Goal: Transaction & Acquisition: Purchase product/service

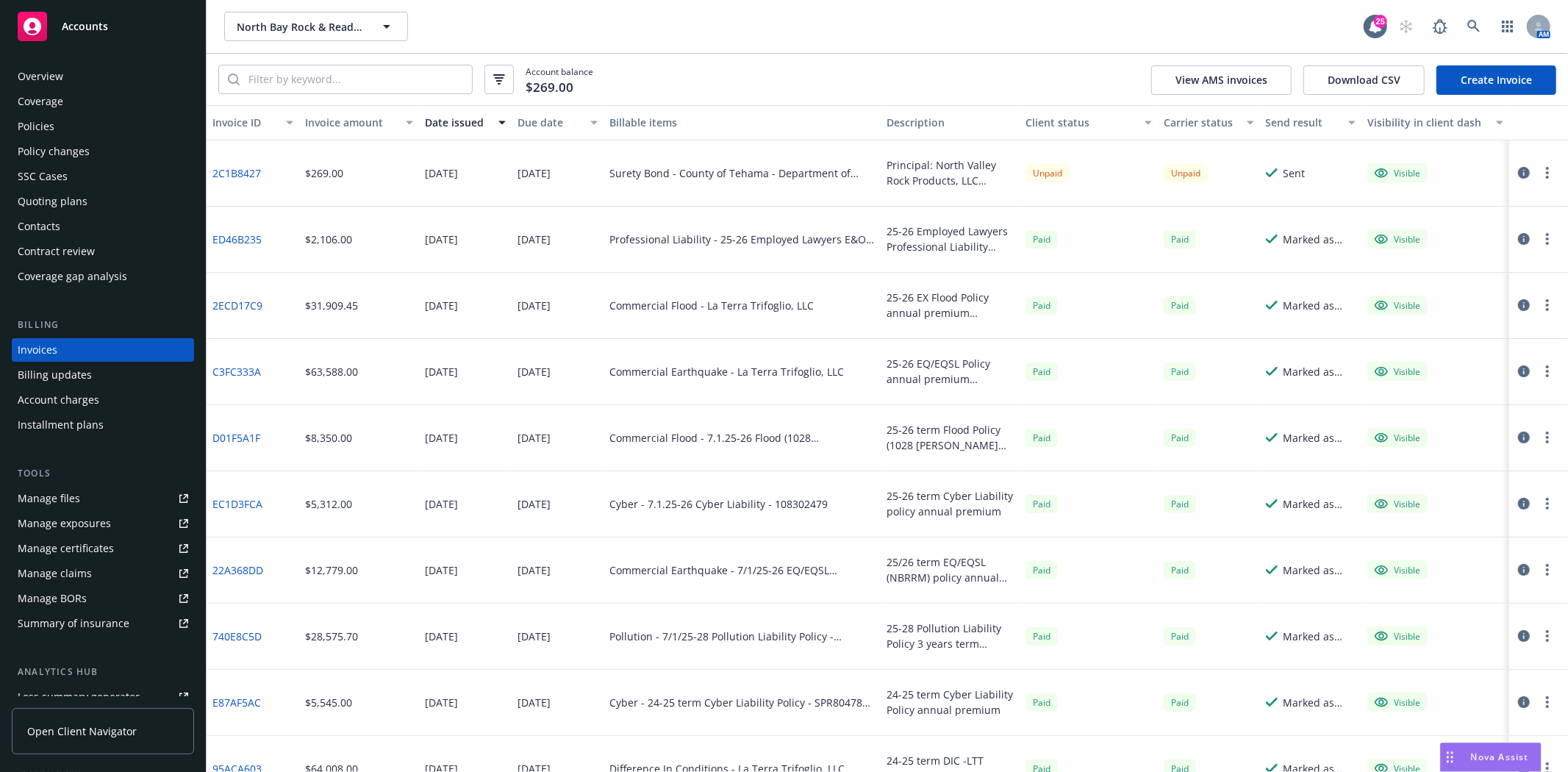
click at [231, 160] on div "2C1B8427" at bounding box center [253, 173] width 92 height 66
click at [232, 170] on link "2C1B8427" at bounding box center [237, 173] width 48 height 15
click at [54, 197] on div "Quoting plans" at bounding box center [52, 201] width 70 height 23
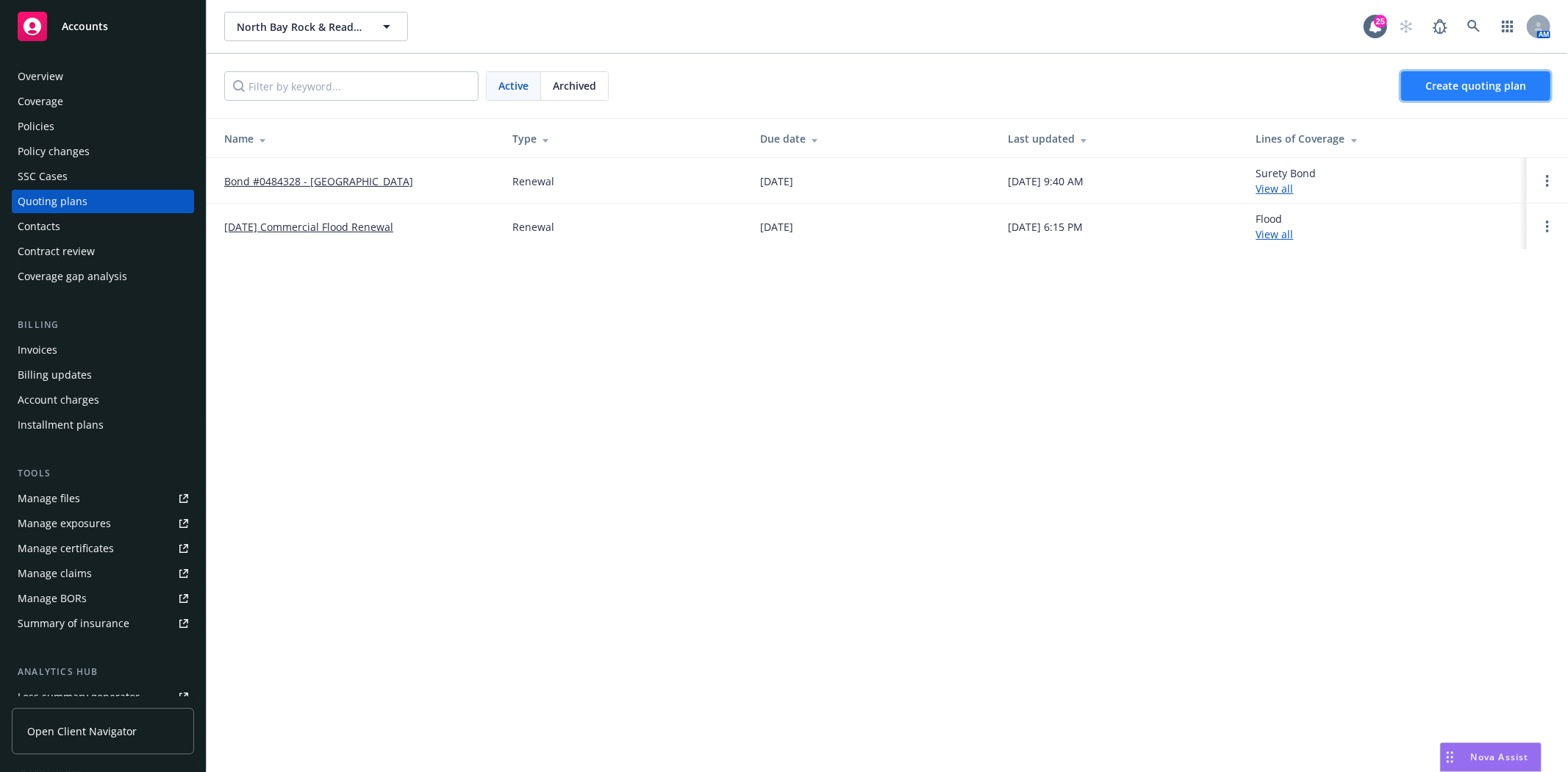
click at [1450, 94] on link "Create quoting plan" at bounding box center [1476, 86] width 149 height 30
click at [1545, 180] on link "Open options" at bounding box center [1547, 180] width 17 height 17
click at [1427, 173] on span "Archive" at bounding box center [1444, 170] width 72 height 14
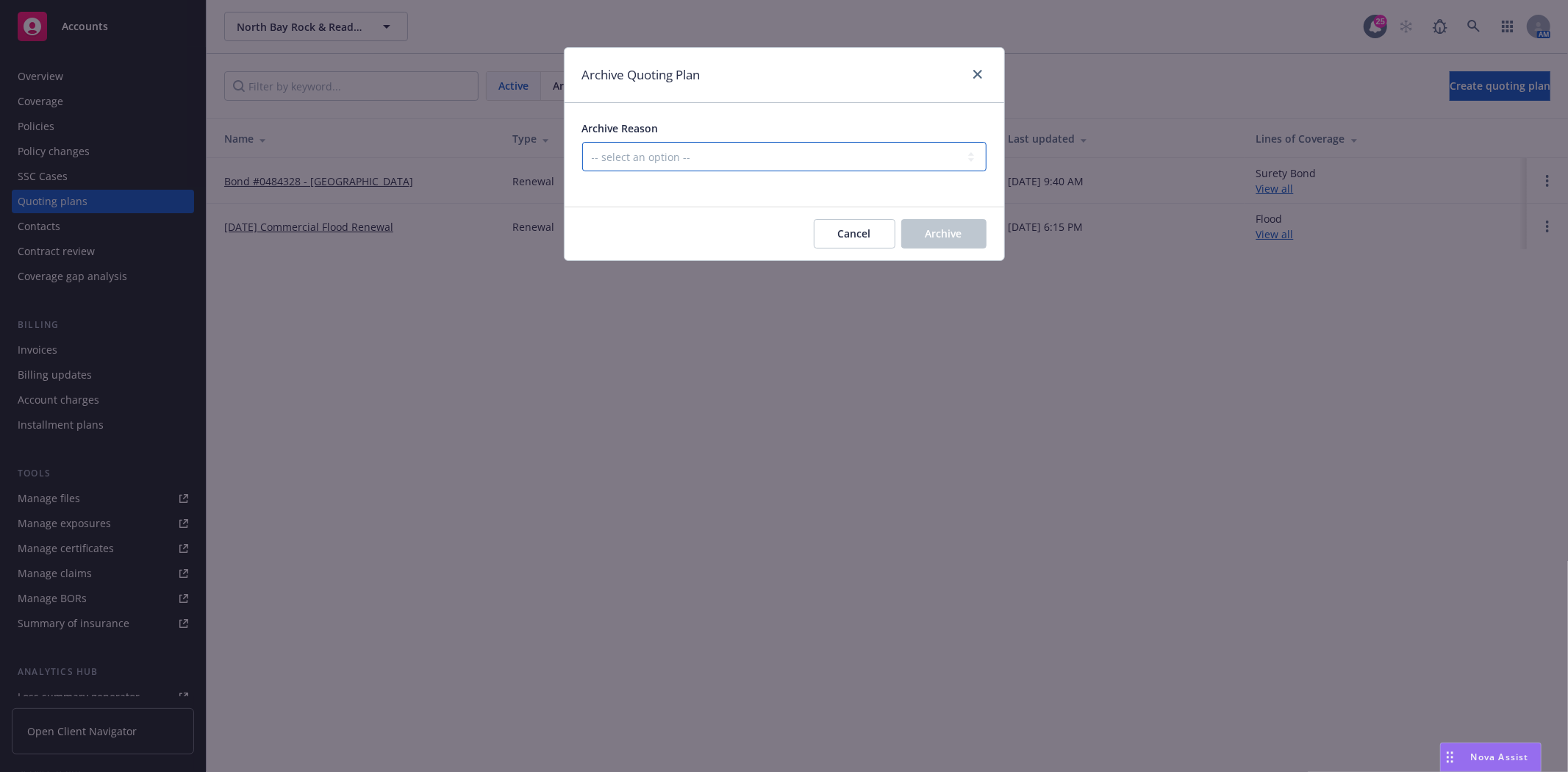
click at [789, 148] on select "-- select an option -- All policies in this renewal plan are auto-renewed Creat…" at bounding box center [784, 156] width 404 height 30
select select "ARCHIVED_RENEWAL_POLICY_AUTO_RENEWED"
click at [582, 142] on select "-- select an option -- All policies in this renewal plan are auto-renewed Creat…" at bounding box center [784, 156] width 404 height 30
click at [931, 229] on span "Archive" at bounding box center [944, 233] width 37 height 14
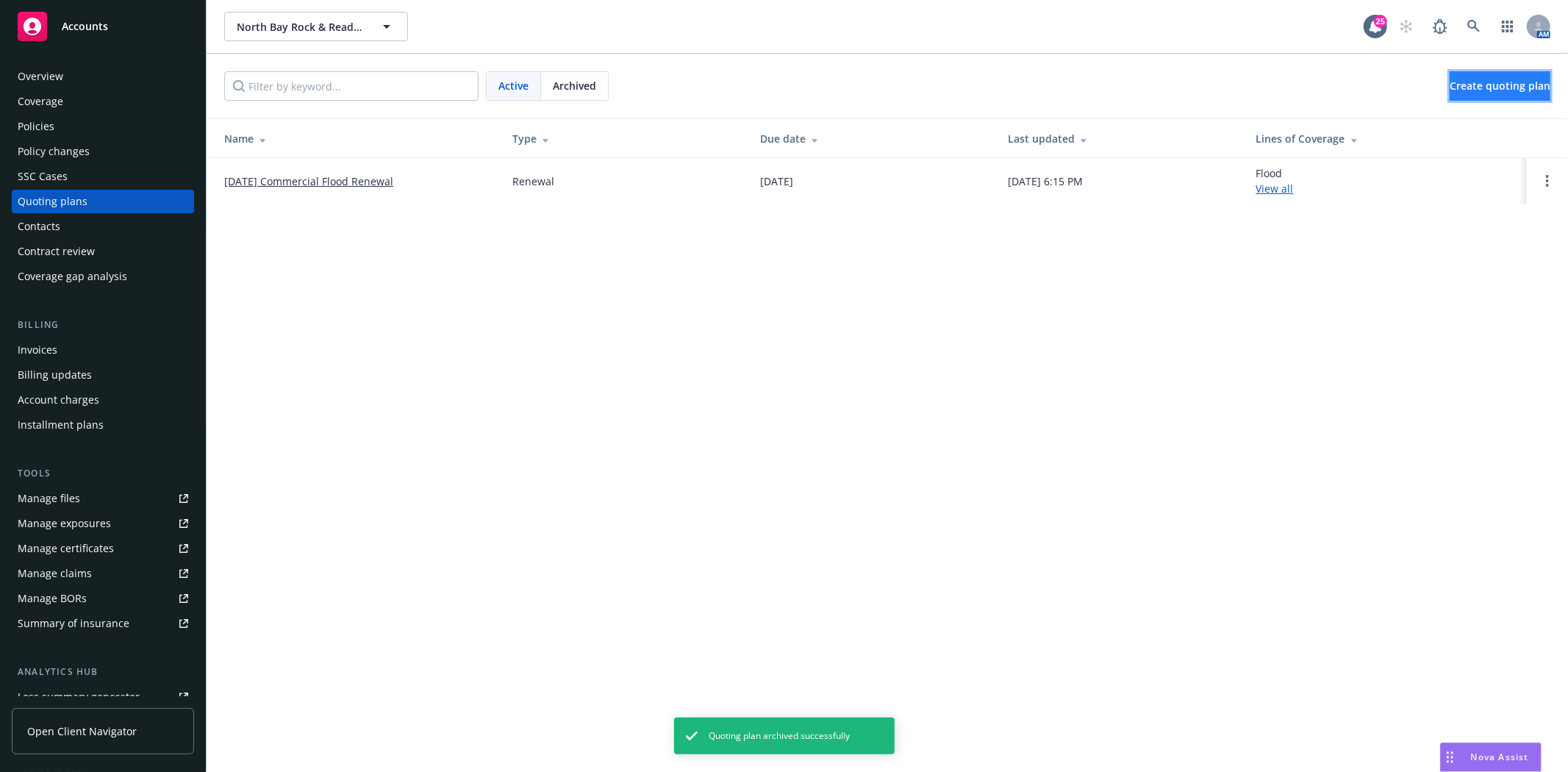
click at [1498, 92] on span "Create quoting plan" at bounding box center [1500, 86] width 101 height 14
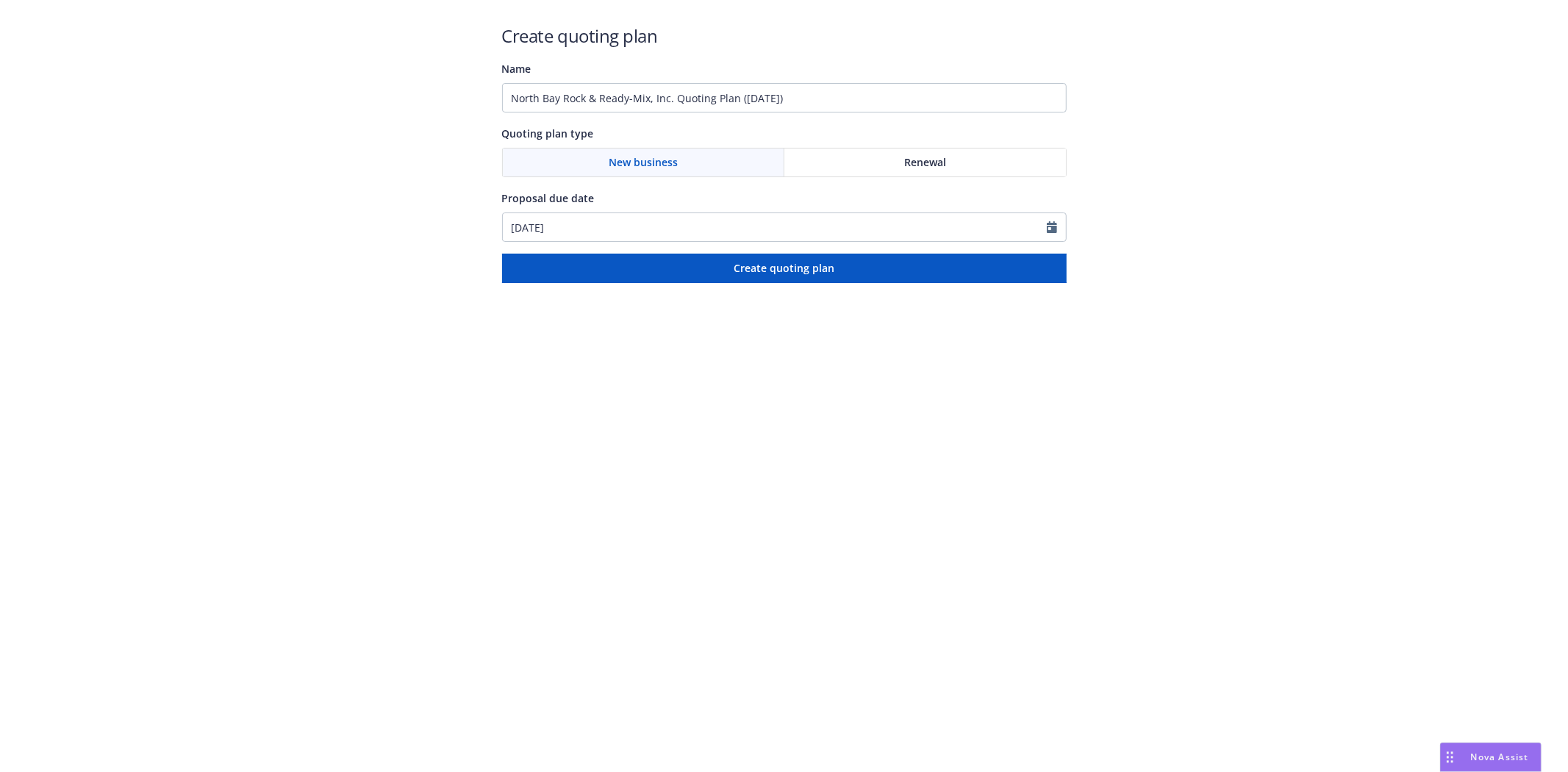
click at [890, 164] on div "Renewal" at bounding box center [925, 162] width 282 height 28
click at [797, 95] on input "North Bay Rock & Ready-Mix, Inc. Quoting Plan ([DATE])" at bounding box center [784, 98] width 565 height 30
click at [797, 95] on input "North Bay Rock & Ready-Mix, Inc. Quoting Plan (2025-08-27)" at bounding box center [784, 98] width 565 height 30
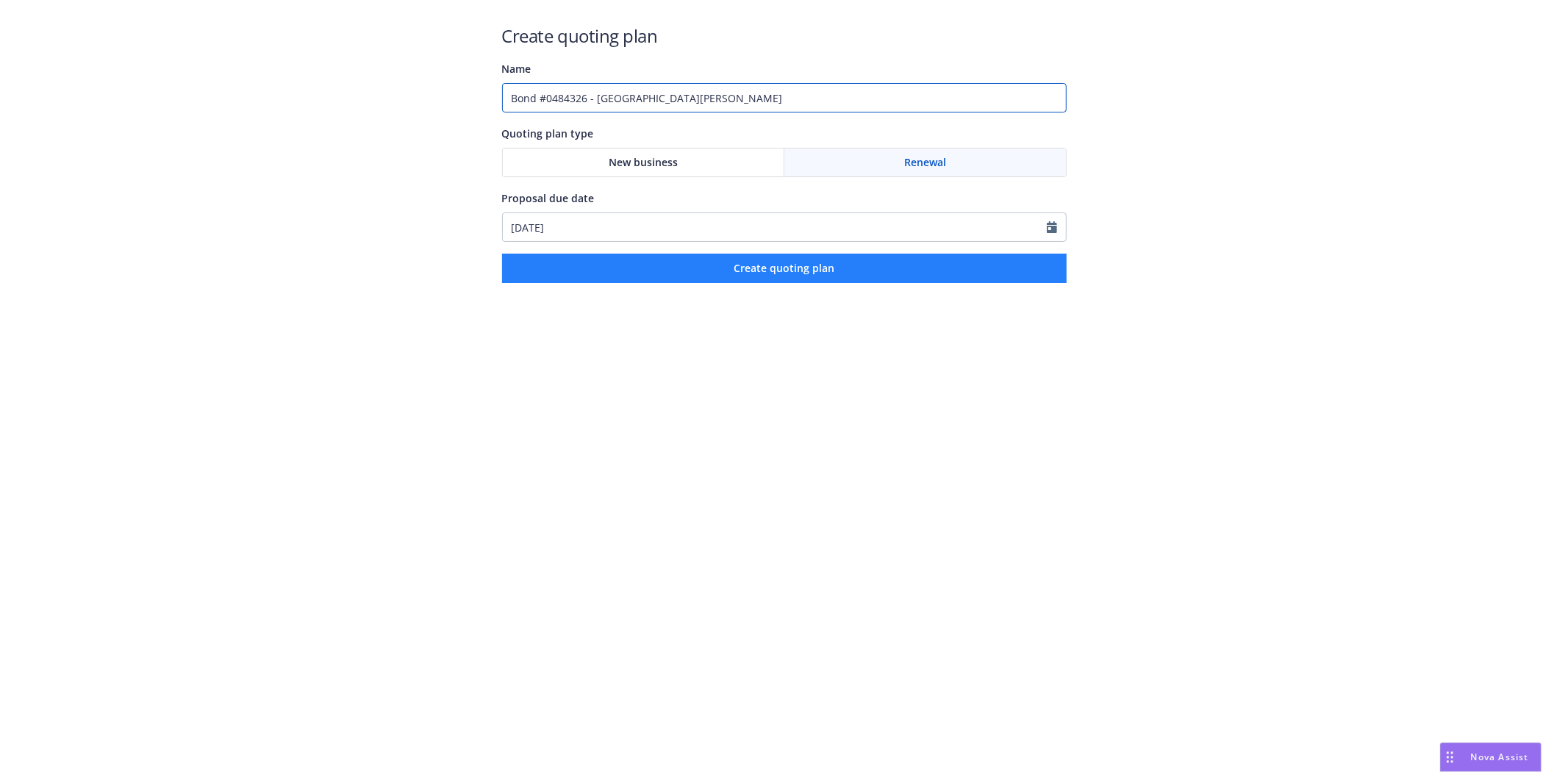
type input "Bond #0484326 - County of Glenn"
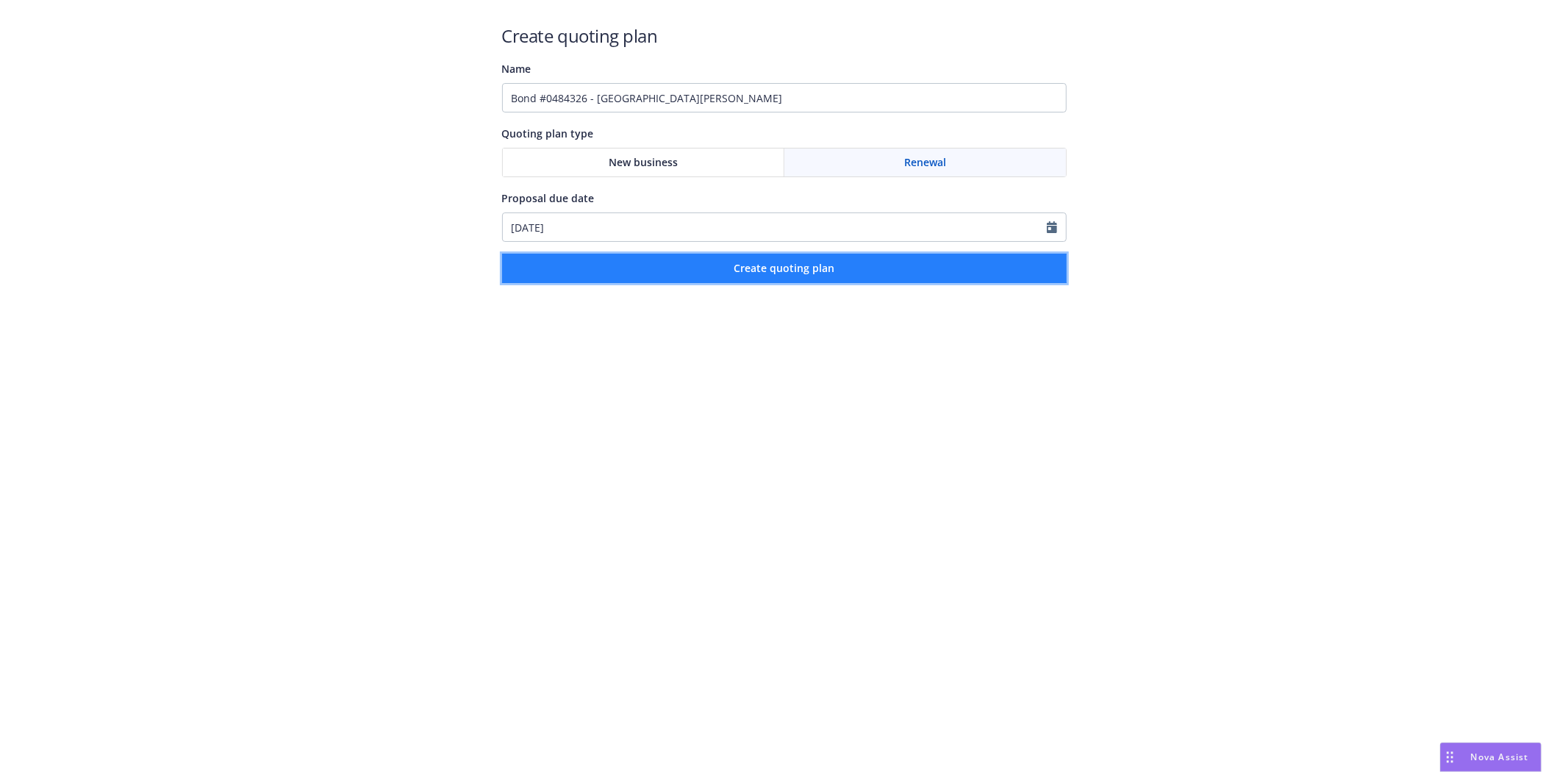
click at [908, 279] on button "Create quoting plan" at bounding box center [784, 268] width 565 height 30
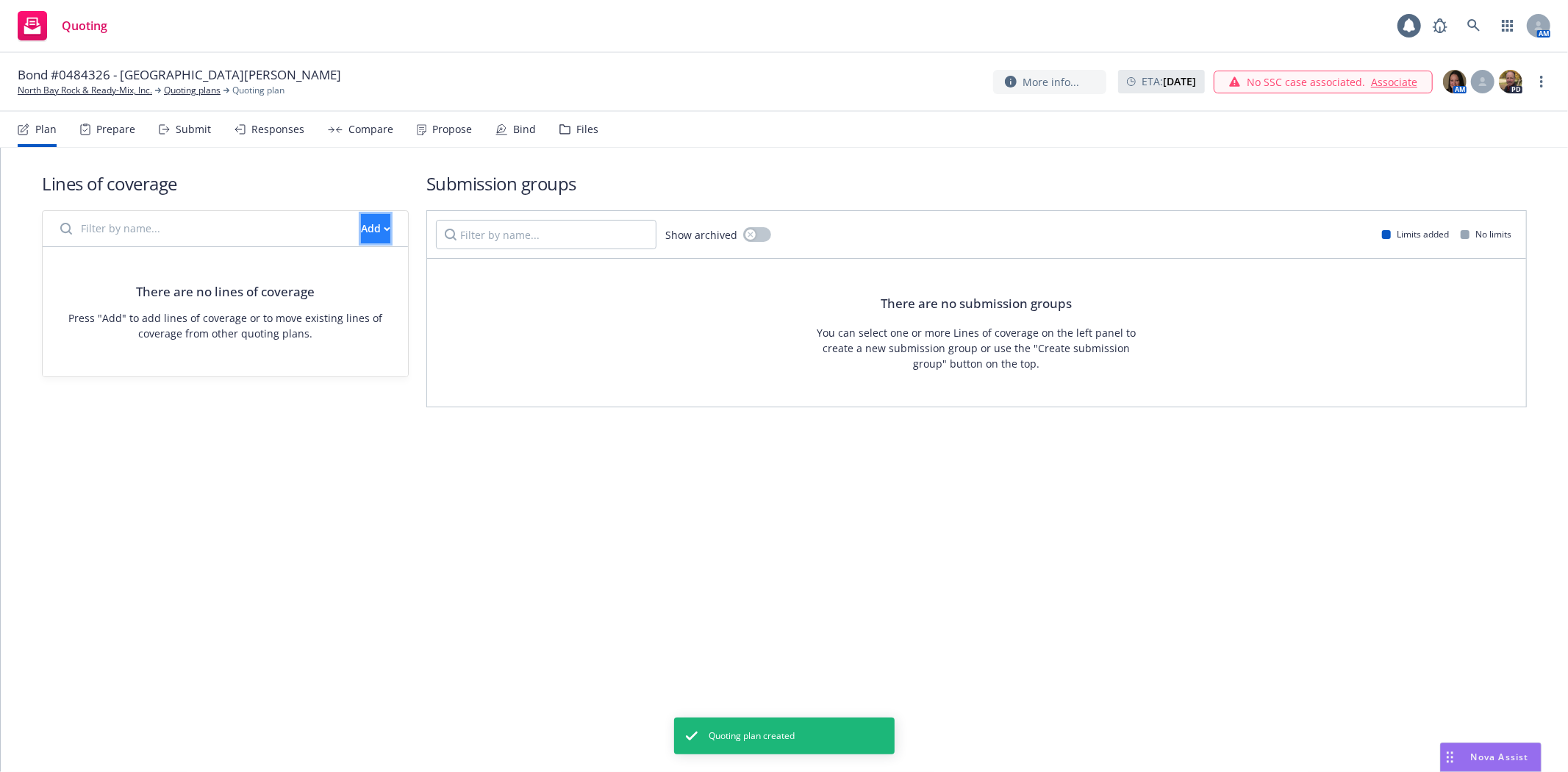
click at [376, 230] on button "Add" at bounding box center [376, 229] width 30 height 30
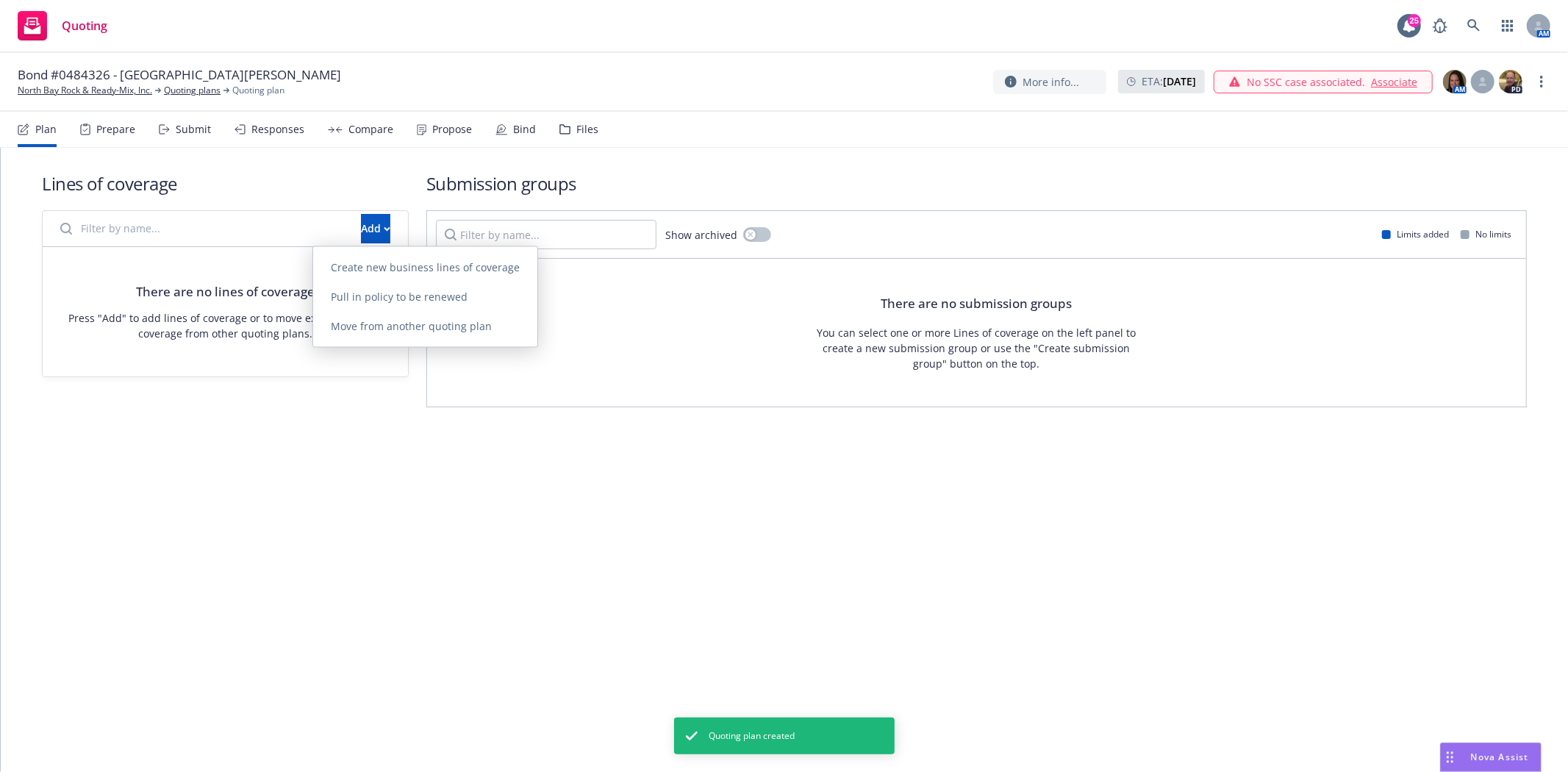
click at [369, 248] on div "Create new business lines of coverage Pull in policy to be renewed Move from an…" at bounding box center [426, 297] width 224 height 100
click at [369, 262] on span "Create new business lines of coverage" at bounding box center [426, 266] width 224 height 14
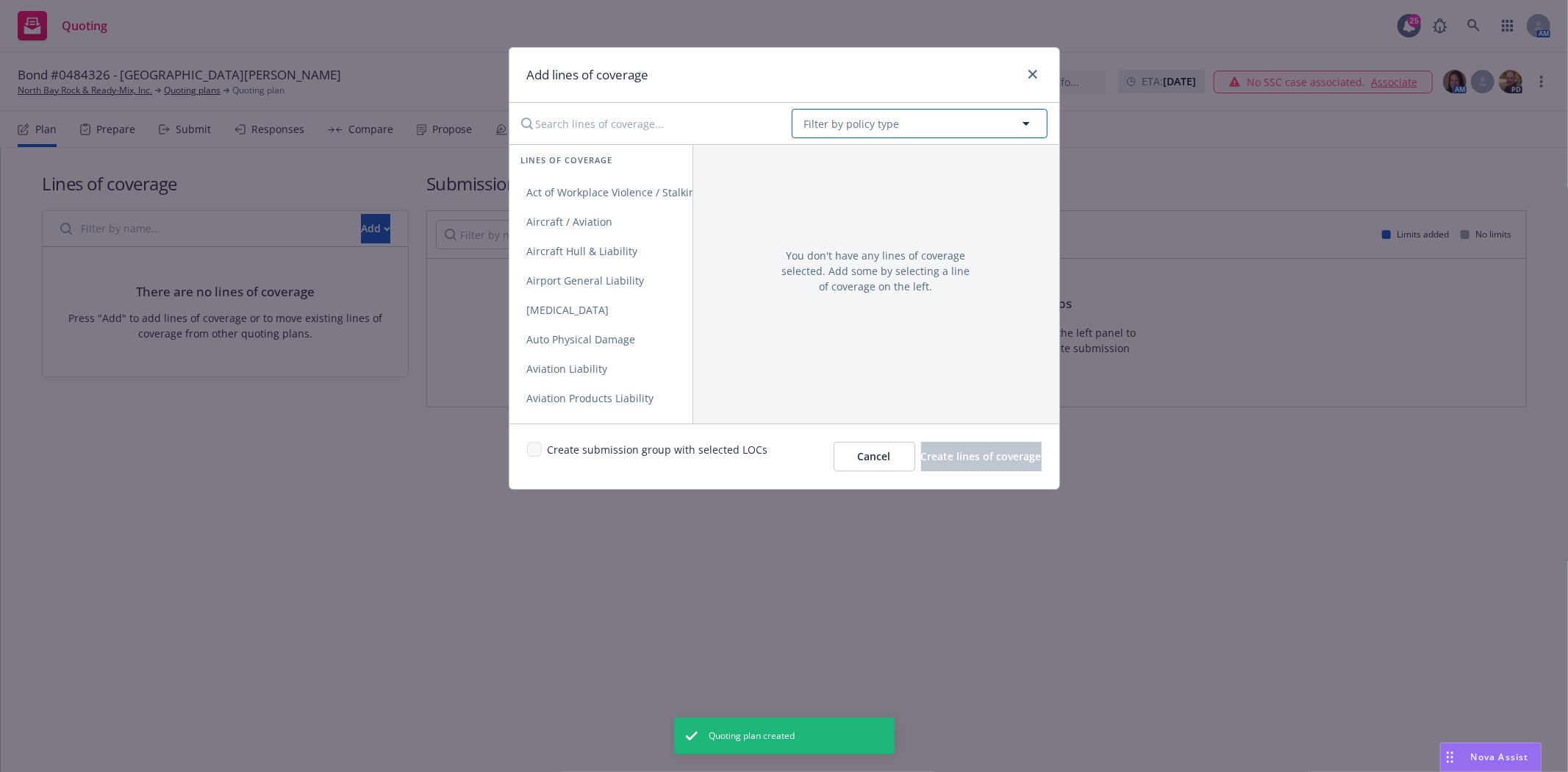
click at [858, 120] on span "Filter by policy type" at bounding box center [852, 123] width 95 height 15
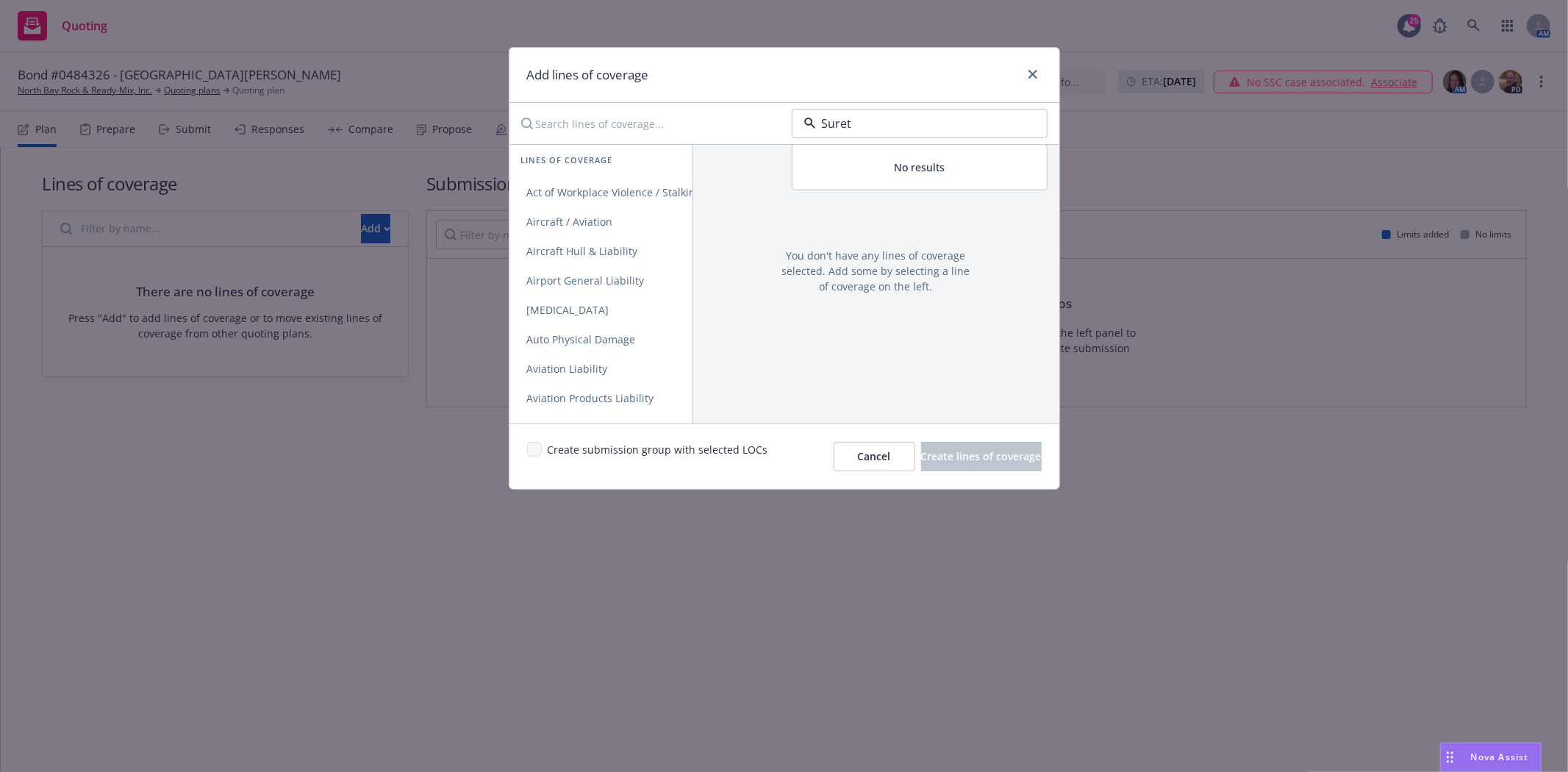
type input "Surety"
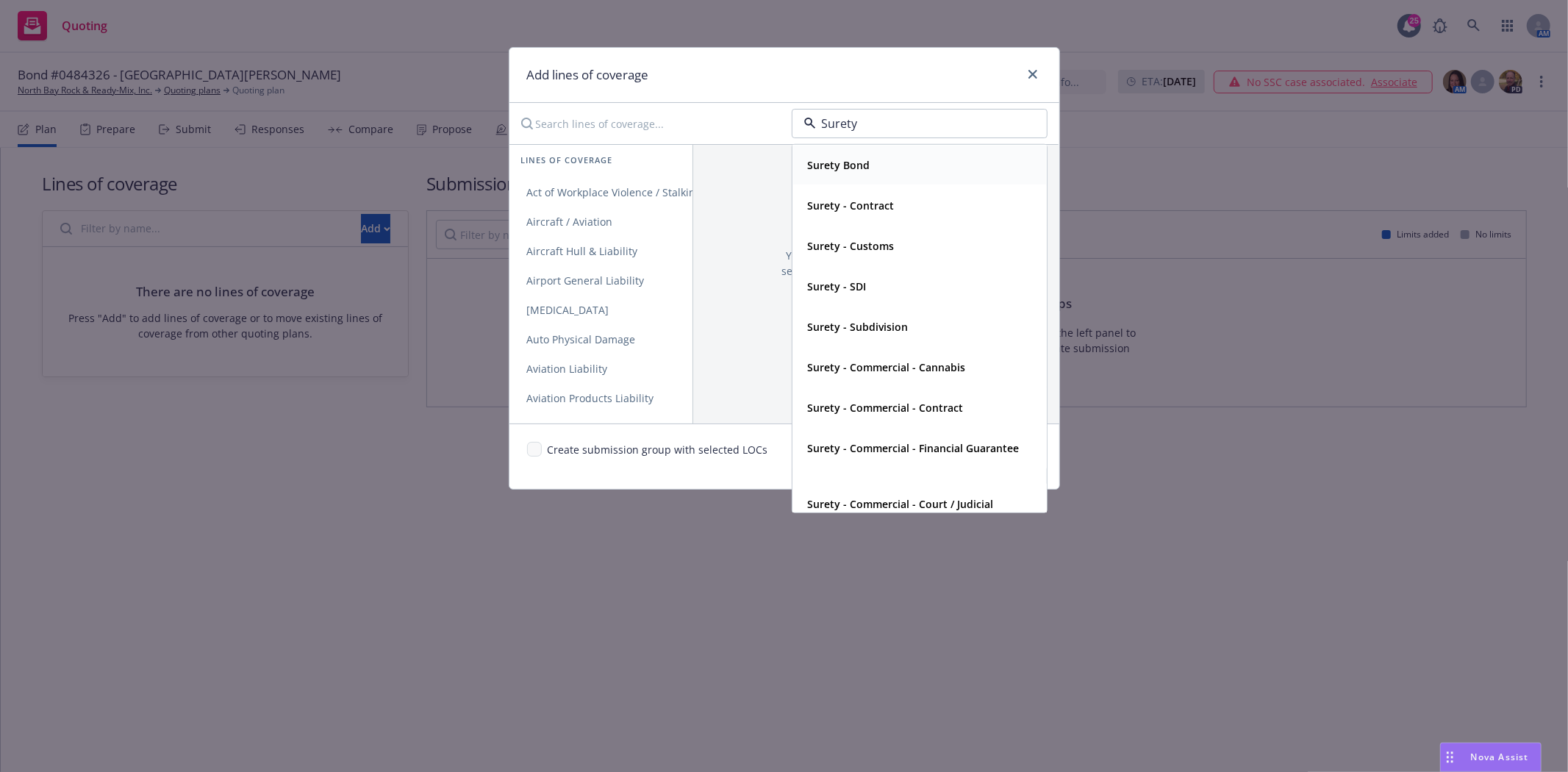
click at [865, 165] on strong "Surety Bond" at bounding box center [839, 165] width 63 height 14
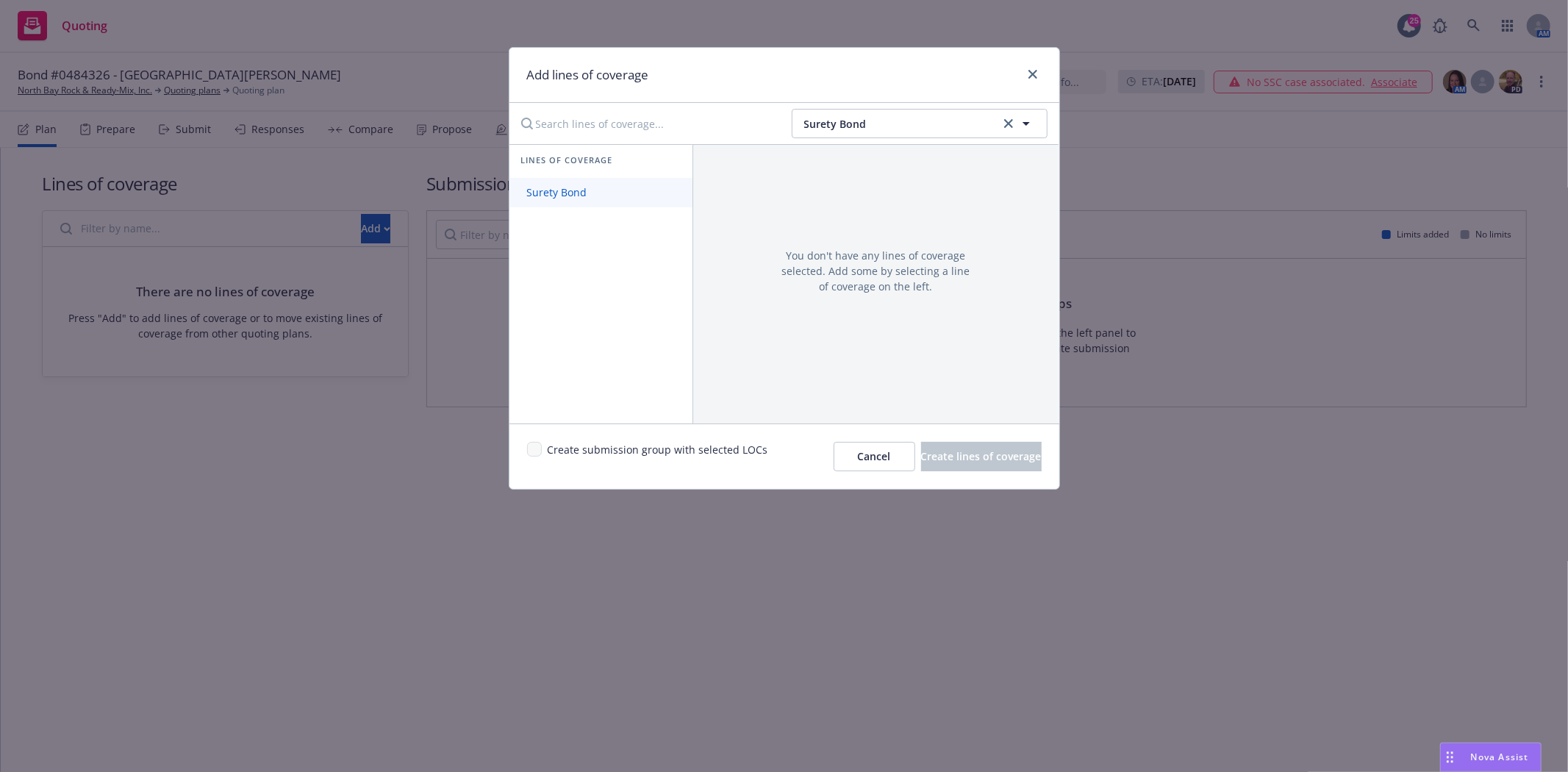
click at [537, 193] on span "Surety Bond" at bounding box center [557, 192] width 95 height 14
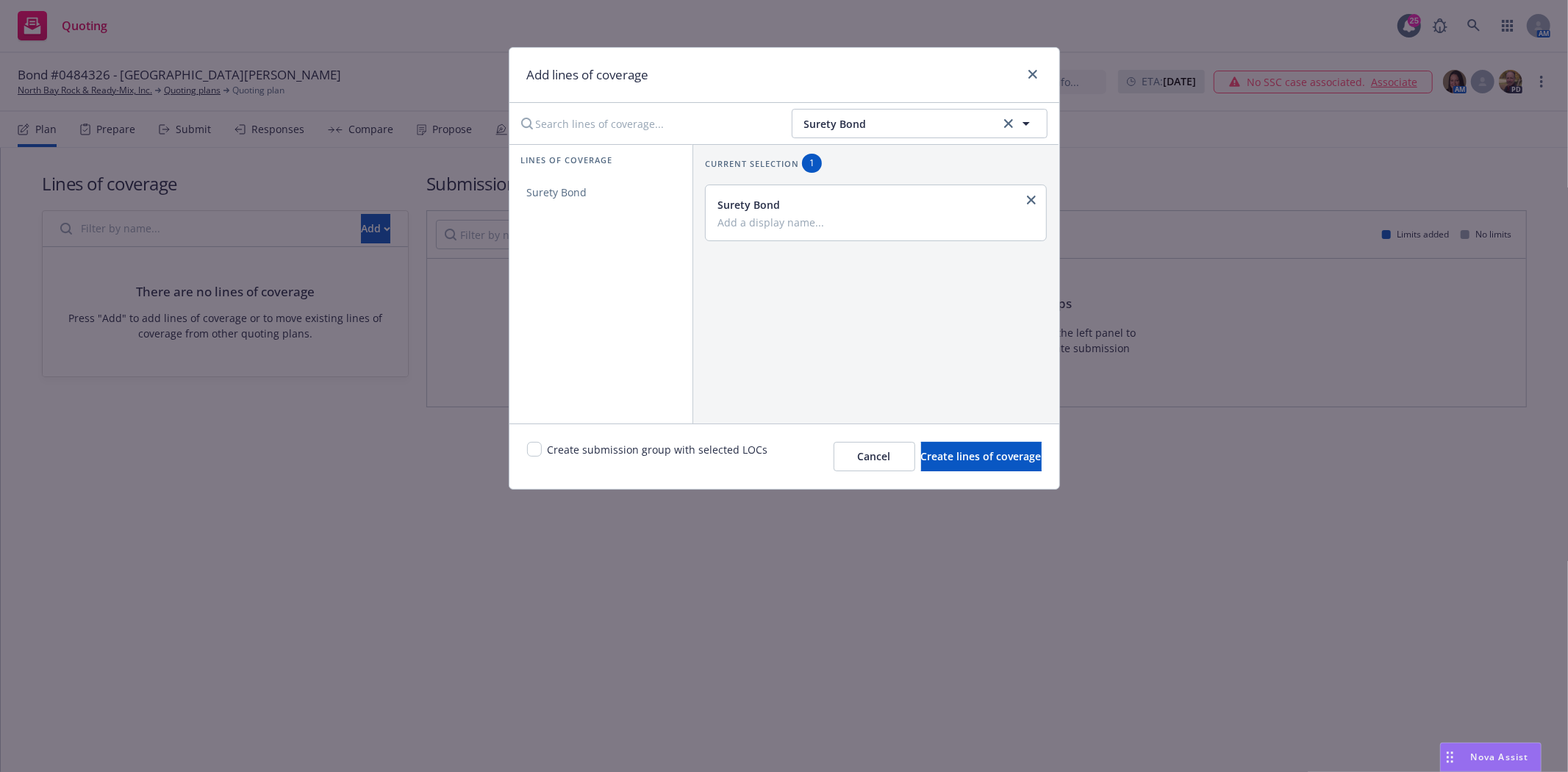
click at [854, 235] on div "Surety Bond" at bounding box center [876, 213] width 341 height 55
click at [856, 229] on input "Add a display name..." at bounding box center [875, 222] width 315 height 13
type input "License & Permit"
click at [540, 450] on input "checkbox" at bounding box center [534, 449] width 14 height 14
checkbox input "true"
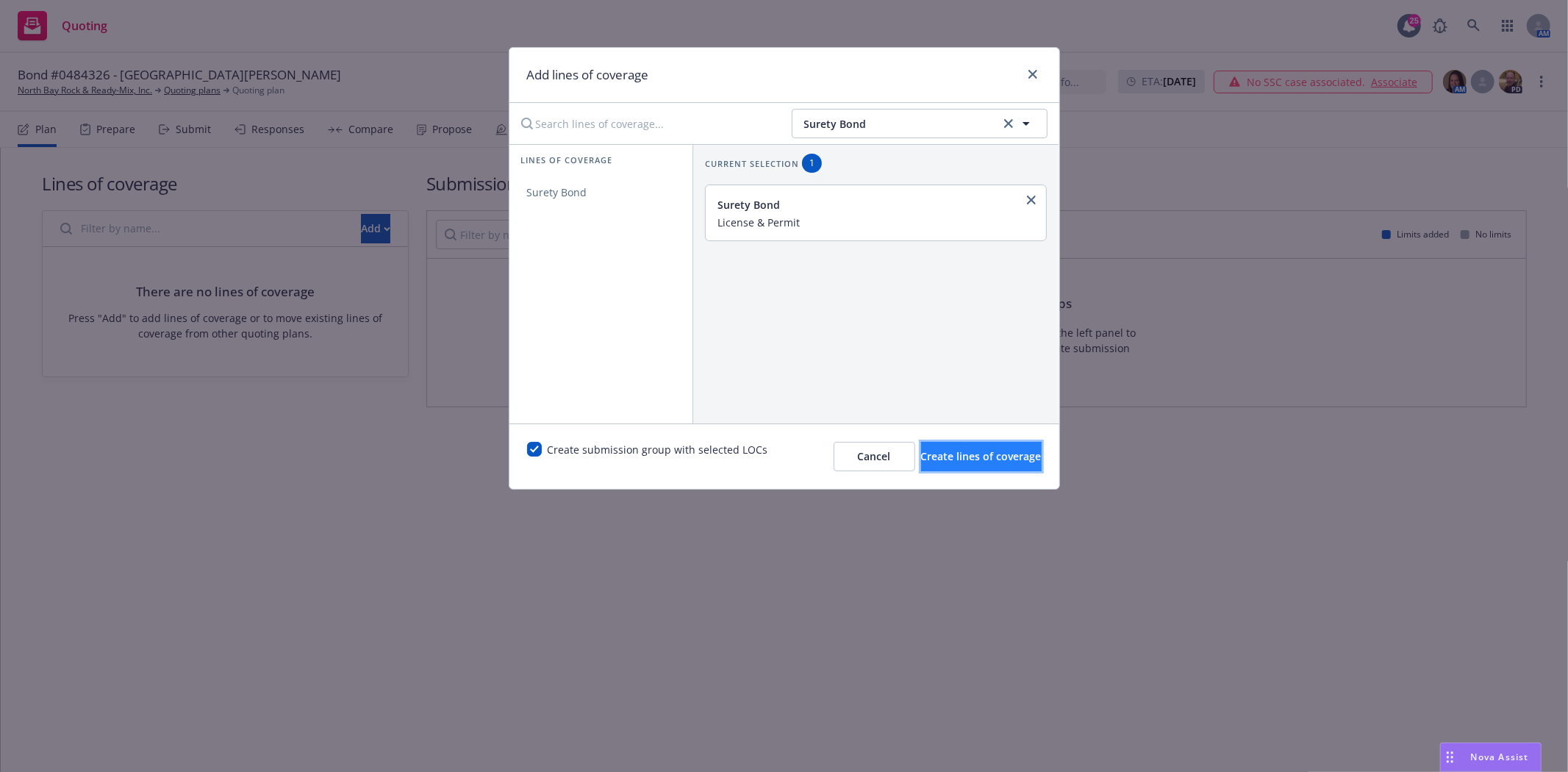
click at [921, 459] on span "Create lines of coverage" at bounding box center [981, 456] width 120 height 14
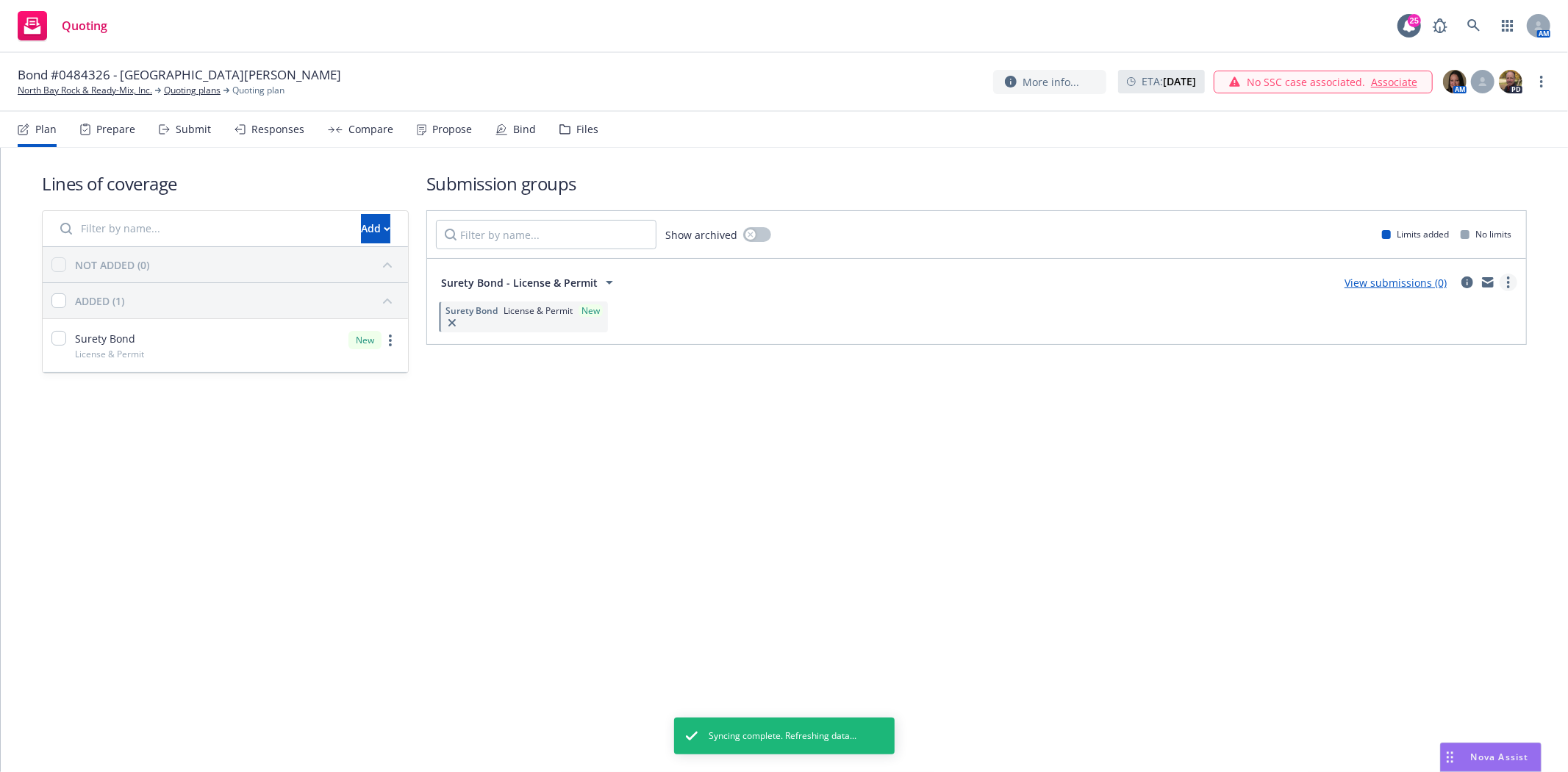
click at [1507, 279] on icon "more" at bounding box center [1509, 282] width 3 height 12
click at [1399, 462] on span "Create policy (fast track)" at bounding box center [1438, 465] width 154 height 14
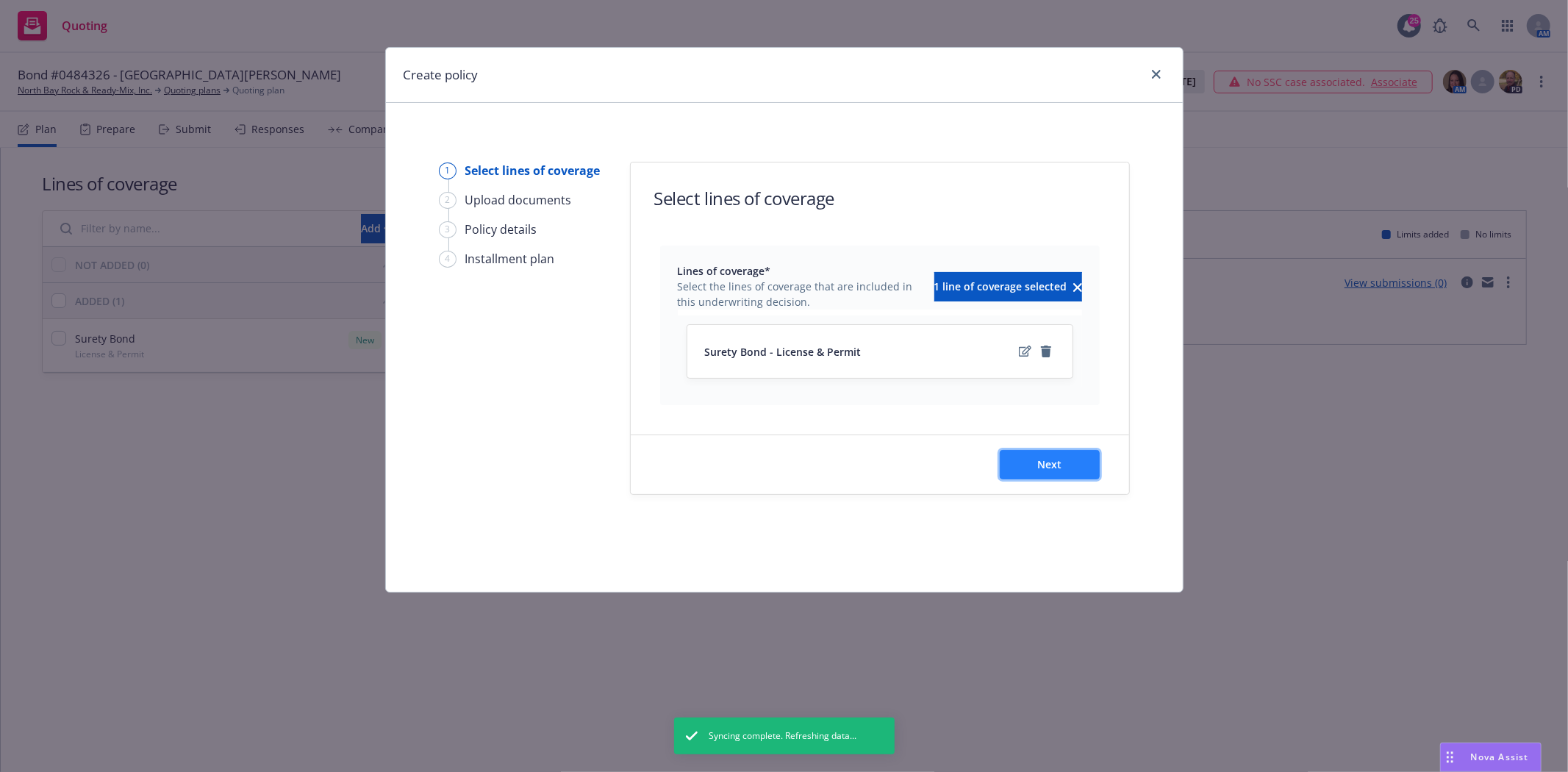
click at [1074, 465] on button "Next" at bounding box center [1050, 464] width 100 height 30
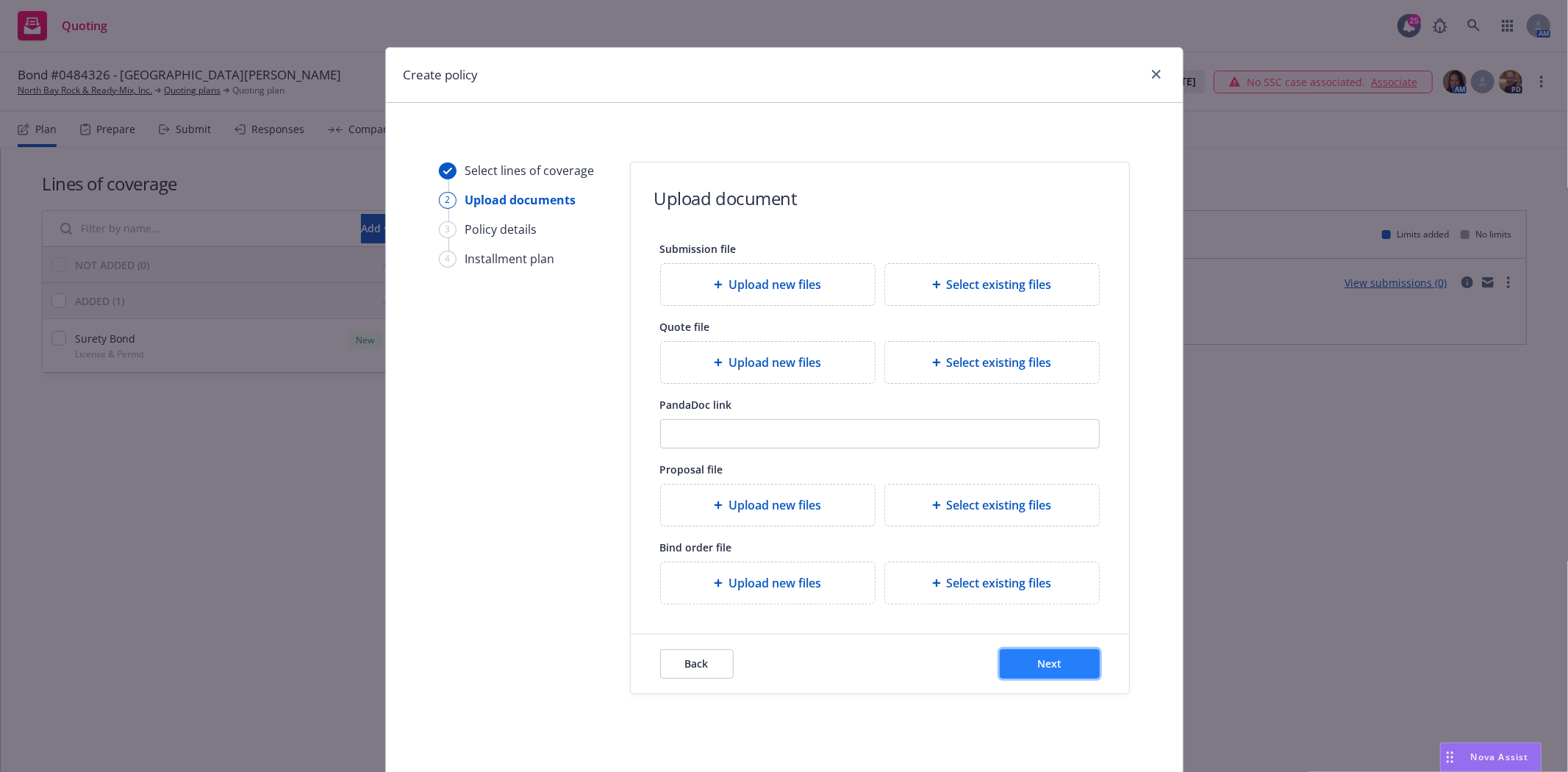
click at [1026, 674] on button "Next" at bounding box center [1050, 663] width 100 height 30
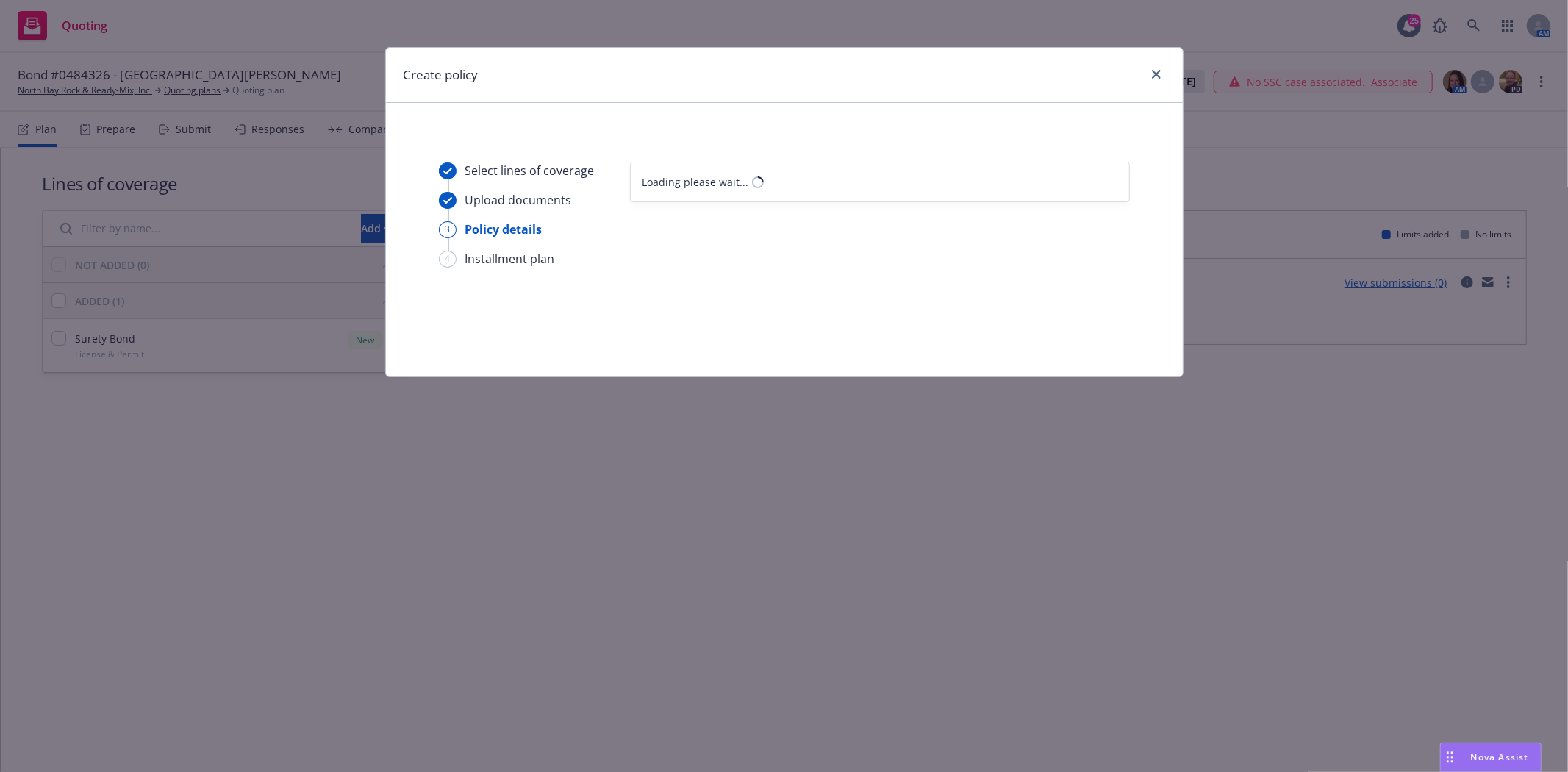
select select "12"
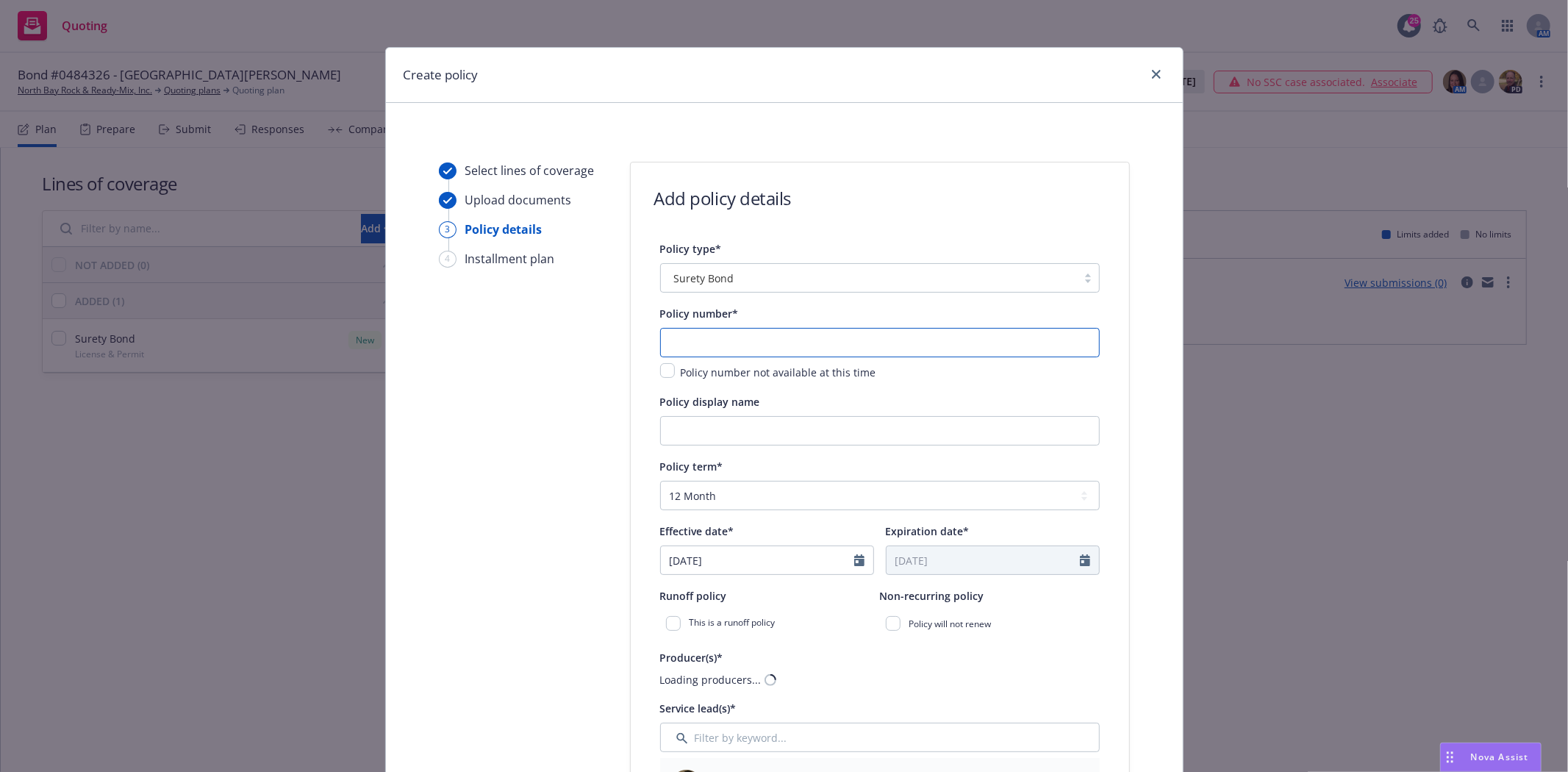
click at [685, 340] on input "text" at bounding box center [880, 342] width 440 height 30
type input "0484326"
click at [869, 437] on input "County of Glenn" at bounding box center [880, 431] width 440 height 30
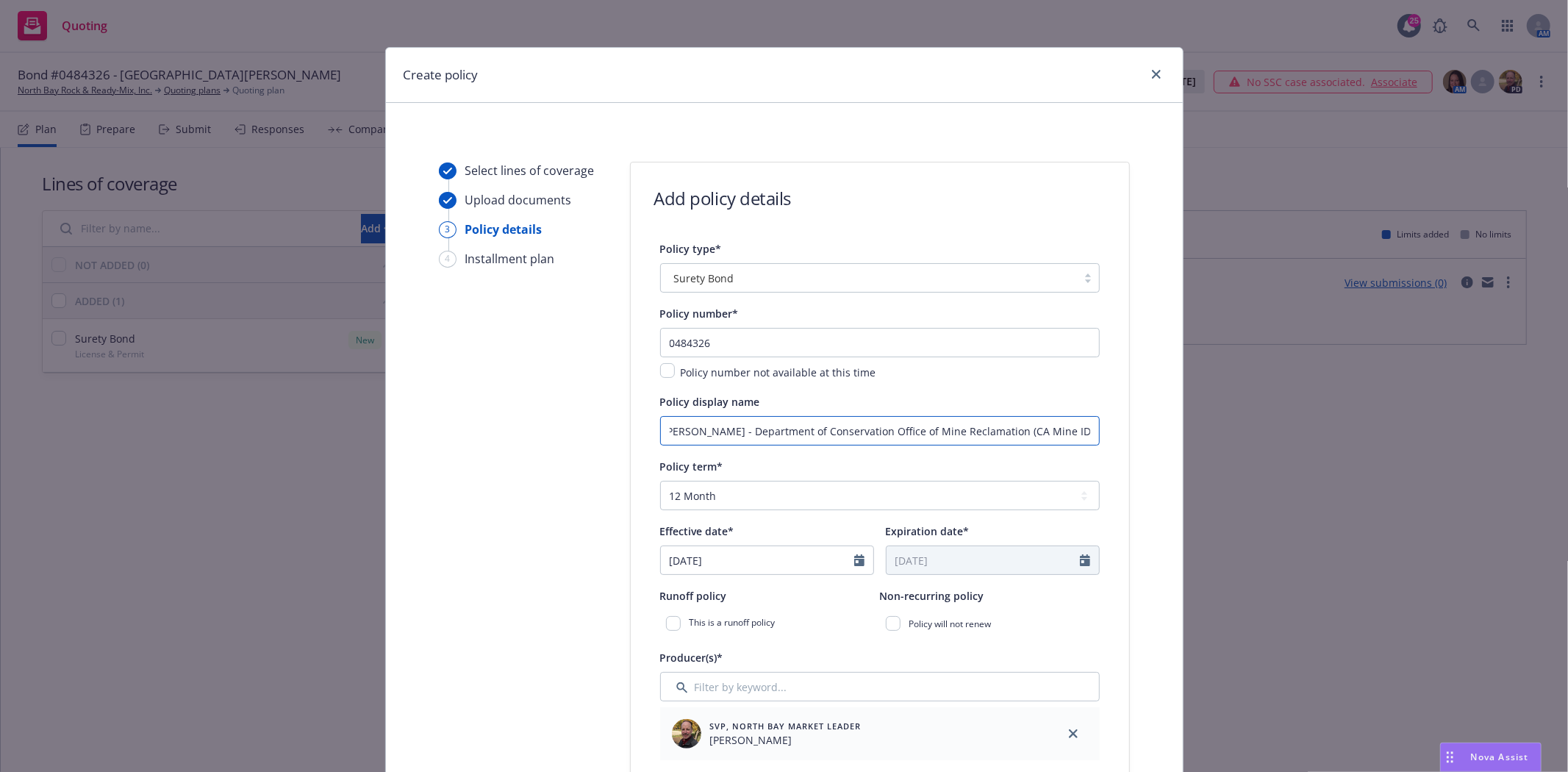
scroll to position [0, 60]
type input "County of Glenn - Department of Conservation Office of Mine Reclamation (CA Min…"
click at [722, 538] on span "Effective date*" at bounding box center [697, 531] width 74 height 14
click at [722, 546] on input "[DATE]" at bounding box center [757, 560] width 193 height 28
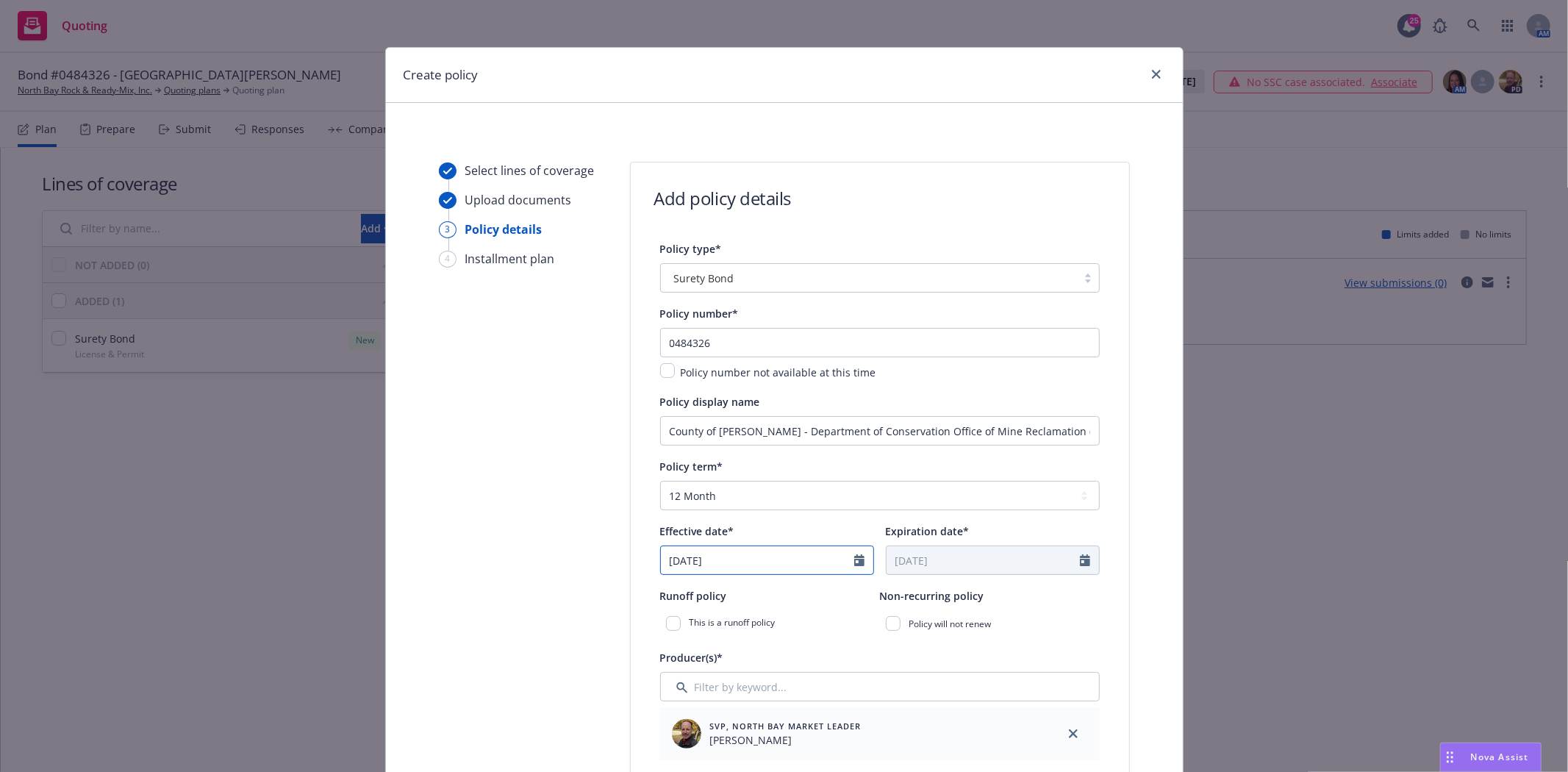
select select "8"
click at [710, 554] on input "[DATE]" at bounding box center [757, 560] width 193 height 28
click at [769, 501] on span "28" at bounding box center [775, 504] width 20 height 18
type input "[DATE]"
type input "08/28/2026"
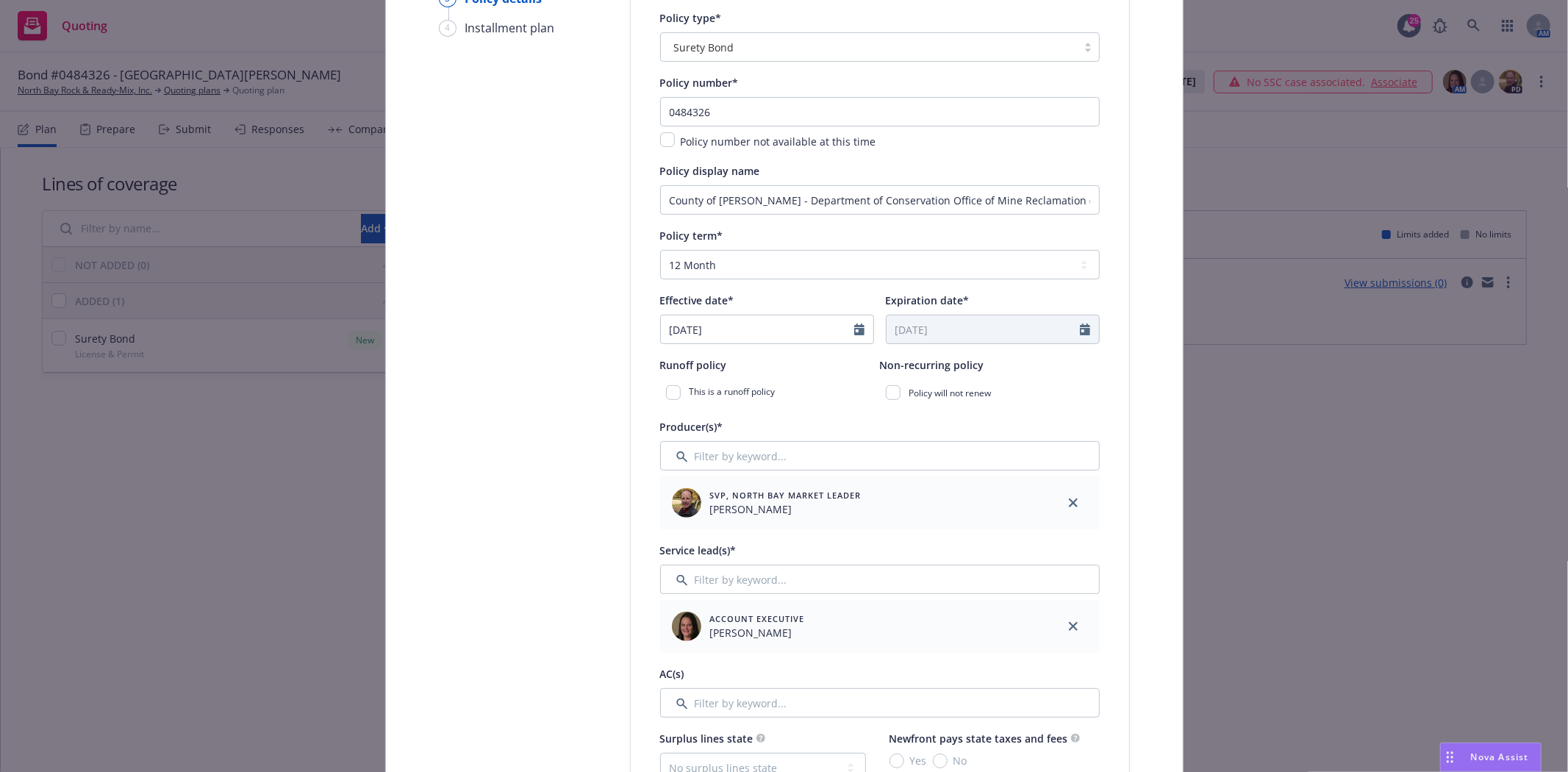
scroll to position [244, 0]
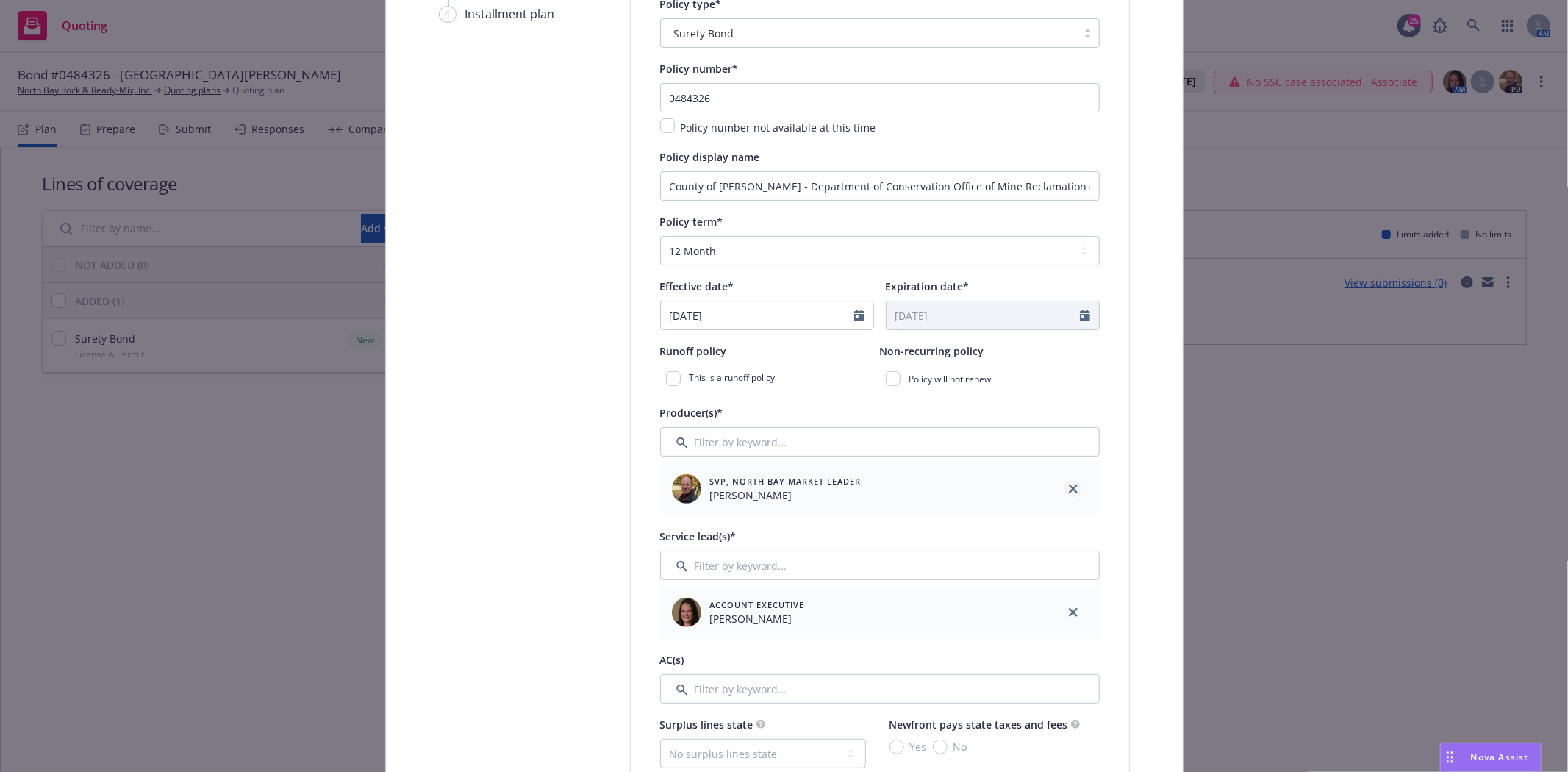
click at [1069, 490] on icon "close" at bounding box center [1074, 489] width 9 height 9
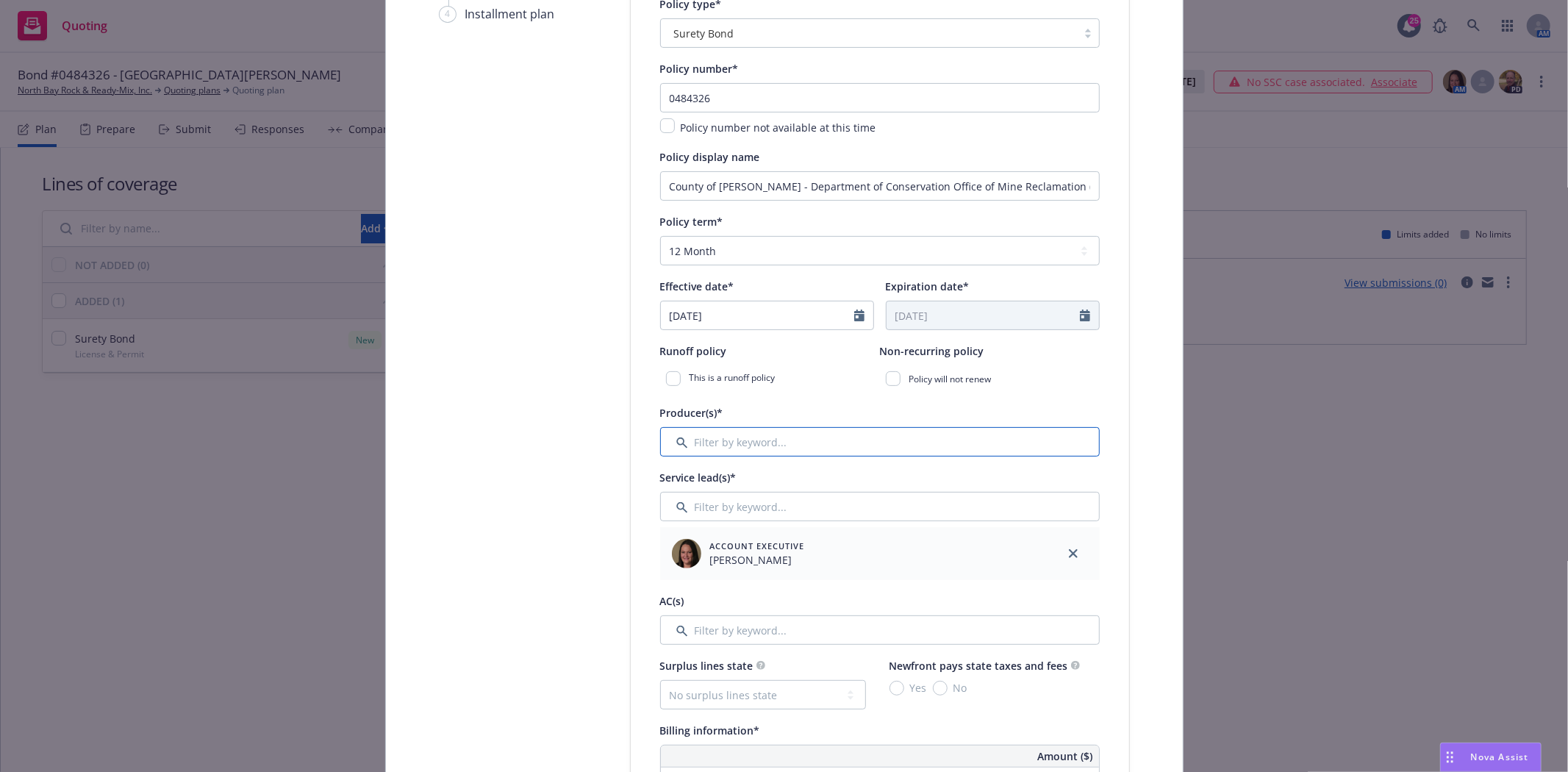
click at [796, 450] on input "Filter by keyword..." at bounding box center [880, 441] width 440 height 30
type input "Bry"
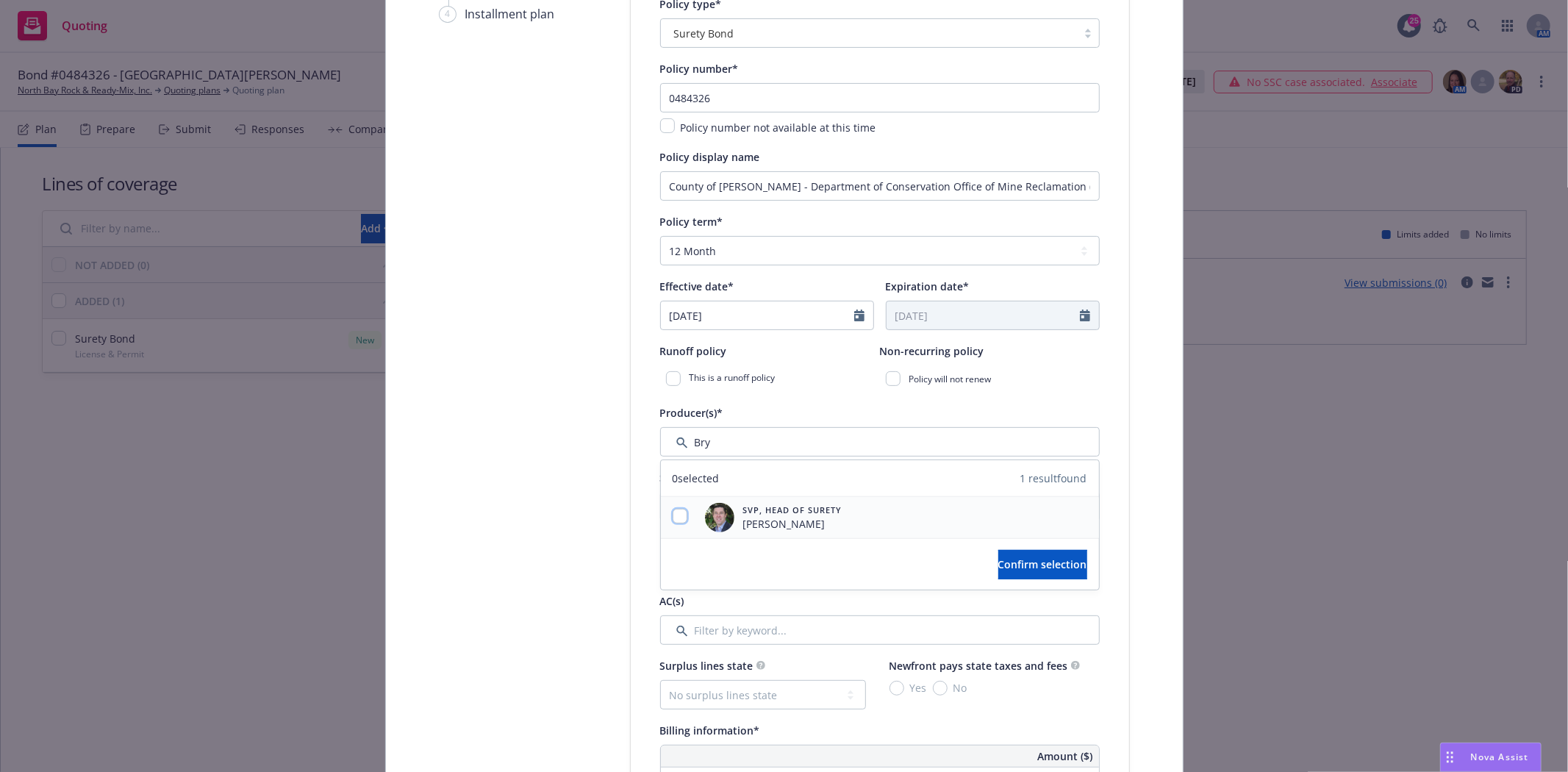
click at [676, 519] on input "checkbox" at bounding box center [680, 515] width 14 height 14
checkbox input "true"
click at [999, 561] on span "Confirm selection" at bounding box center [1043, 564] width 89 height 14
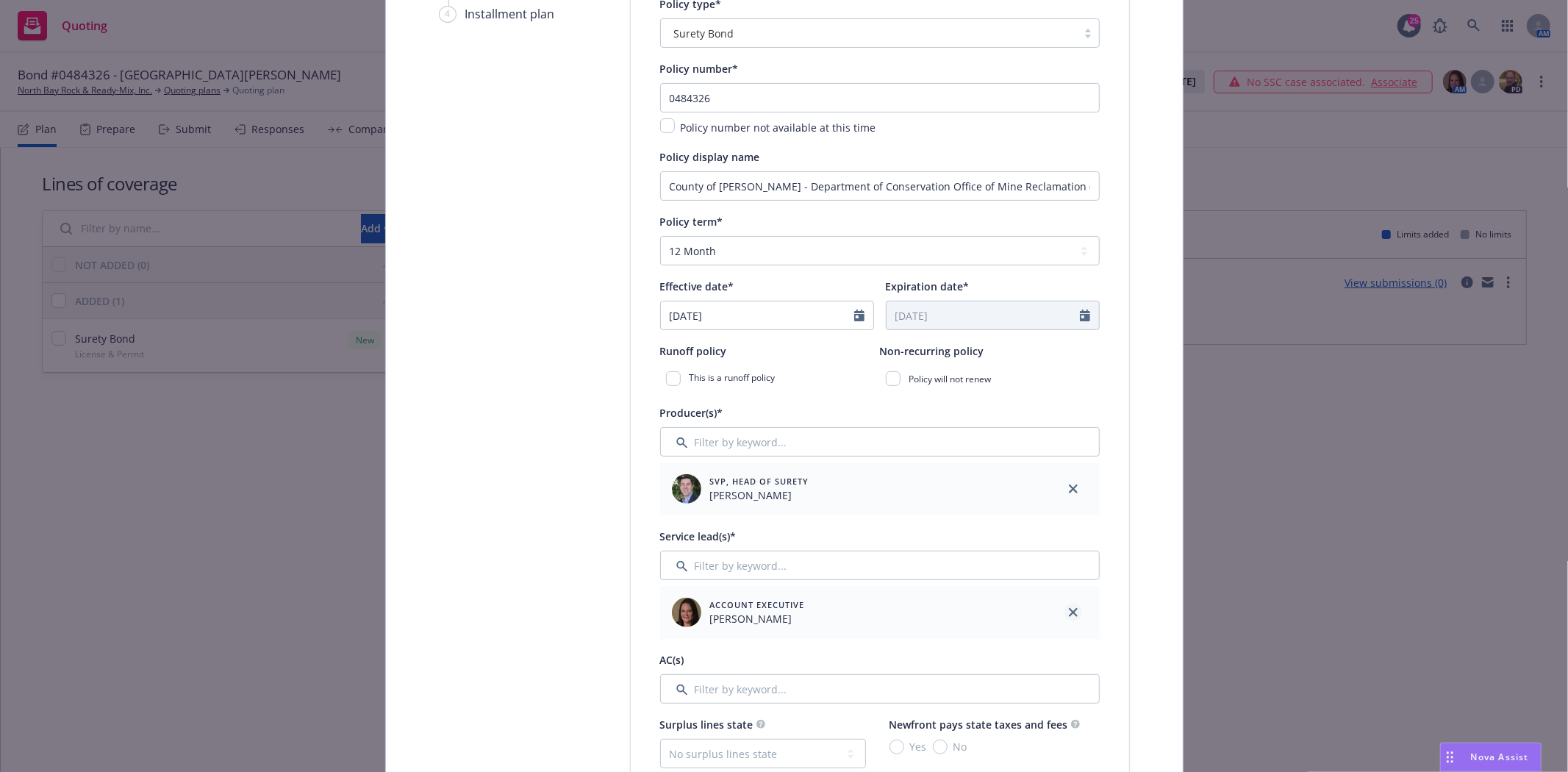
click at [1071, 612] on icon "close" at bounding box center [1074, 612] width 9 height 9
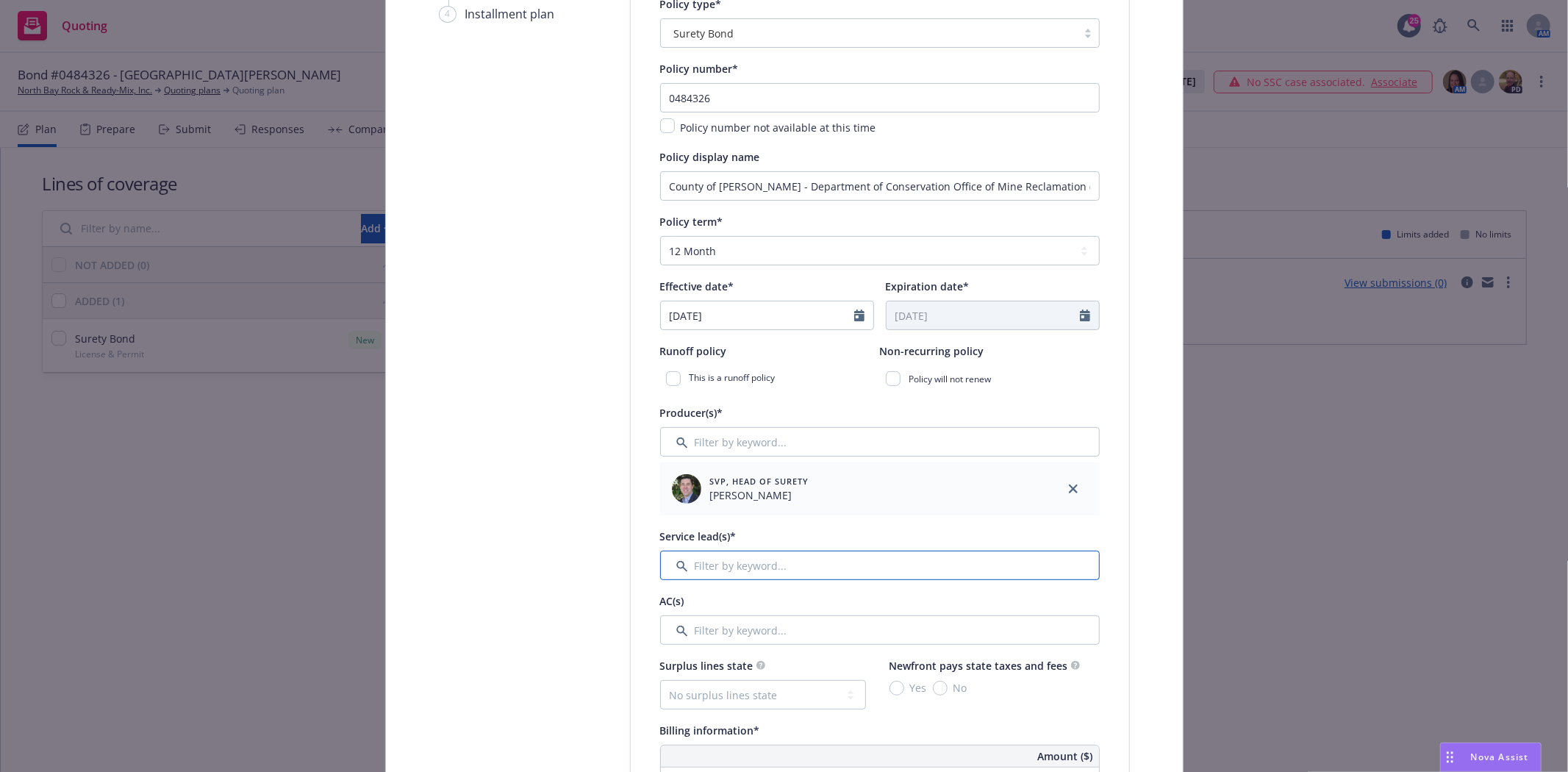
click at [750, 576] on input "Filter by keyword..." at bounding box center [880, 565] width 440 height 30
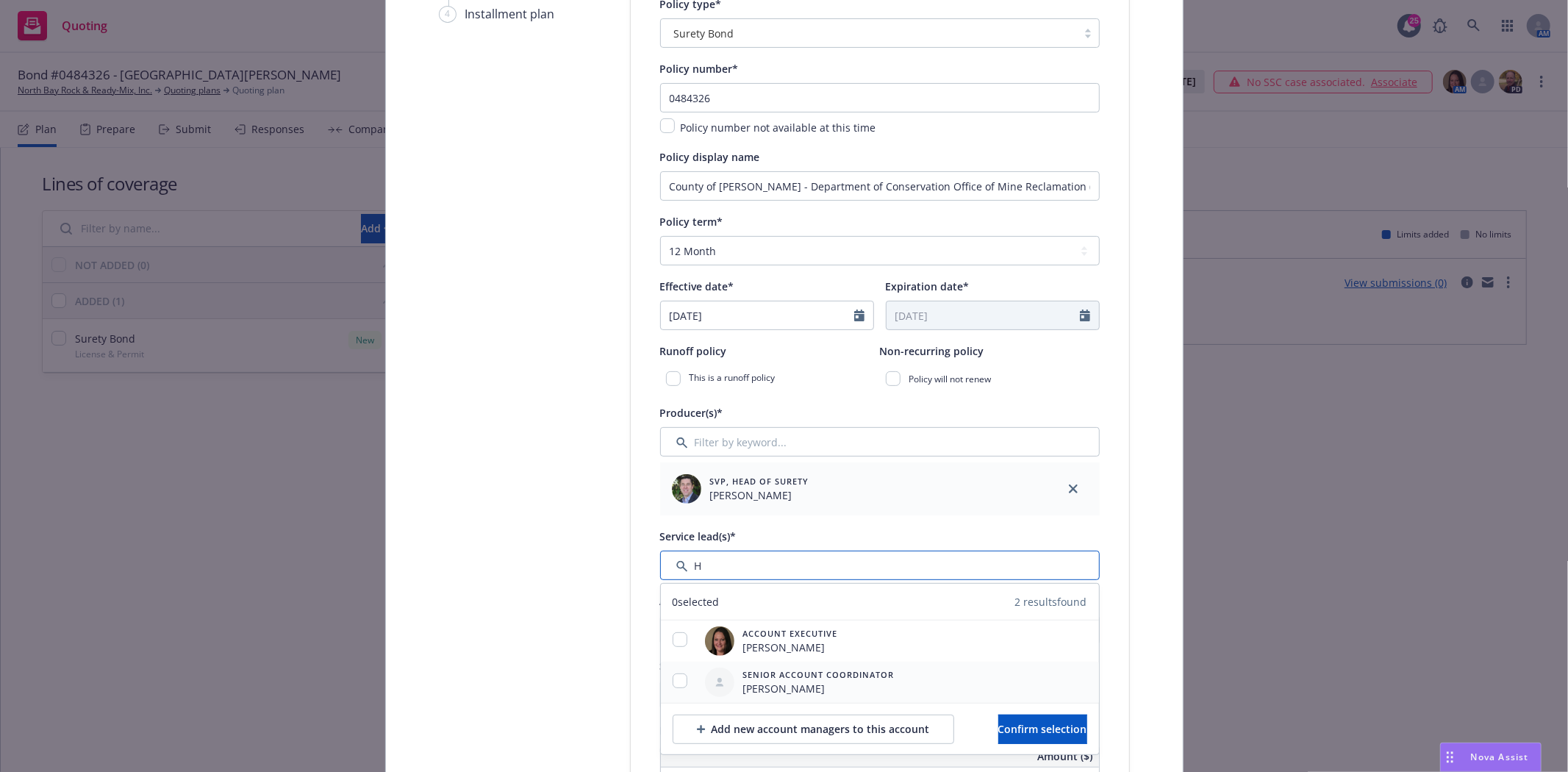
type input "H"
click at [678, 685] on input "checkbox" at bounding box center [680, 680] width 14 height 14
checkbox input "true"
click at [999, 736] on span "Confirm selection" at bounding box center [1043, 729] width 89 height 14
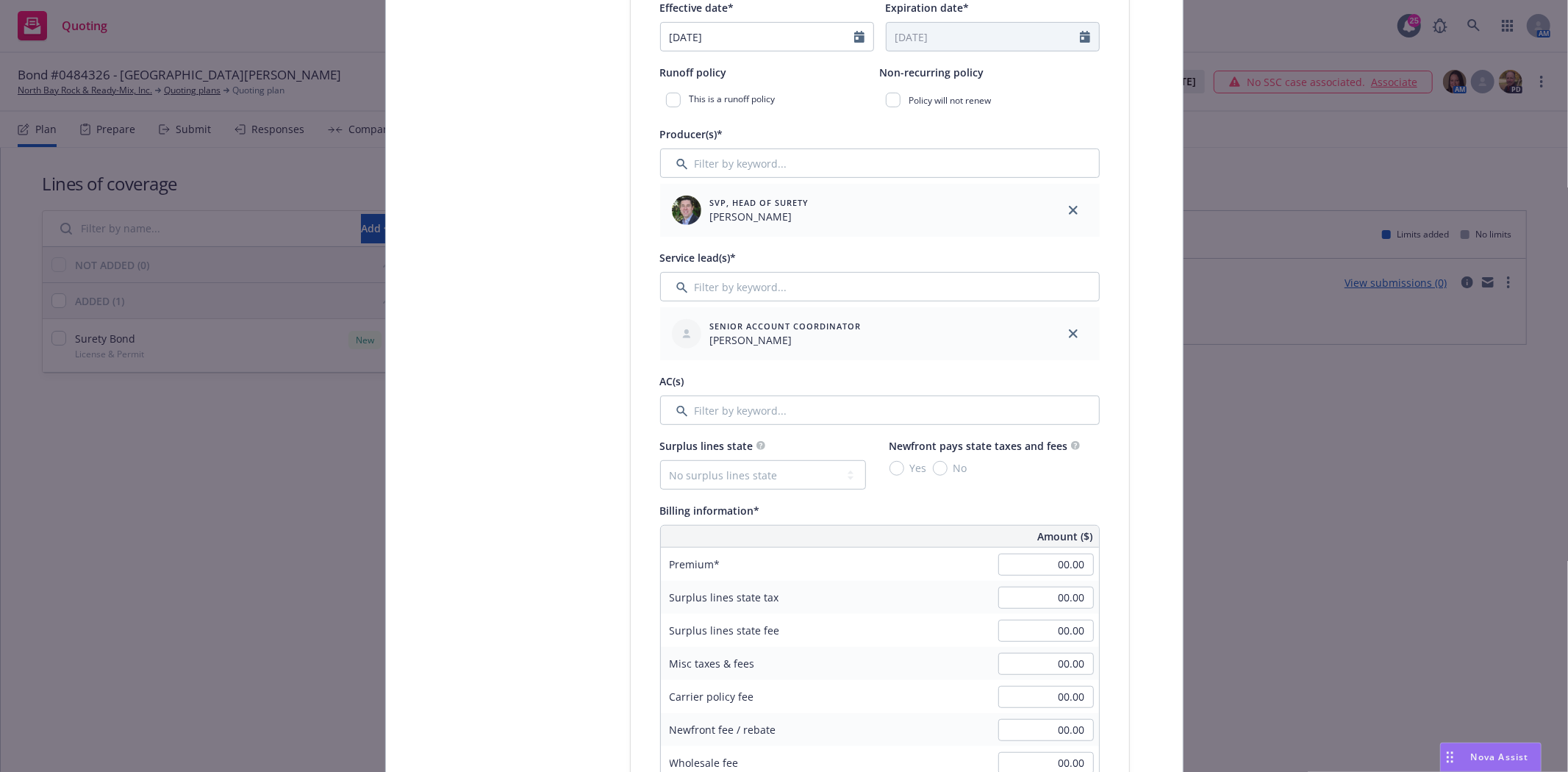
scroll to position [571, 0]
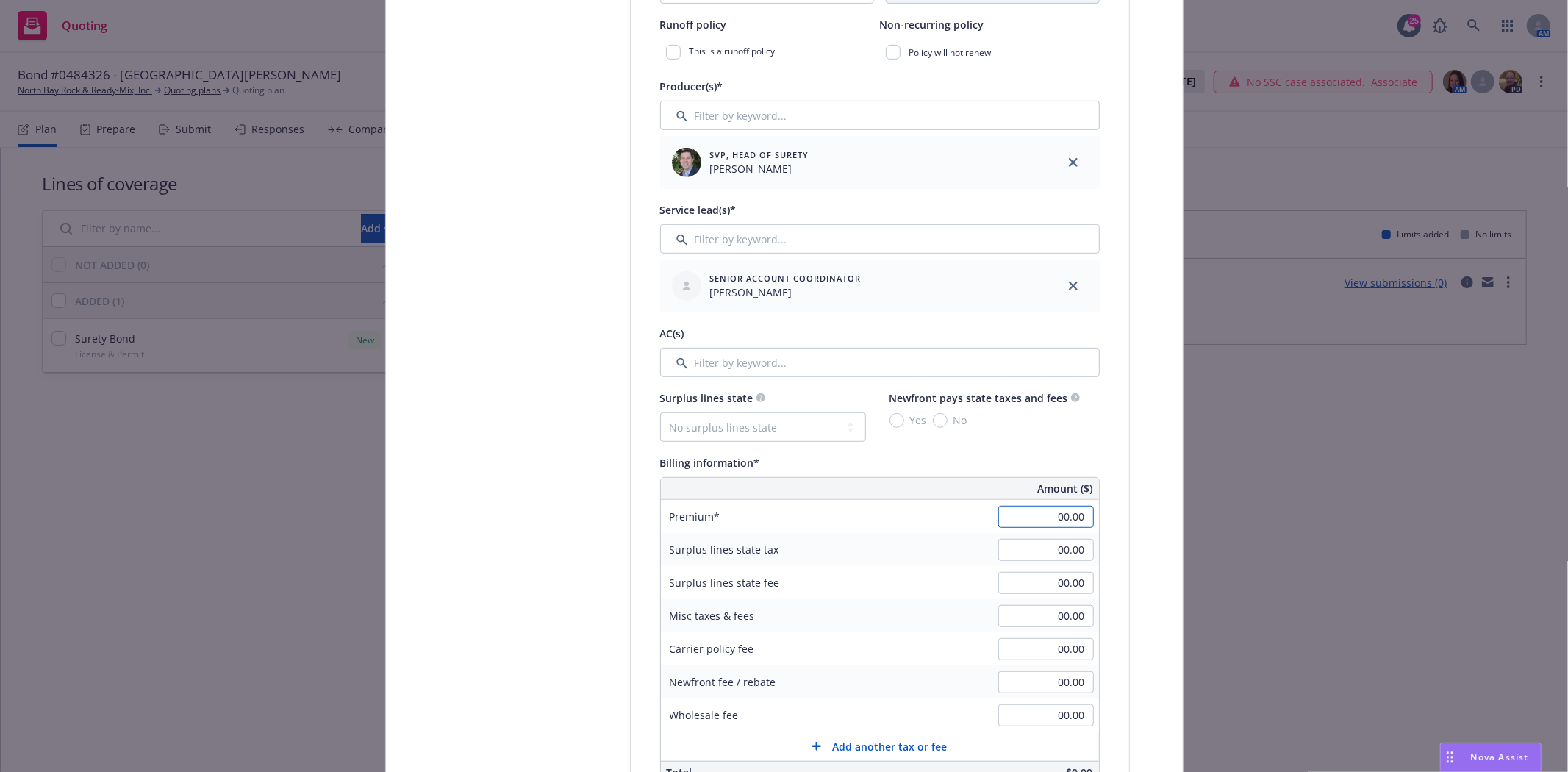
click at [1033, 521] on input "00.00" at bounding box center [1046, 516] width 95 height 22
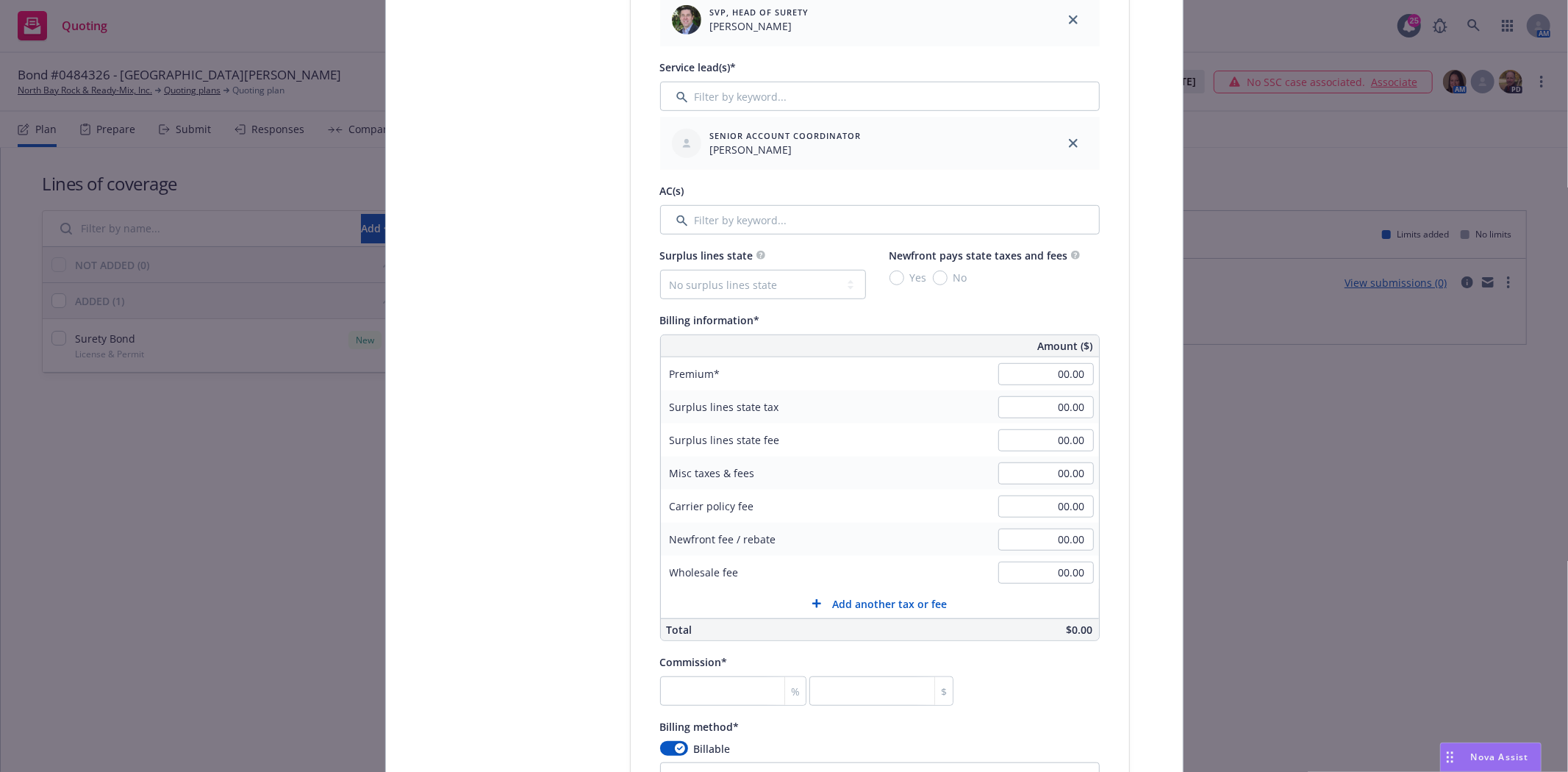
scroll to position [735, 0]
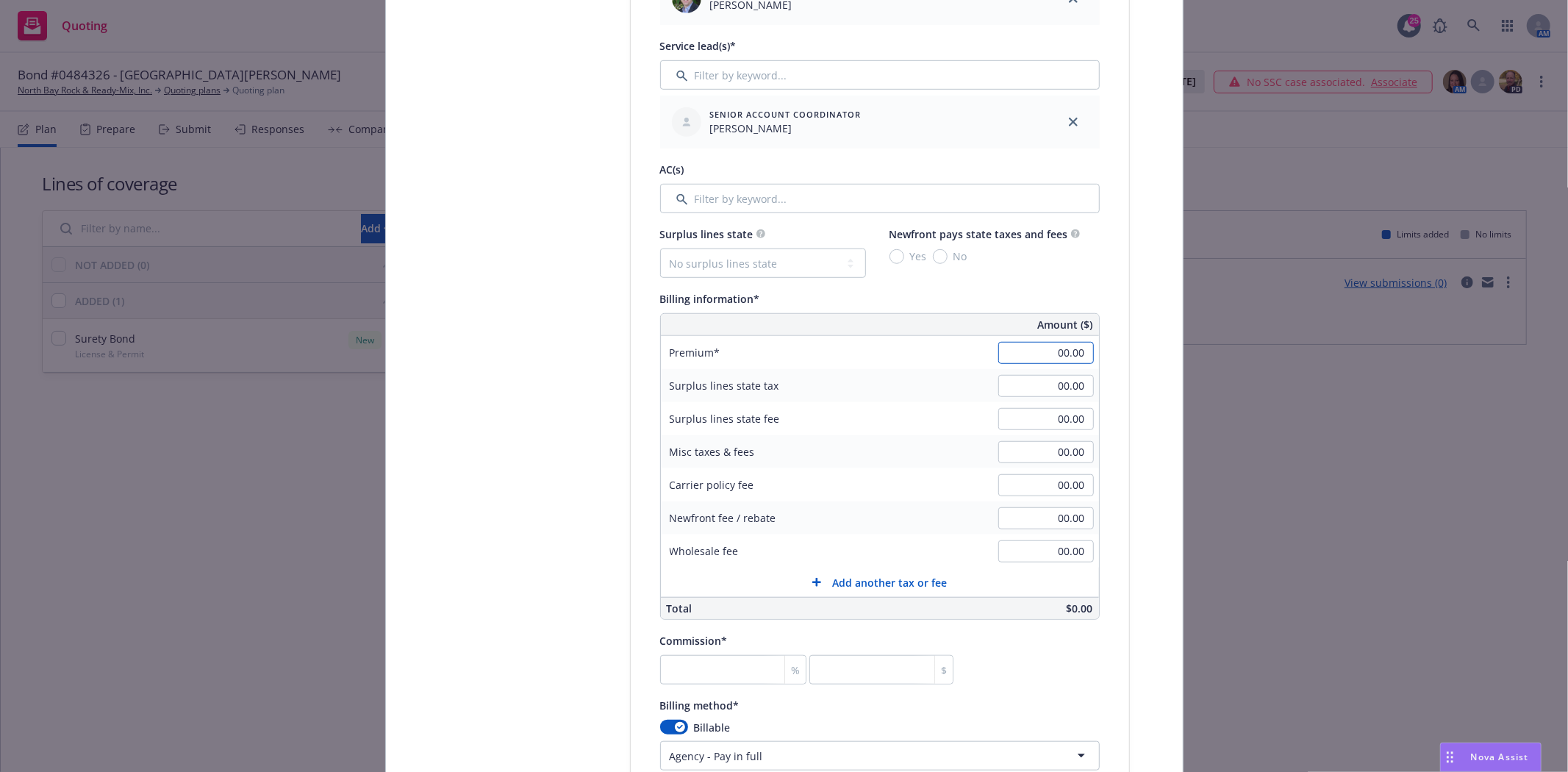
click at [1018, 356] on input "00.00" at bounding box center [1046, 353] width 95 height 22
type input "2,397.00"
click at [738, 674] on input "number" at bounding box center [734, 669] width 147 height 30
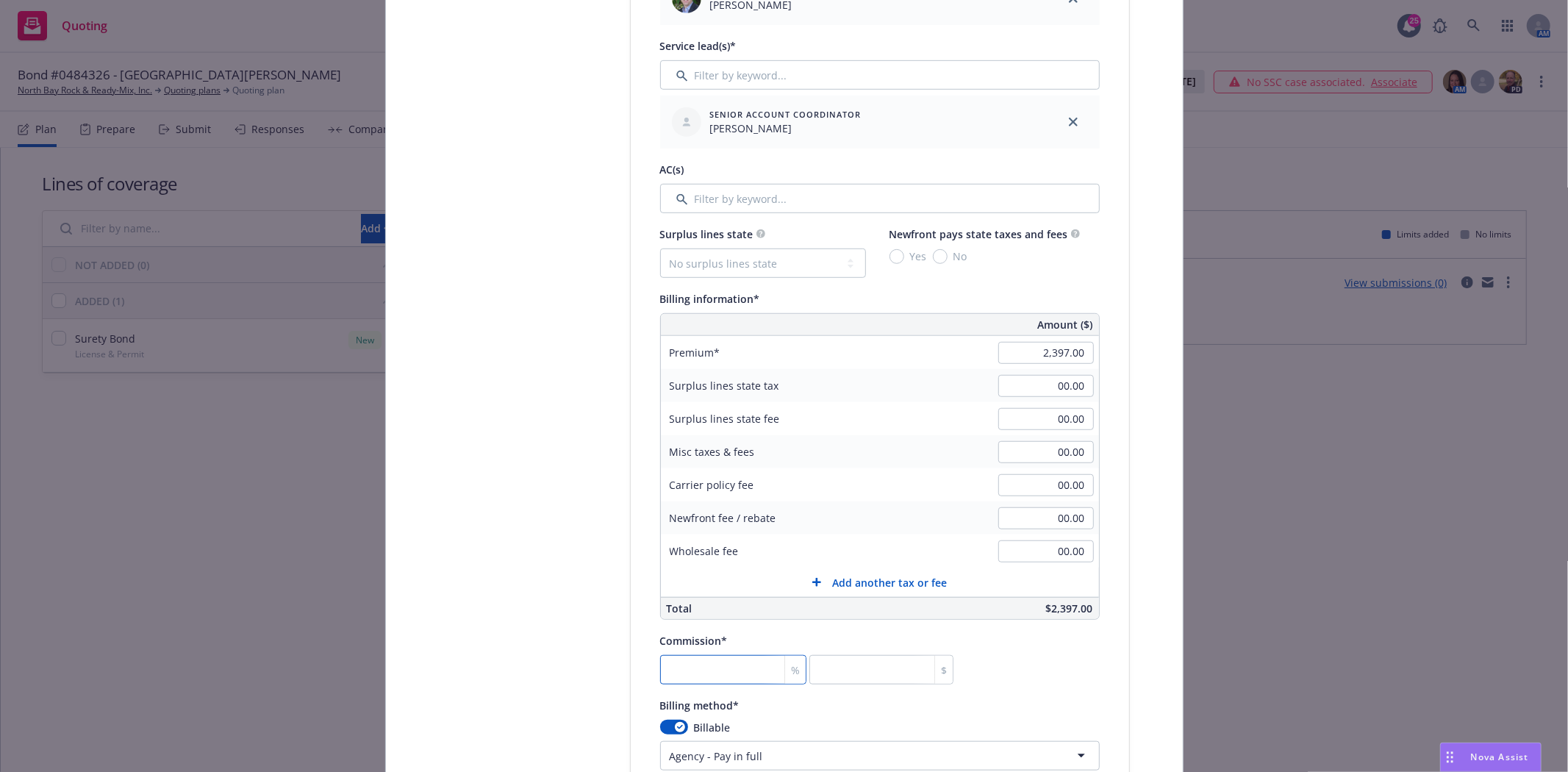
type input "3"
type input "71.91"
type input "30"
type input "719.1"
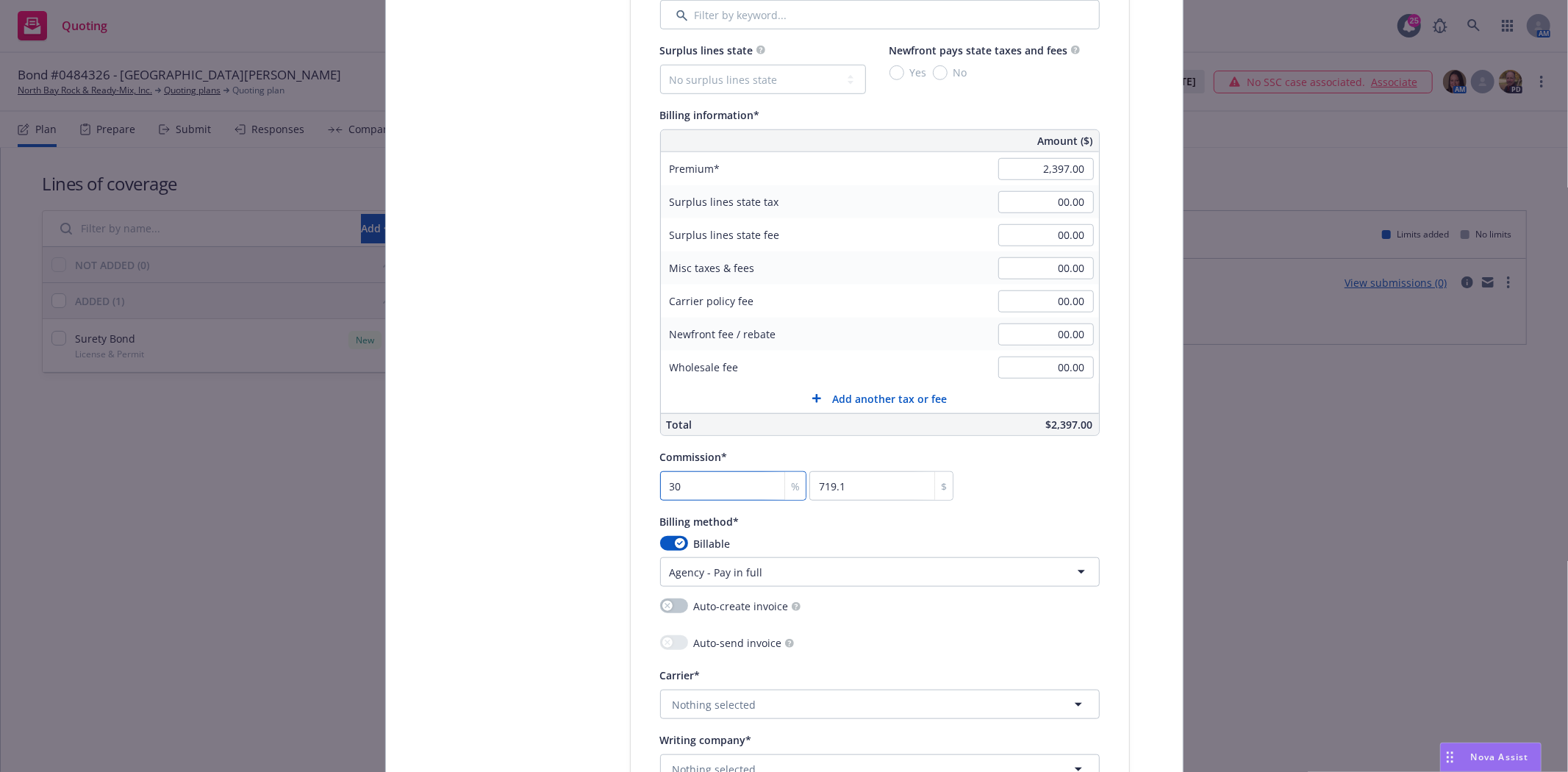
scroll to position [979, 0]
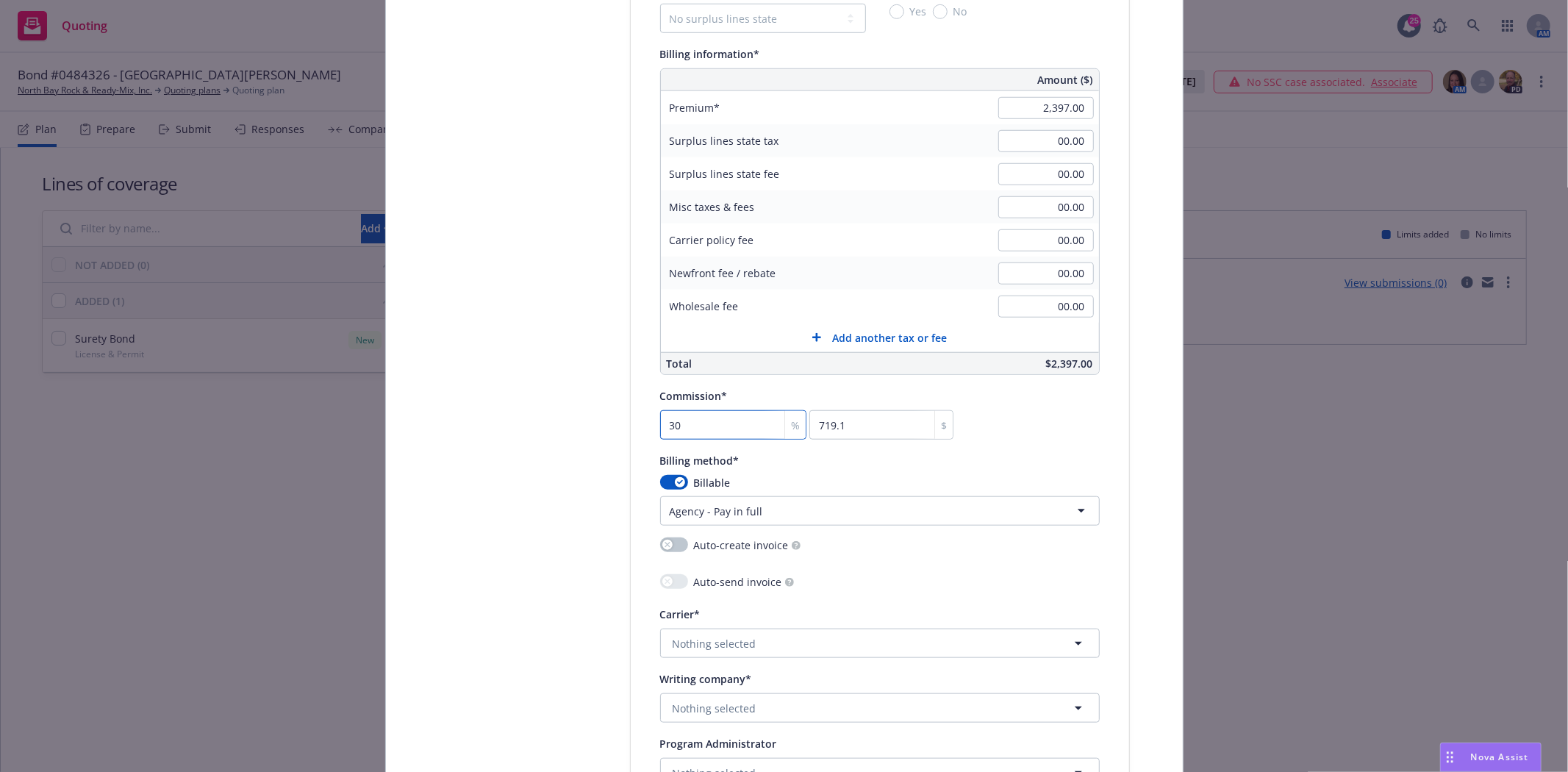
type input "30"
click at [704, 711] on span "Nothing selected" at bounding box center [715, 708] width 84 height 15
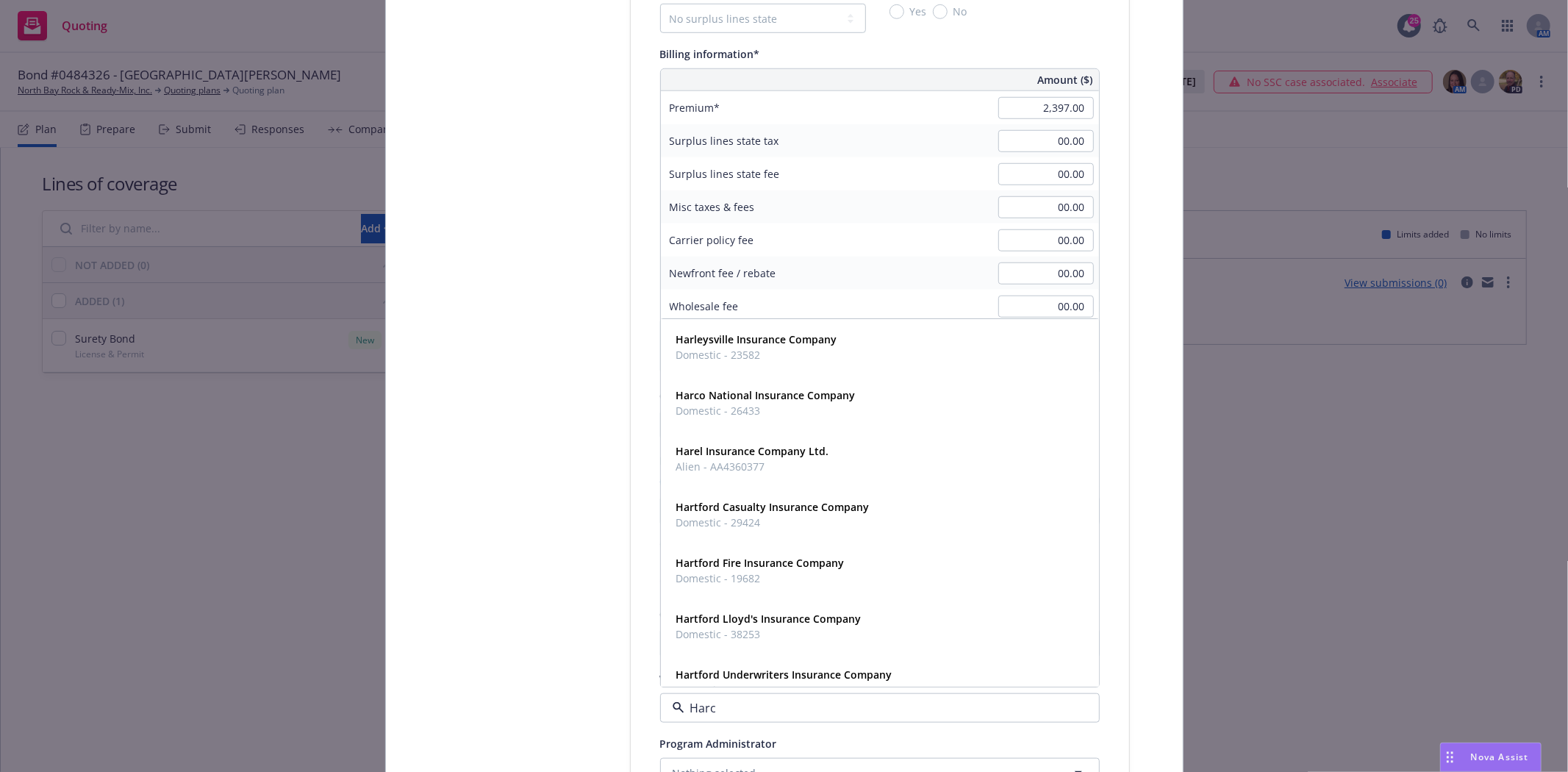
type input "Harco"
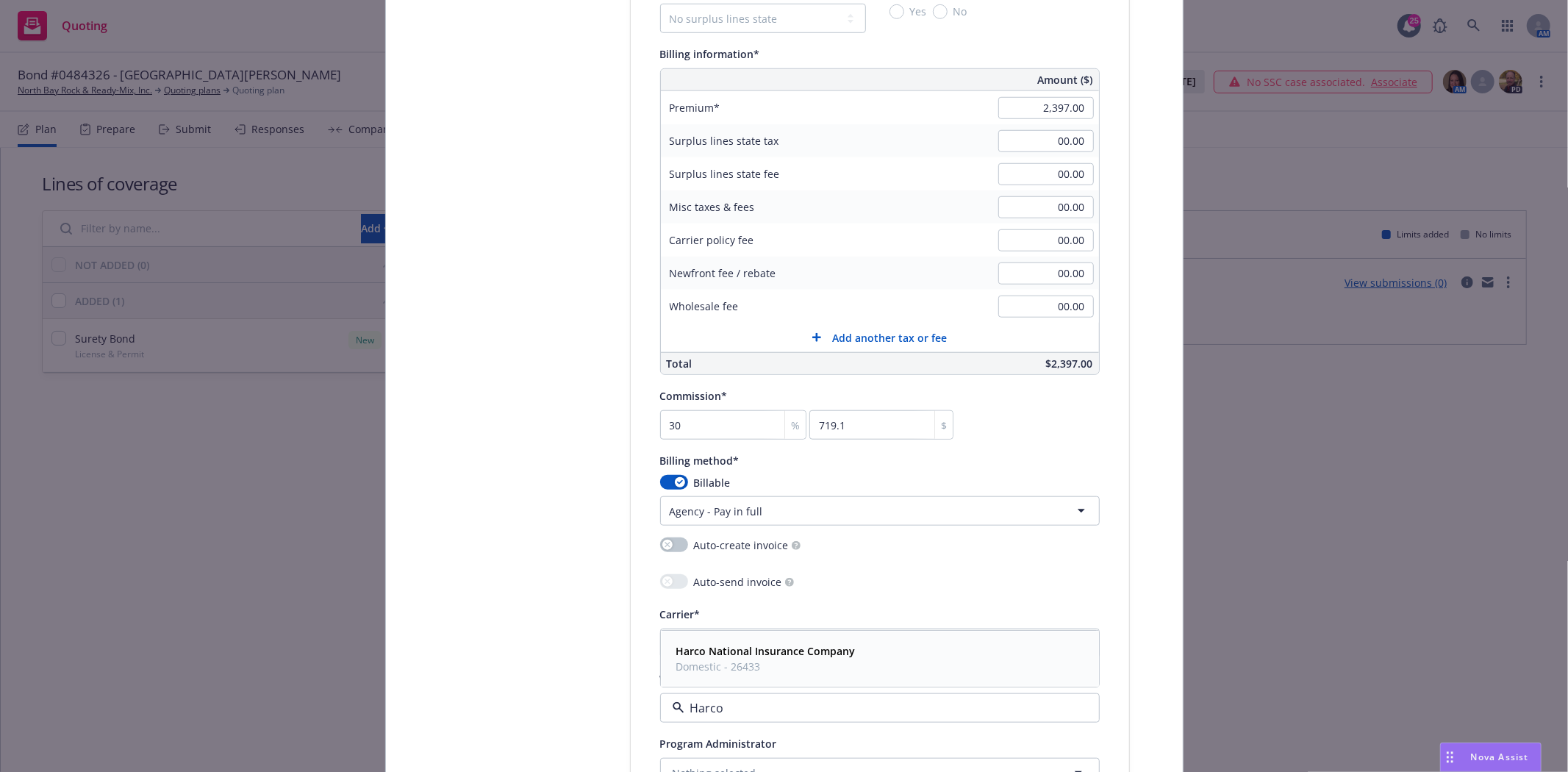
click at [809, 655] on strong "Harco National Insurance Company" at bounding box center [765, 652] width 179 height 14
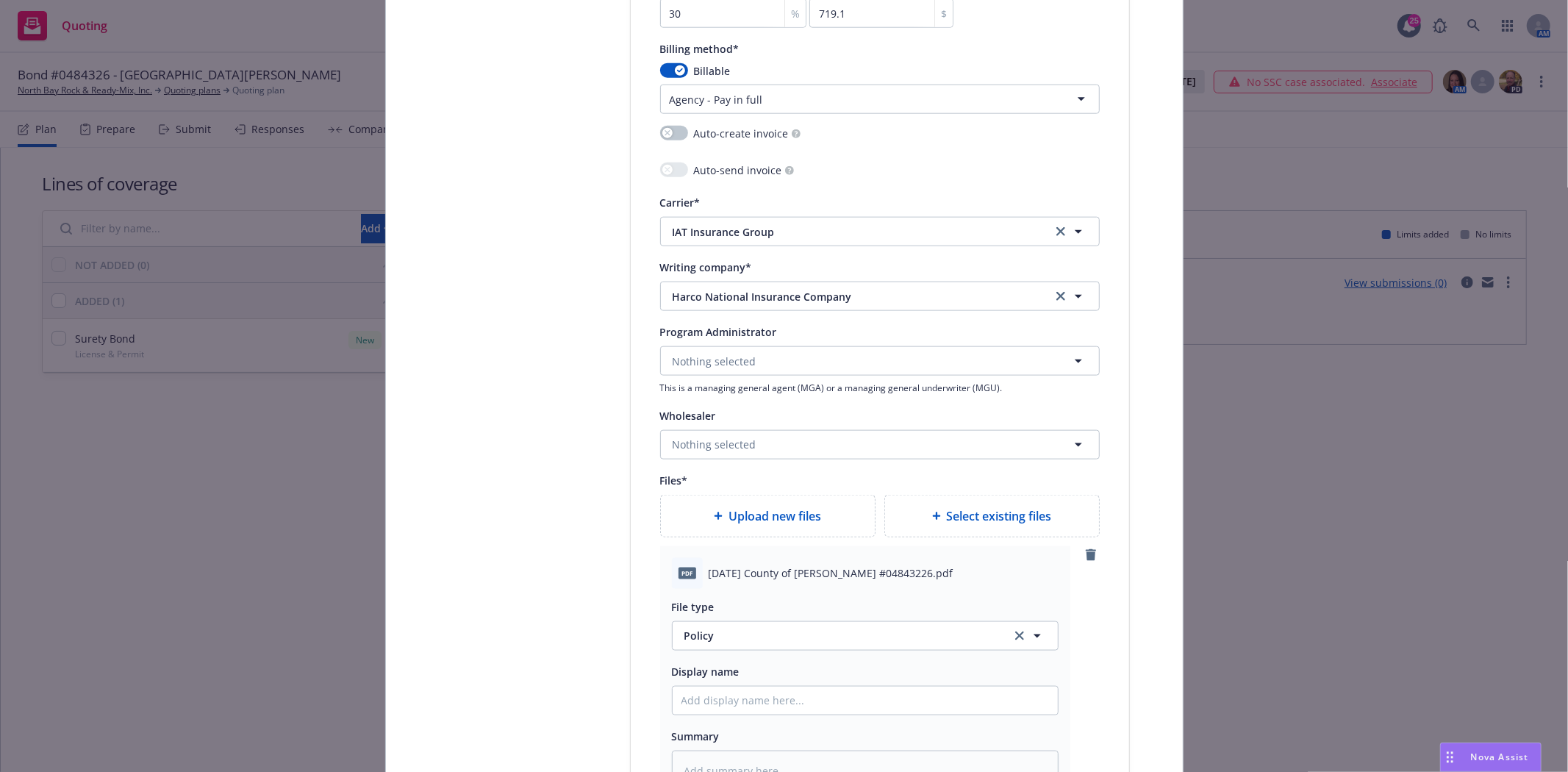
scroll to position [1470, 0]
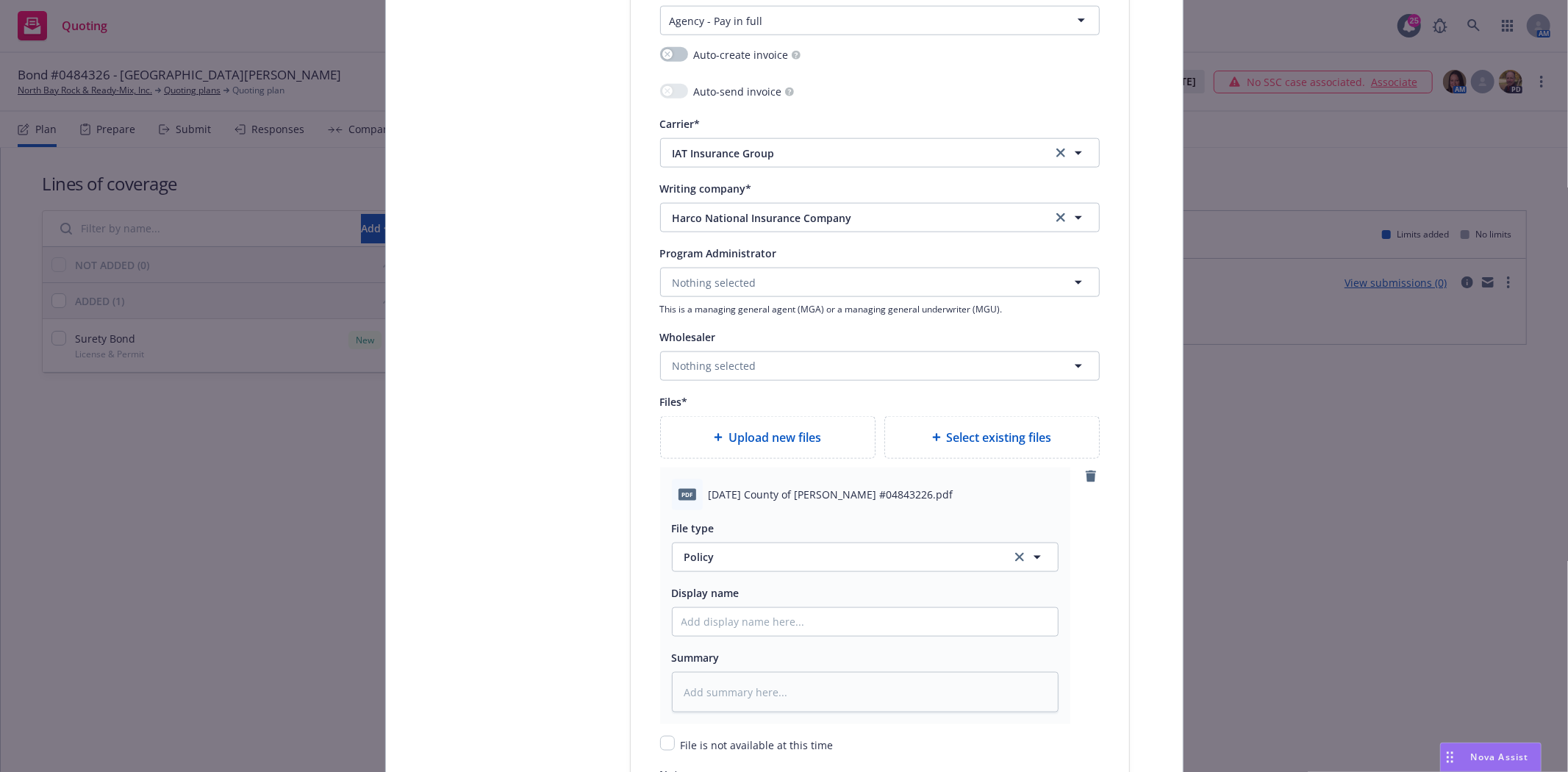
click at [743, 502] on span "2008 08 28 County of Glenn Bond #04843226.pdf" at bounding box center [831, 494] width 245 height 15
click at [749, 502] on span "2008 08 28 County of Glenn Bond #04843226.pdf" at bounding box center [831, 494] width 245 height 15
copy span "2008 08 28 County of Glenn Bond #04843226.pdf"
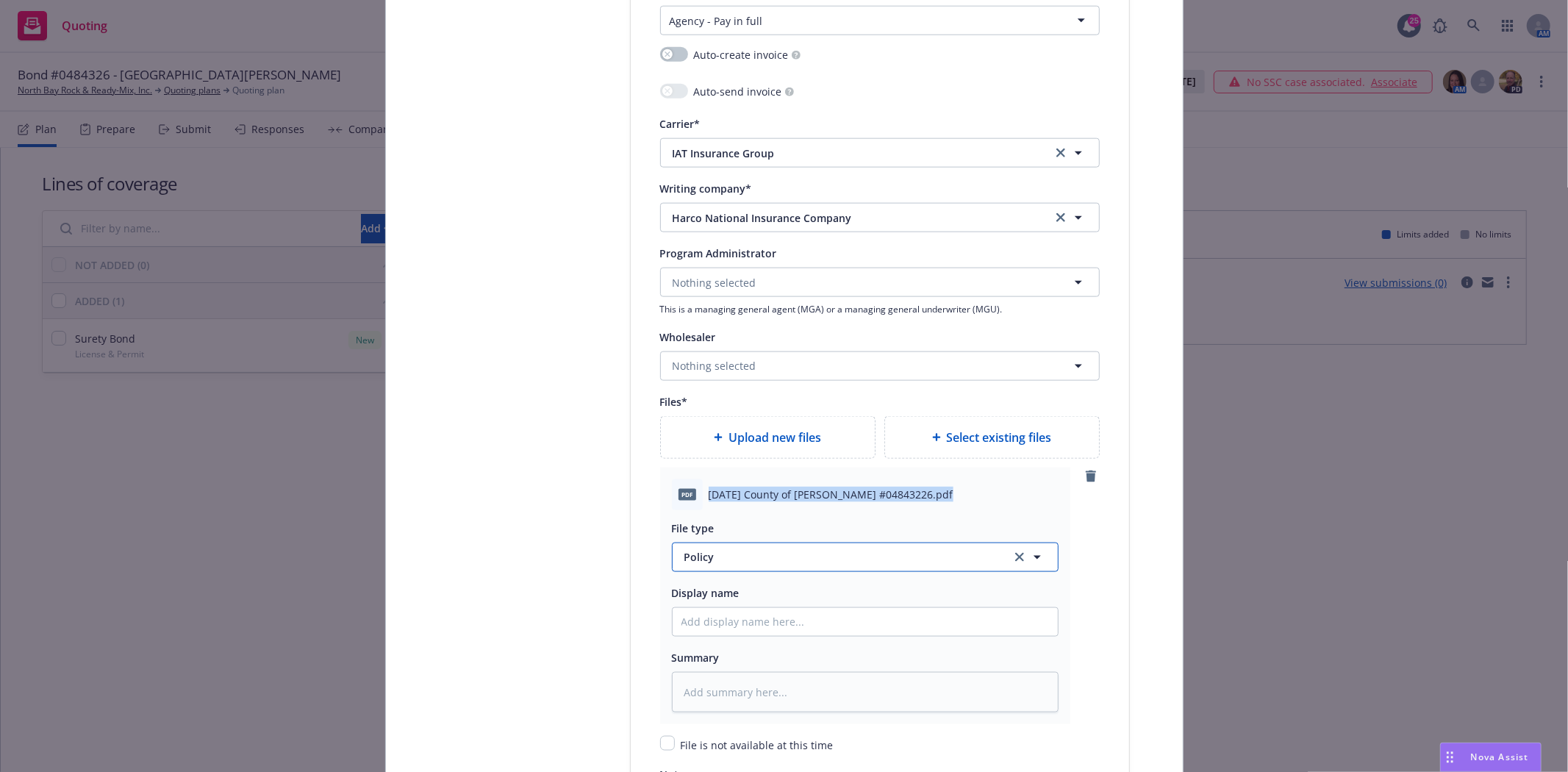
click at [732, 572] on button "Policy" at bounding box center [865, 557] width 387 height 30
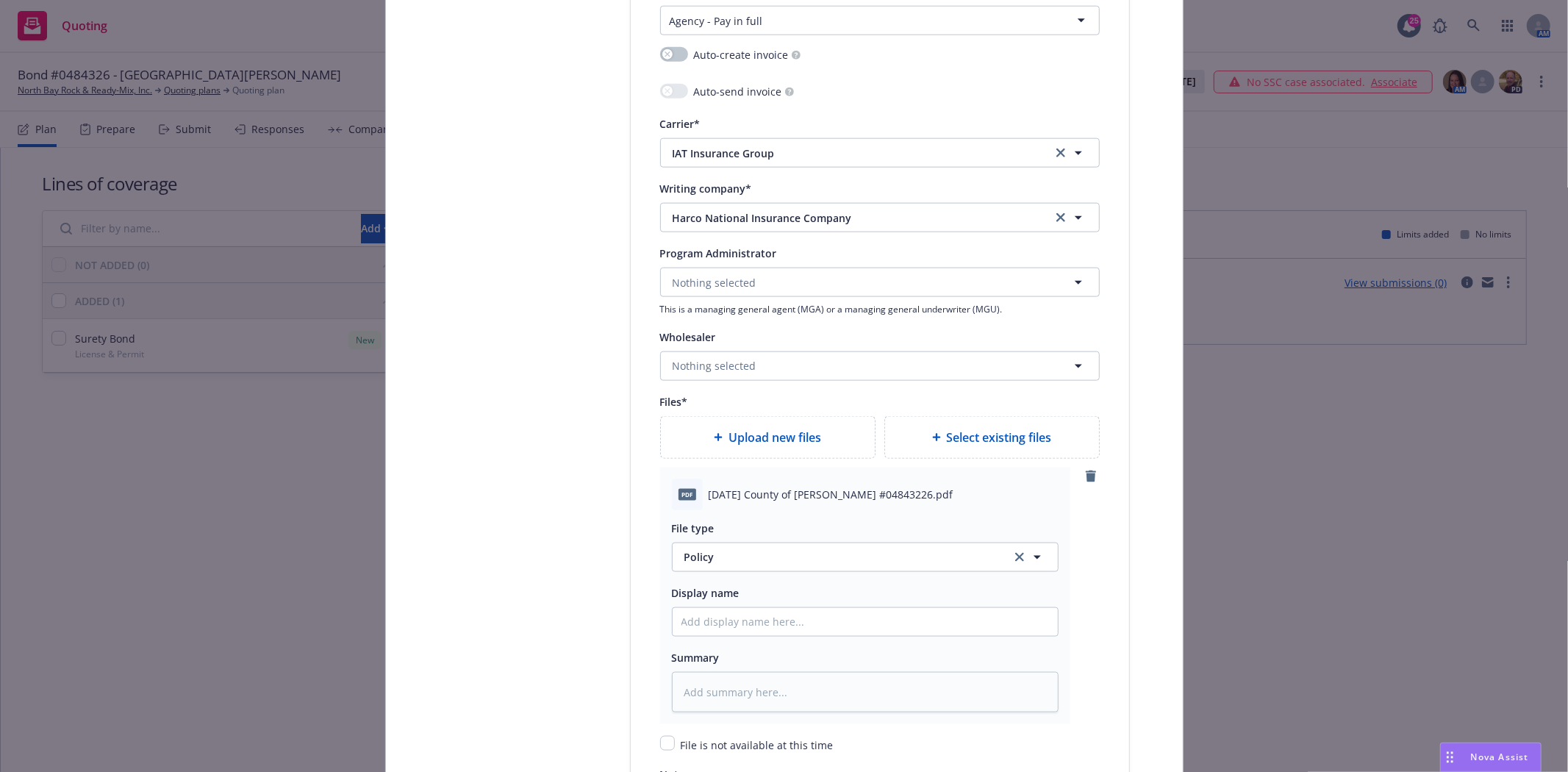
click at [732, 609] on div "Display name" at bounding box center [865, 610] width 387 height 53
click at [728, 622] on input "Policy display name" at bounding box center [865, 621] width 385 height 28
paste input "2008 08 28 County of Glenn Bond #04843226.pdf"
type textarea "x"
type input "2008 08 28 County of Glenn Bond #04843226.pdf"
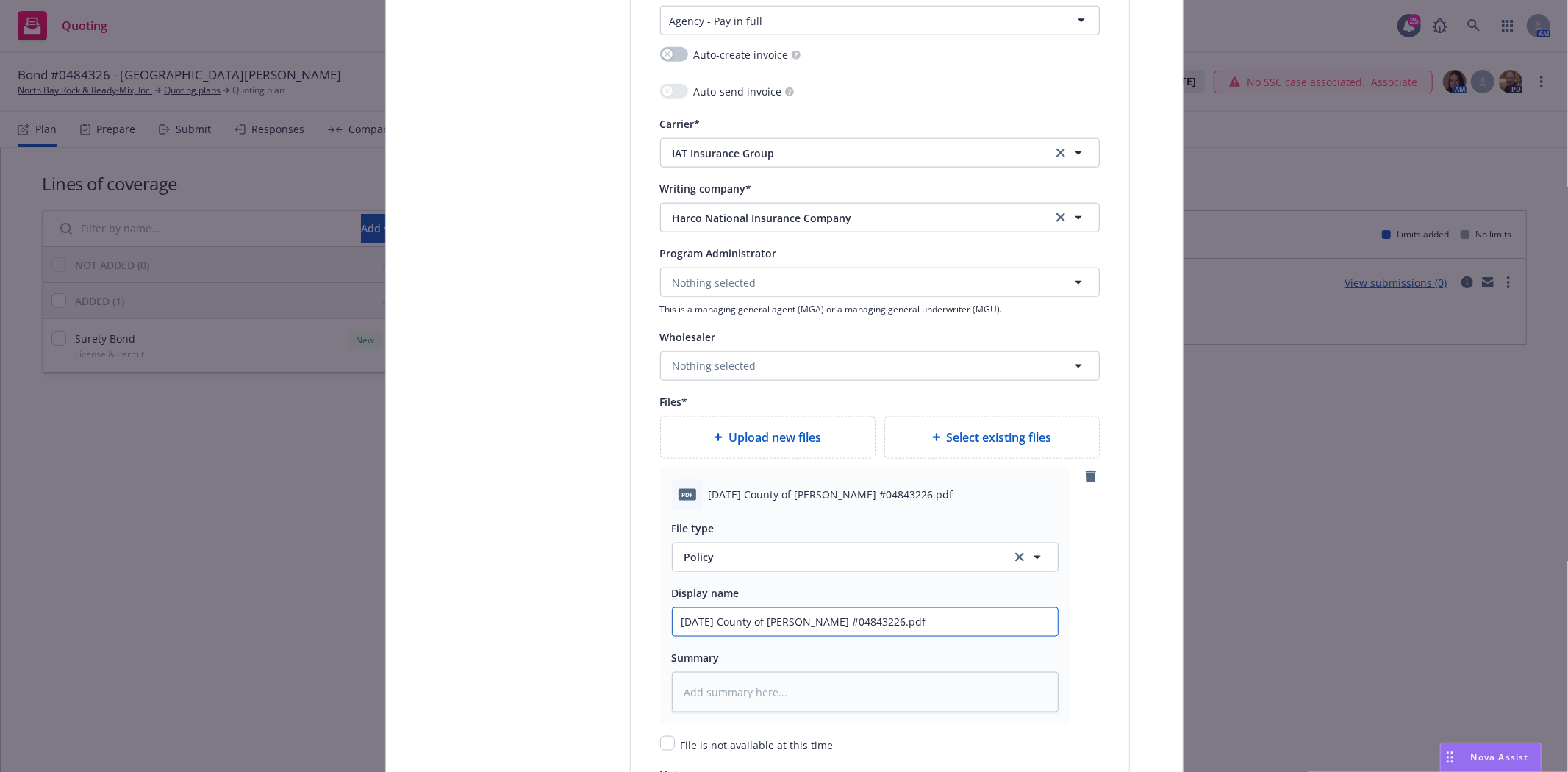
type textarea "x"
type input "2008 08 28 County of Glenn Bond #04843226.pd"
type textarea "x"
type input "2008 08 28 County of Glenn Bond #04843226.p"
type textarea "x"
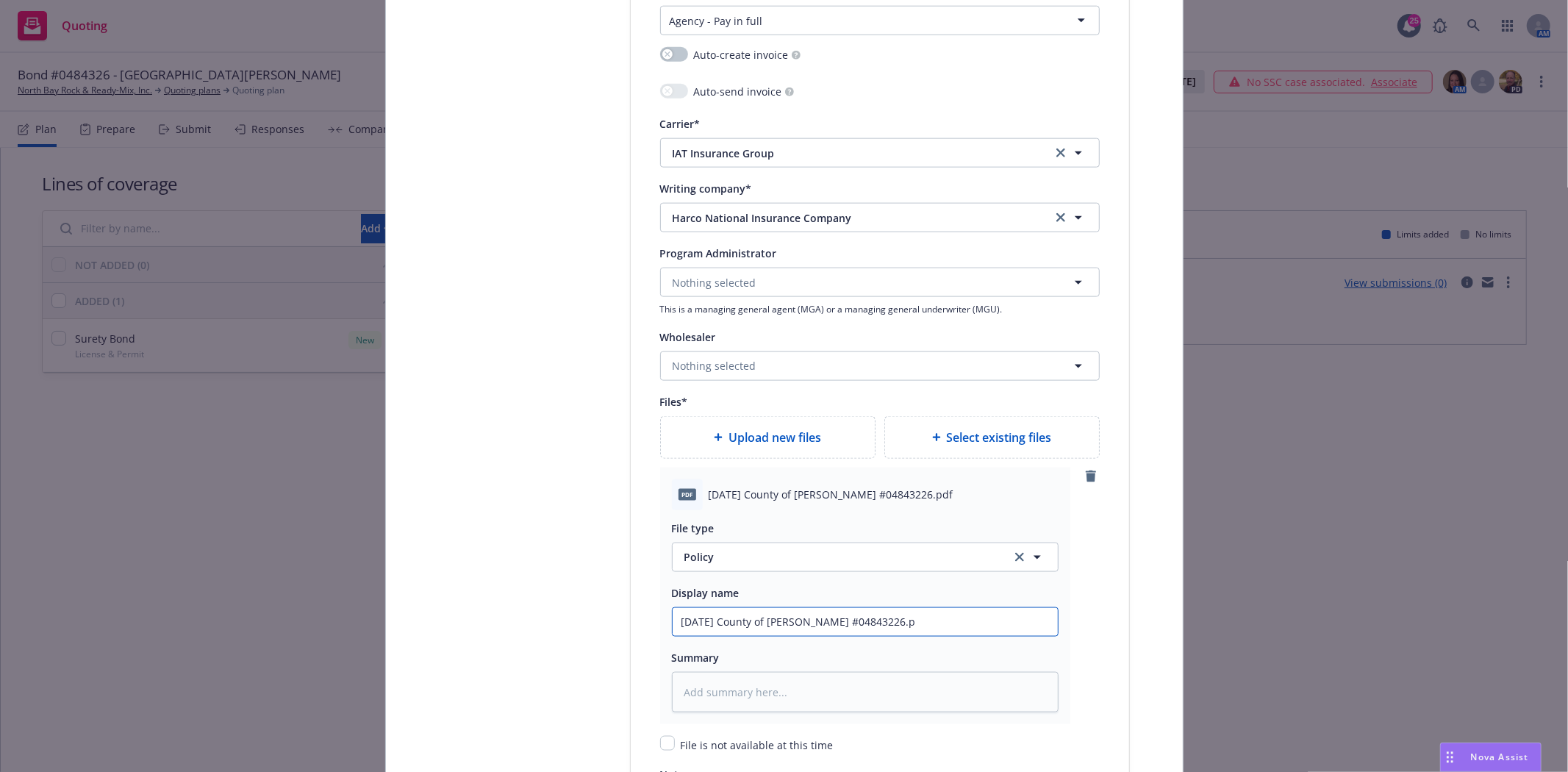
type input "2008 08 28 County of Glenn Bond #04843226."
type textarea "x"
type input "2008 08 28 County of Glenn Bond #04843226"
type textarea "x"
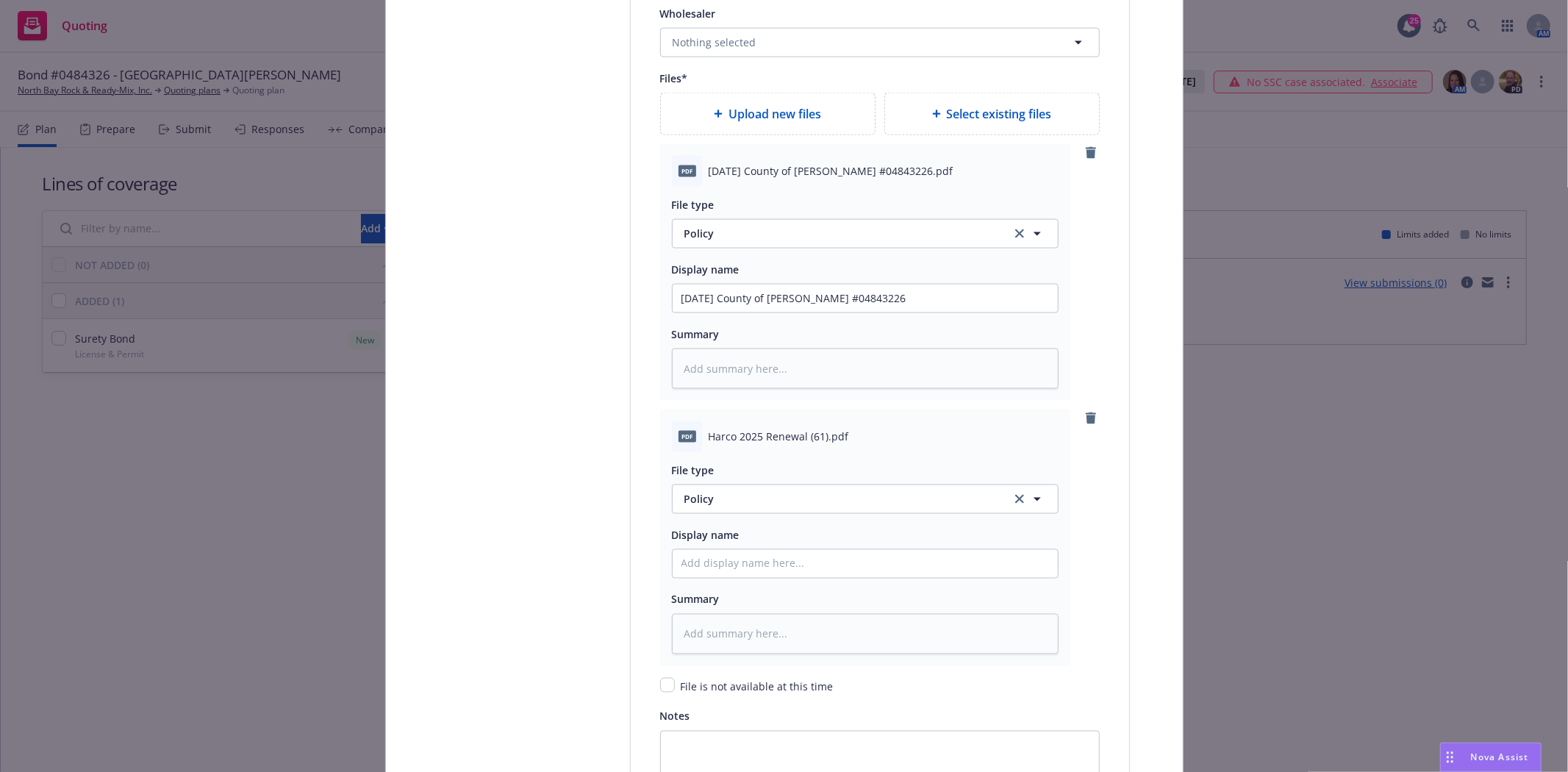
scroll to position [1796, 0]
click at [718, 495] on span "Policy" at bounding box center [839, 496] width 310 height 15
type input "Invoic"
click at [709, 456] on span "Invoice - Third Party" at bounding box center [738, 455] width 101 height 15
click at [751, 310] on input "Policy display name" at bounding box center [865, 295] width 385 height 28
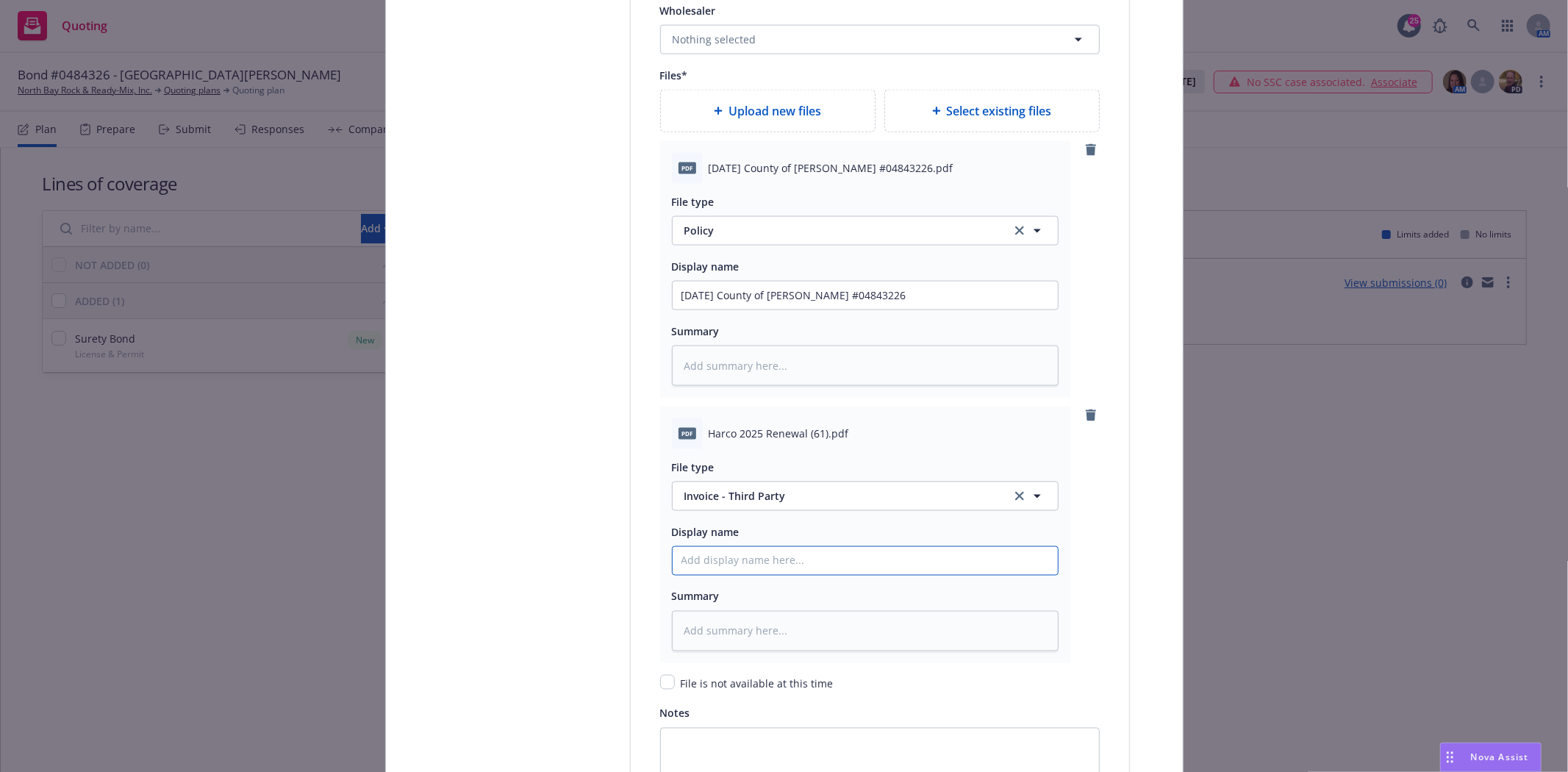
type textarea "x"
type input "H"
type textarea "x"
type input "Ha"
type textarea "x"
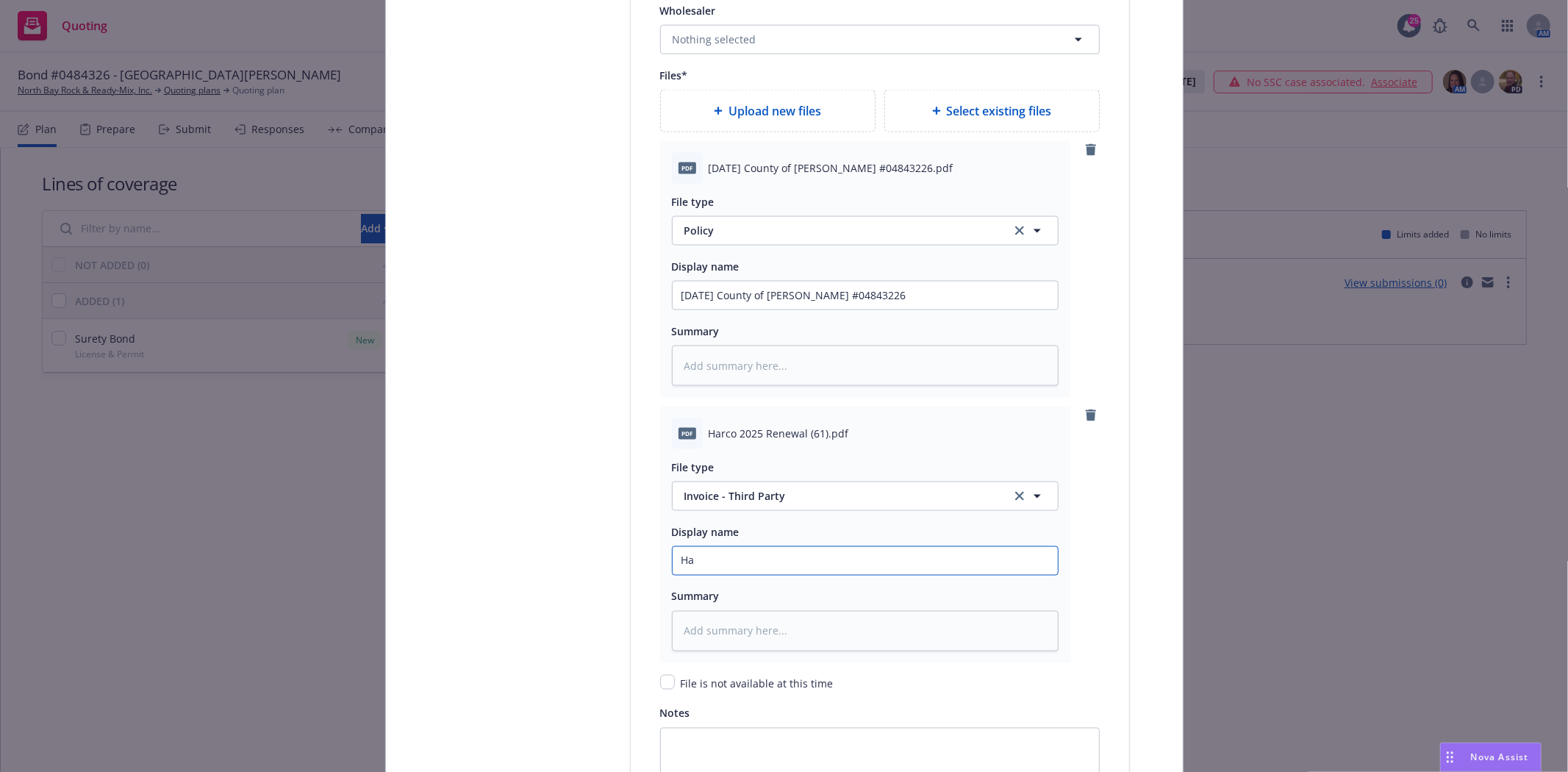
type input "Har"
type textarea "x"
type input "Harco"
type textarea "x"
type input "Harco"
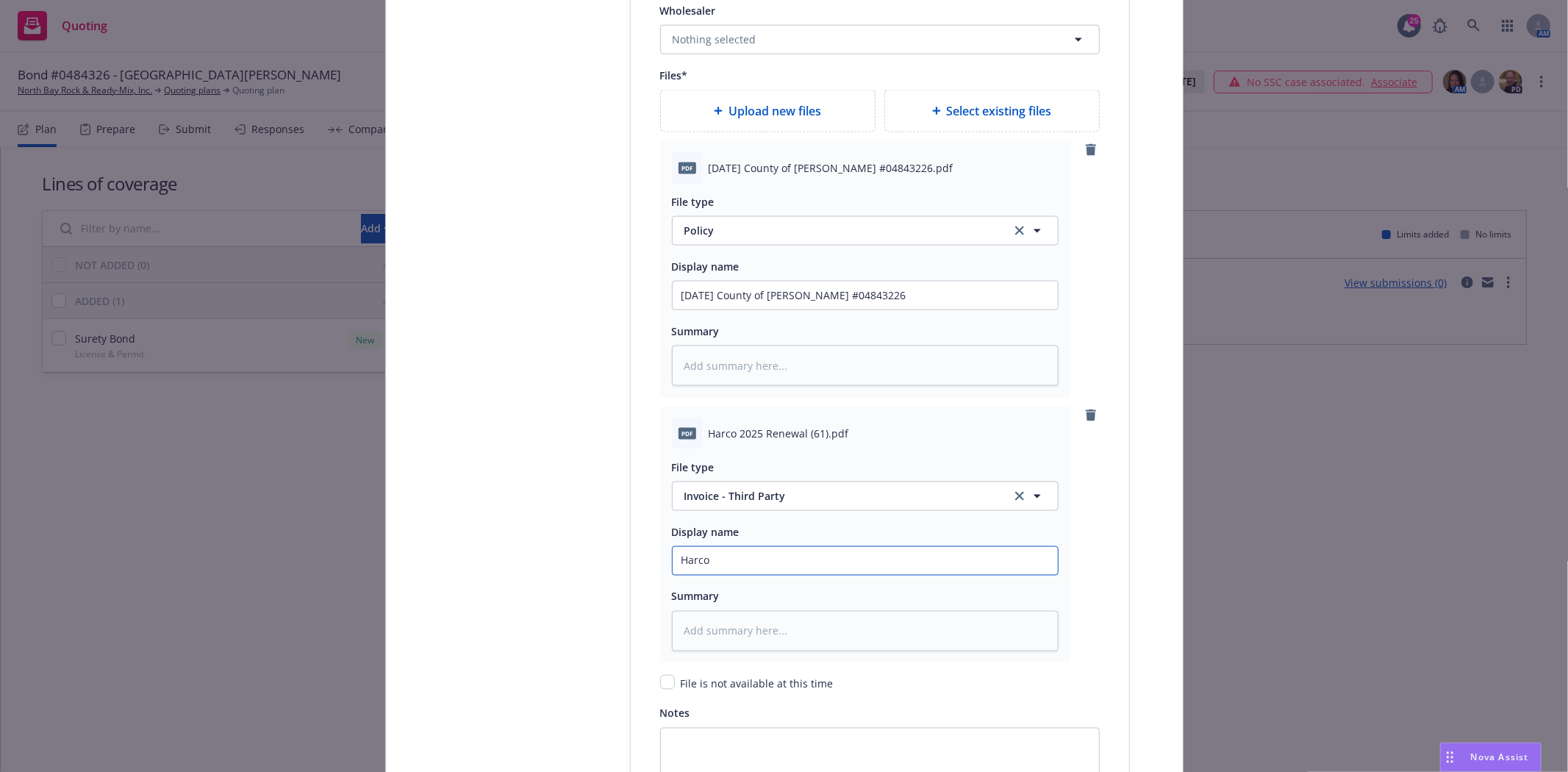
type textarea "x"
type input "Harco 2"
type textarea "x"
type input "Harco 202"
type textarea "x"
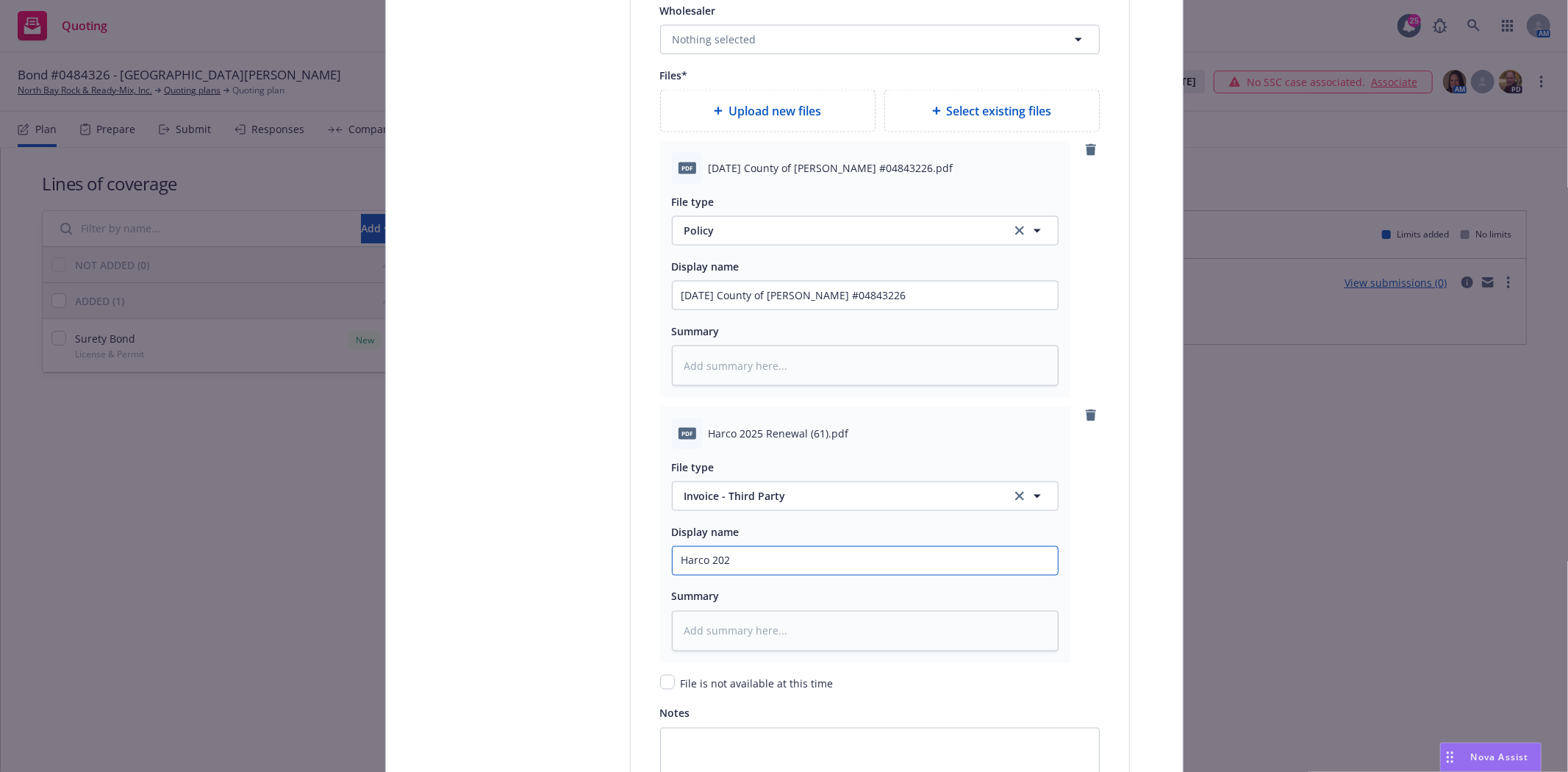
type input "Harco 2025"
type textarea "x"
type input "Harco 2025"
type textarea "x"
type input "Harco 2025 R"
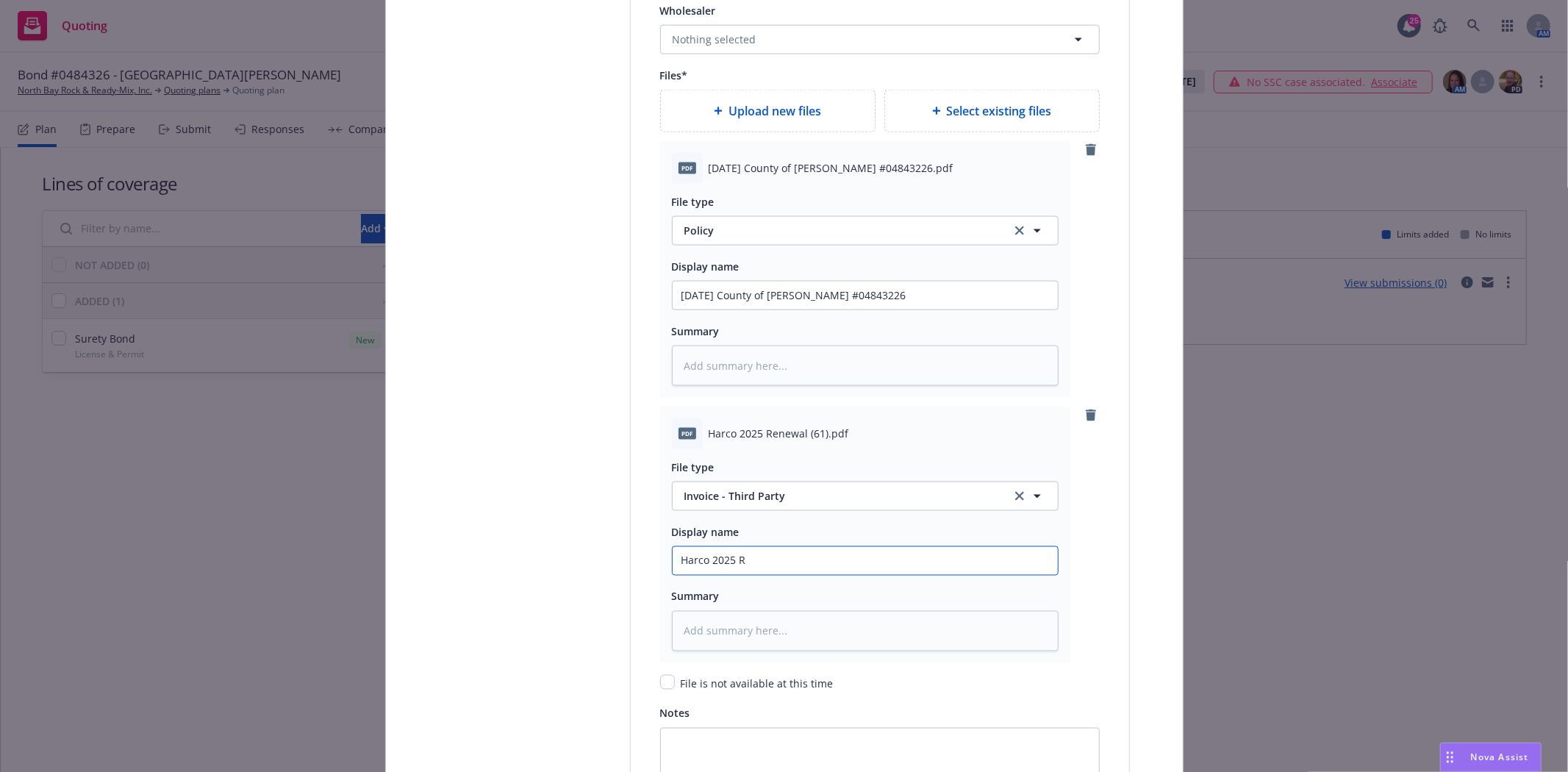
type textarea "x"
type input "Harco 2025 Re"
type textarea "x"
type input "Harco 2025 Rene"
type textarea "x"
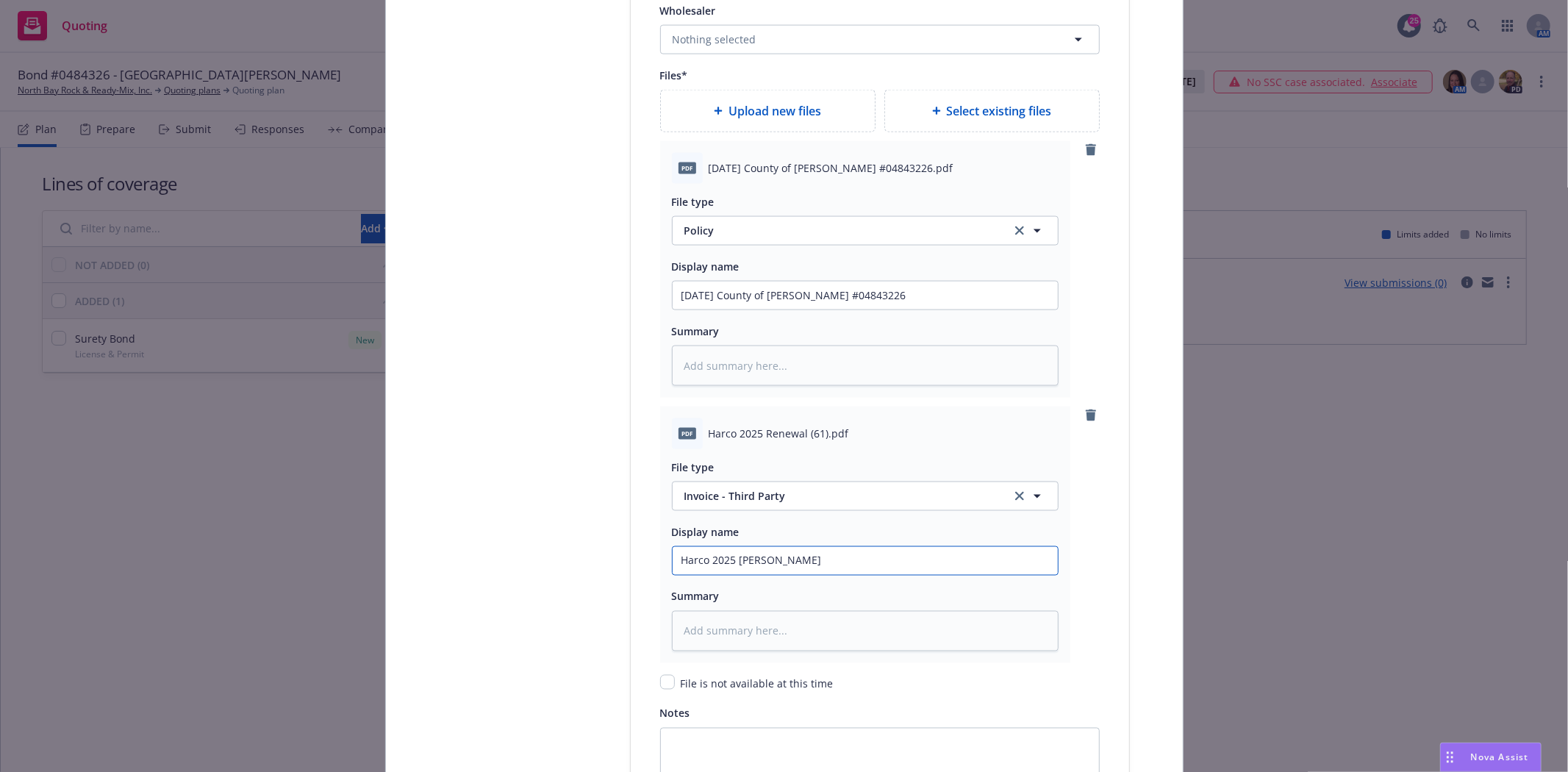
type input "Harco 2025 Renew"
type textarea "x"
type input "Harco 2025 Renewal"
type textarea "x"
type input "Harco 2025 Renewal"
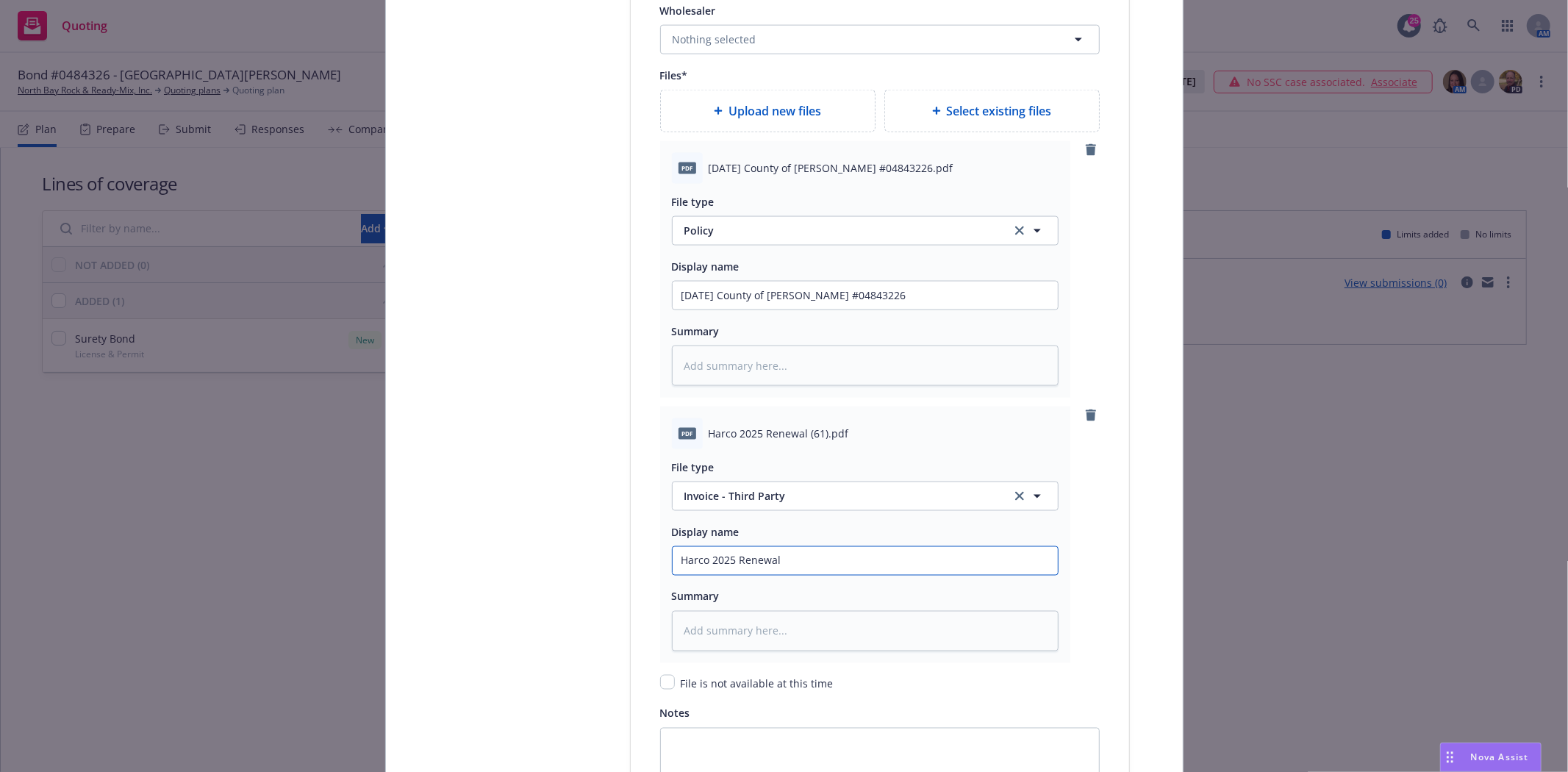
type textarea "x"
type input "Harco 2025 Renewal B"
type textarea "x"
type input "Harco 2025 Renewal Bo"
type textarea "x"
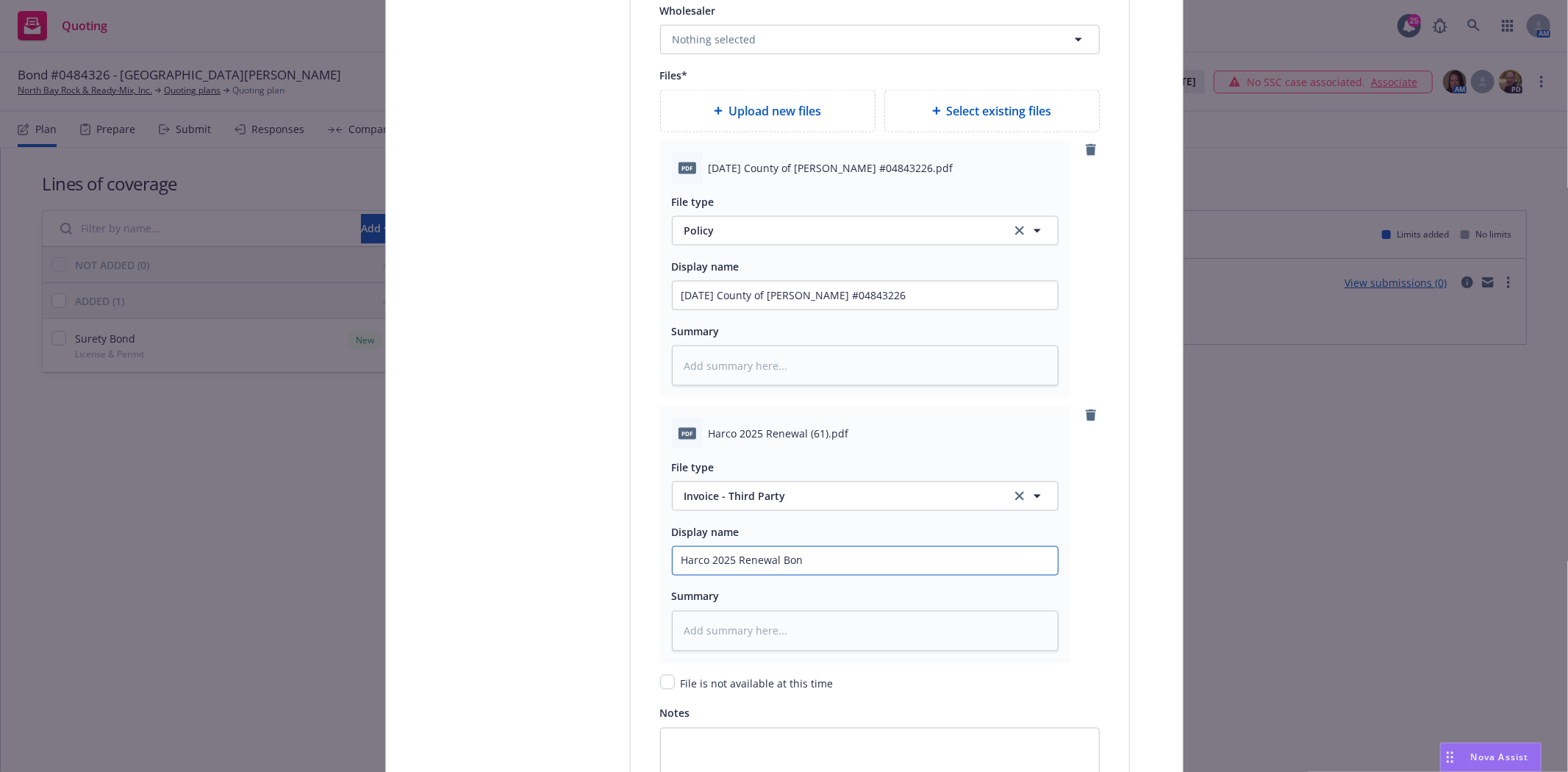
type input "Harco 2025 Renewal Bond"
type textarea "x"
type input "Harco 2025 Renewal Bond"
type textarea "x"
type input "Harco 2025 Renewal Bond #"
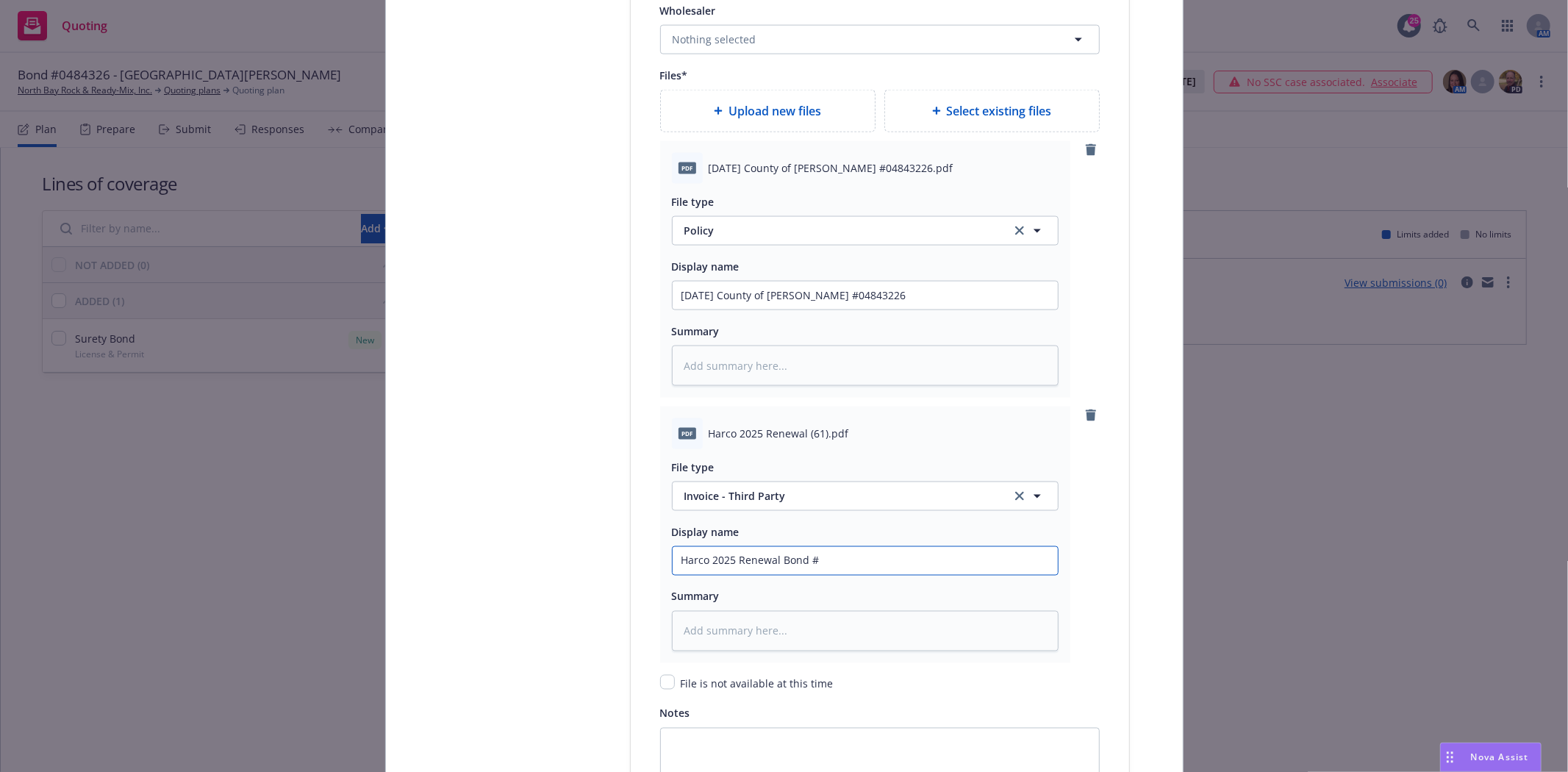
type textarea "x"
type input "Harco 2025 Renewal Bond #0"
type textarea "x"
type input "Harco 2025 Renewal Bond #04"
type textarea "x"
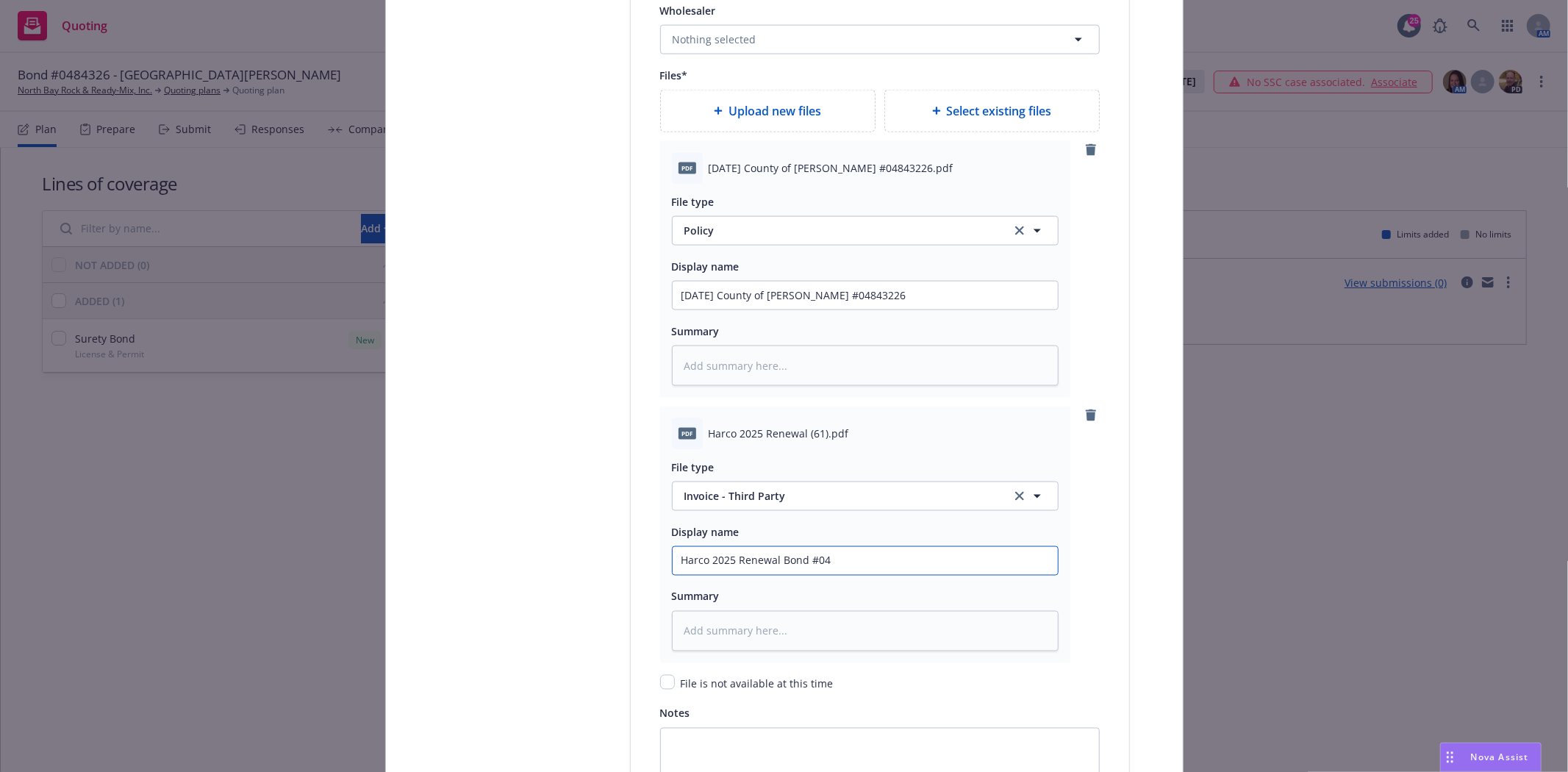
type input "Harco 2025 Renewal Bond #048"
type textarea "x"
type input "Harco 2025 Renewal Bond #0484"
type textarea "x"
type input "Harco 2025 Renewal Bond #04843"
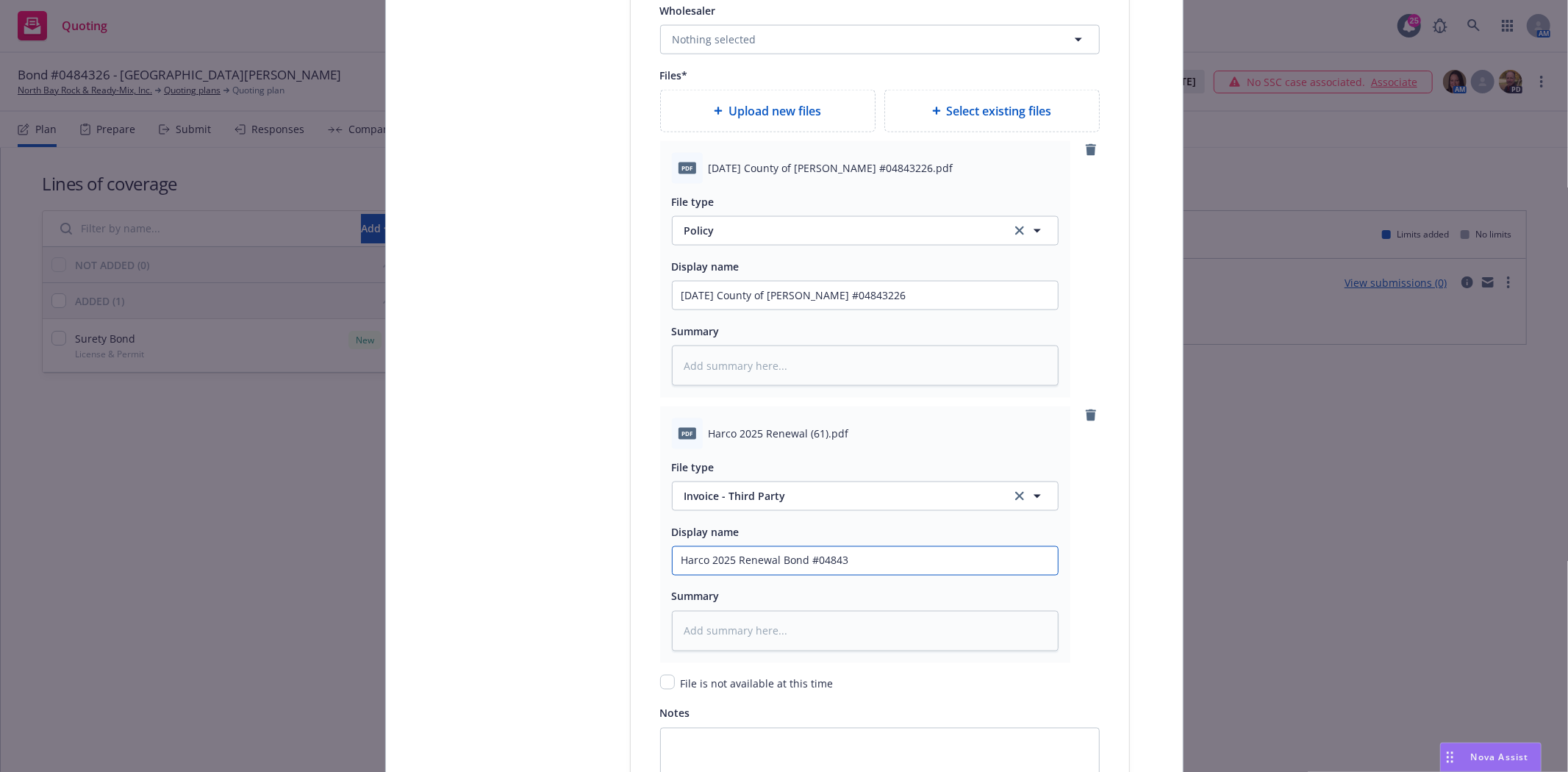
type textarea "x"
type input "Harco 2025 Renewal Bond #048432"
type textarea "x"
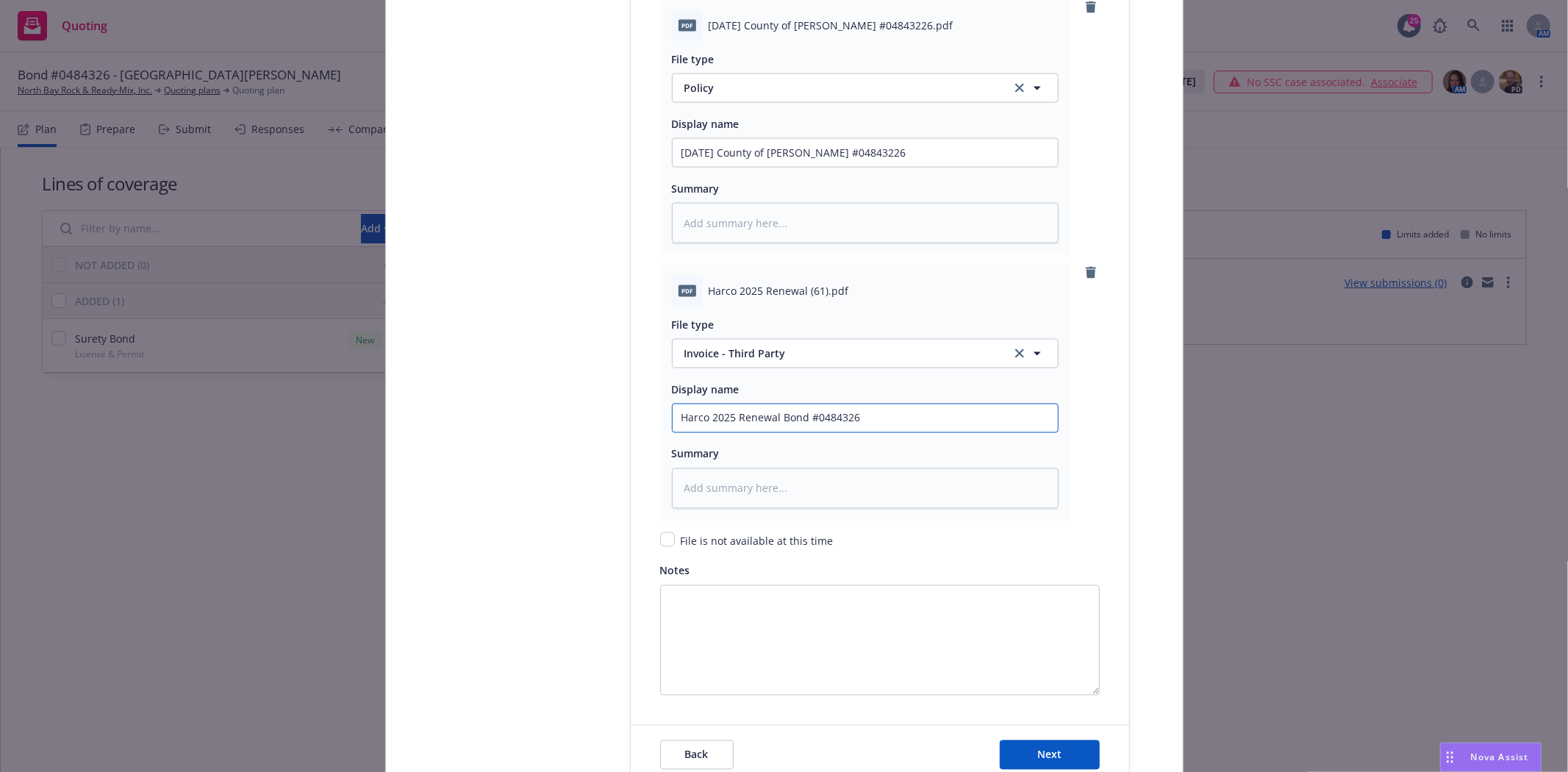
scroll to position [1960, 0]
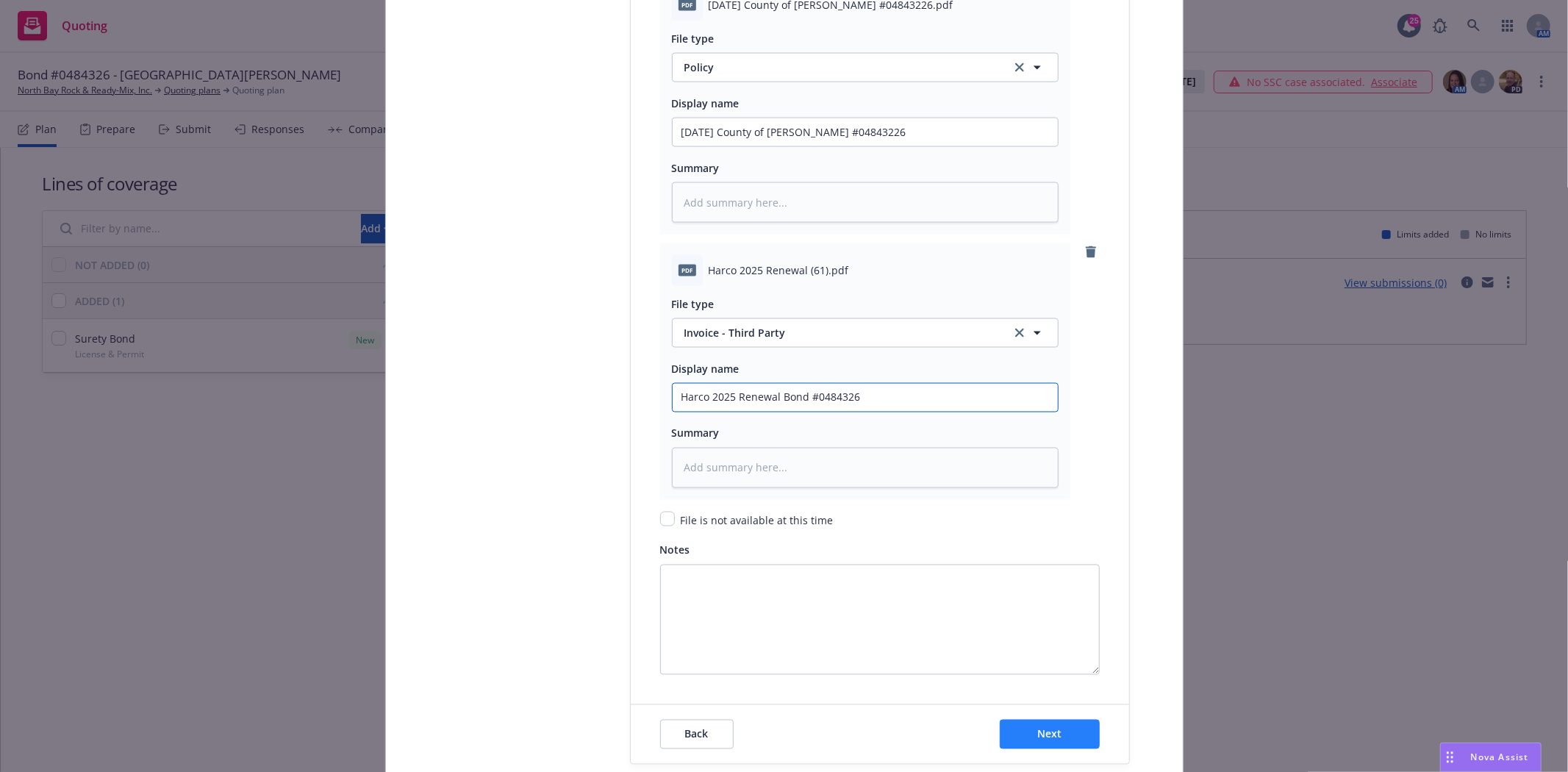
type input "Harco 2025 Renewal Bond #0484326"
click at [1055, 741] on span "Next" at bounding box center [1049, 733] width 24 height 14
type textarea "x"
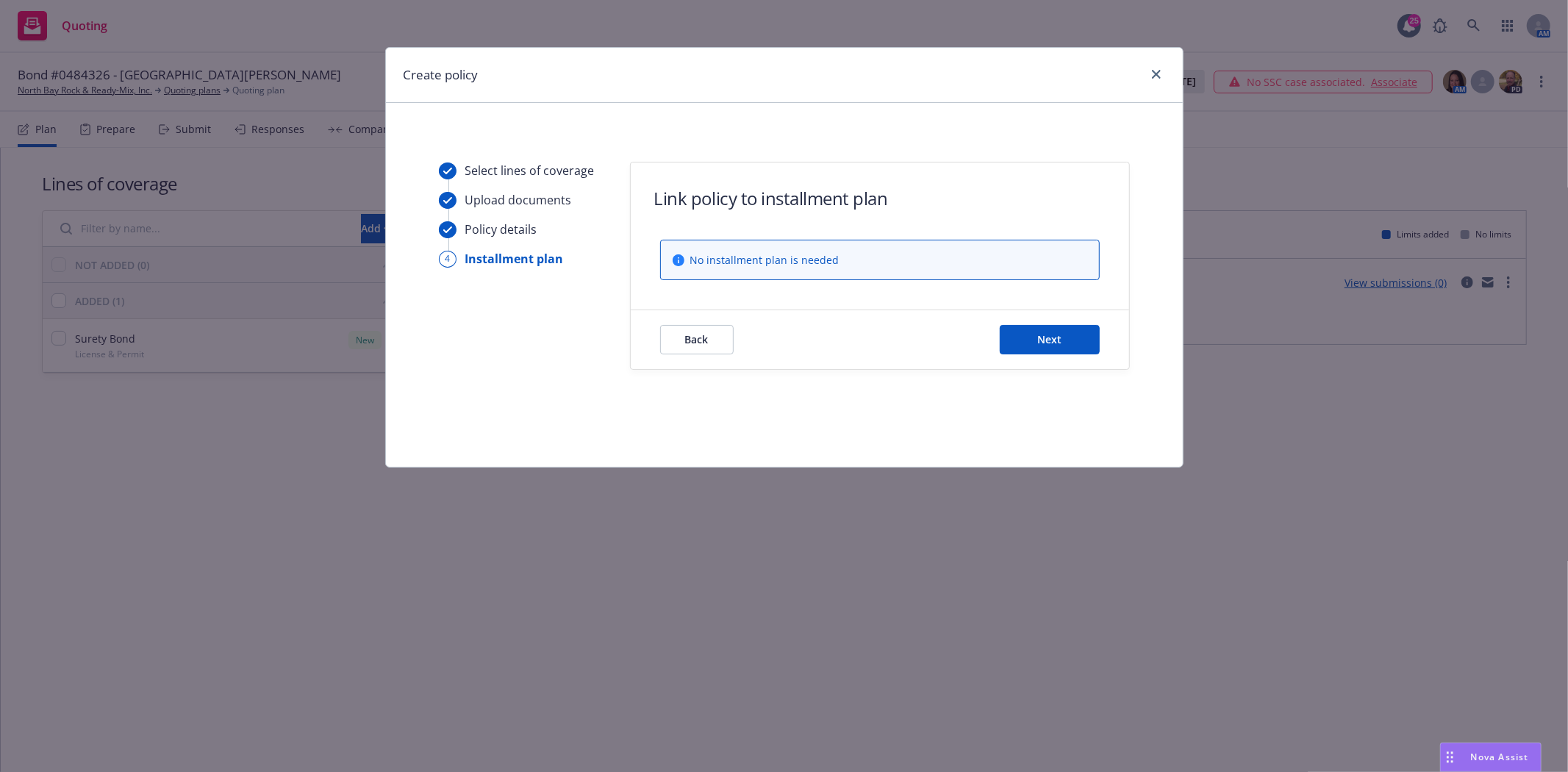
scroll to position [0, 0]
click at [1071, 350] on button "Next" at bounding box center [1050, 339] width 100 height 30
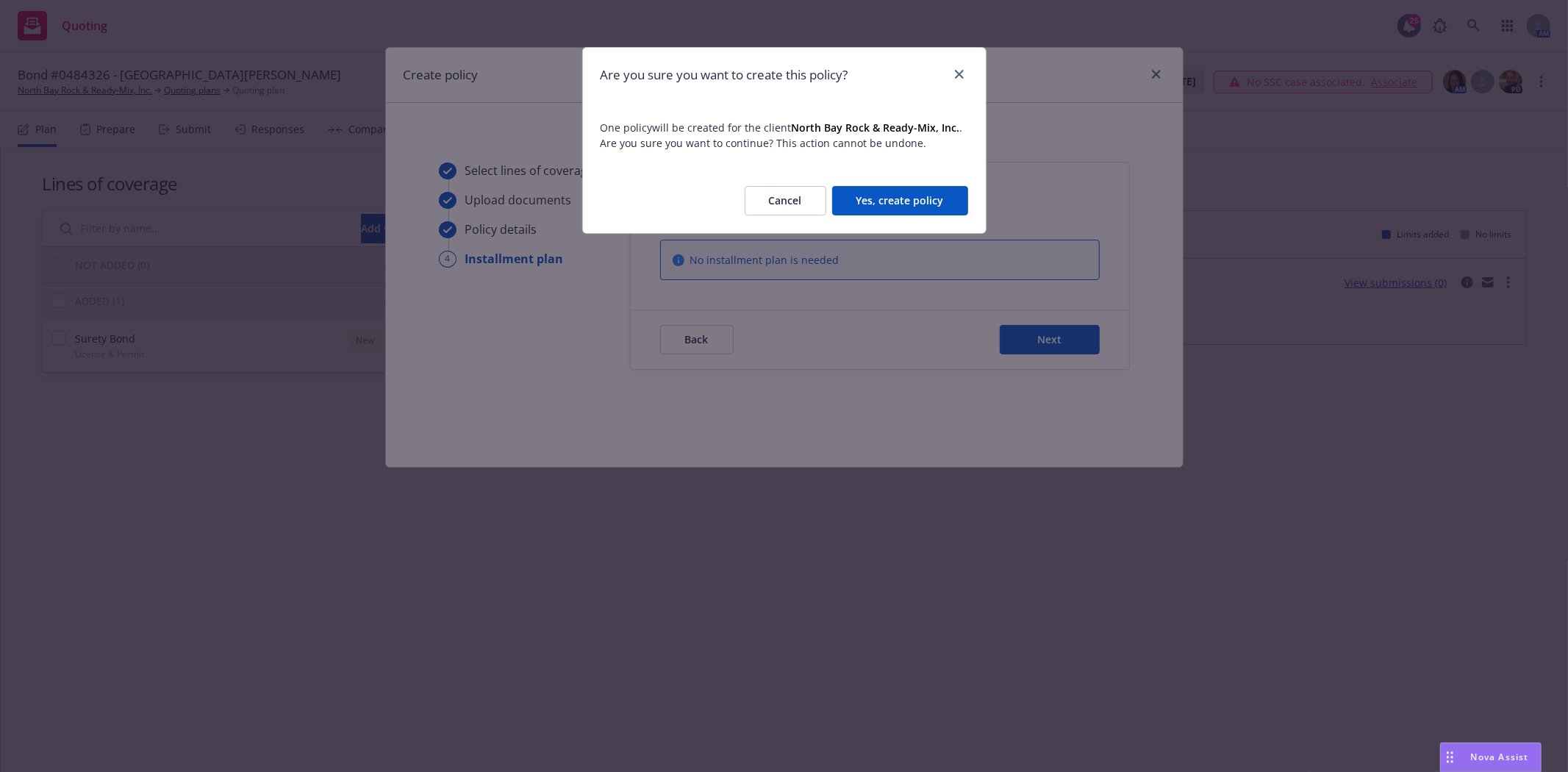
click at [890, 195] on button "Yes, create policy" at bounding box center [900, 201] width 136 height 30
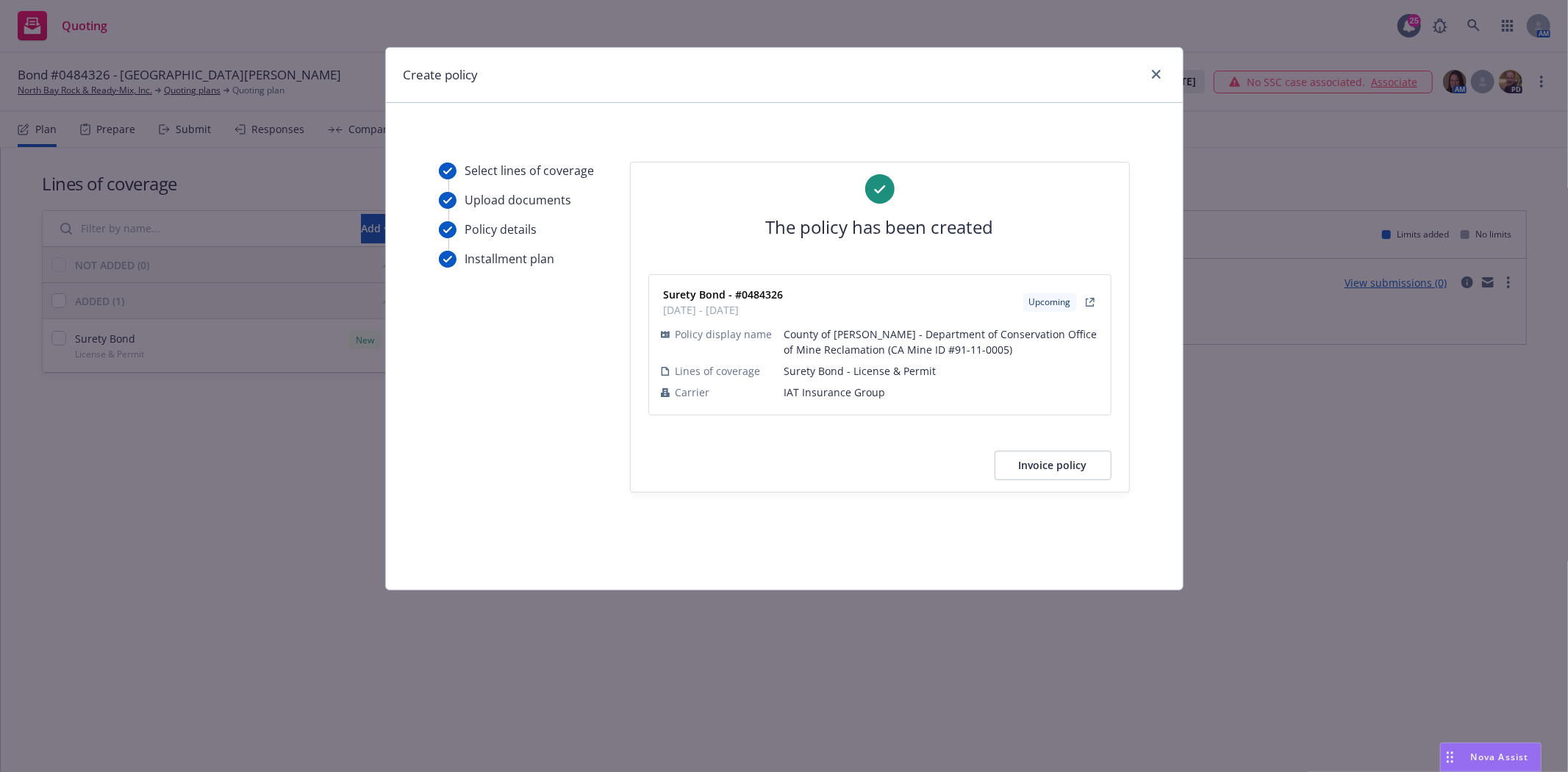
click at [1058, 462] on button "Invoice policy" at bounding box center [1053, 465] width 117 height 30
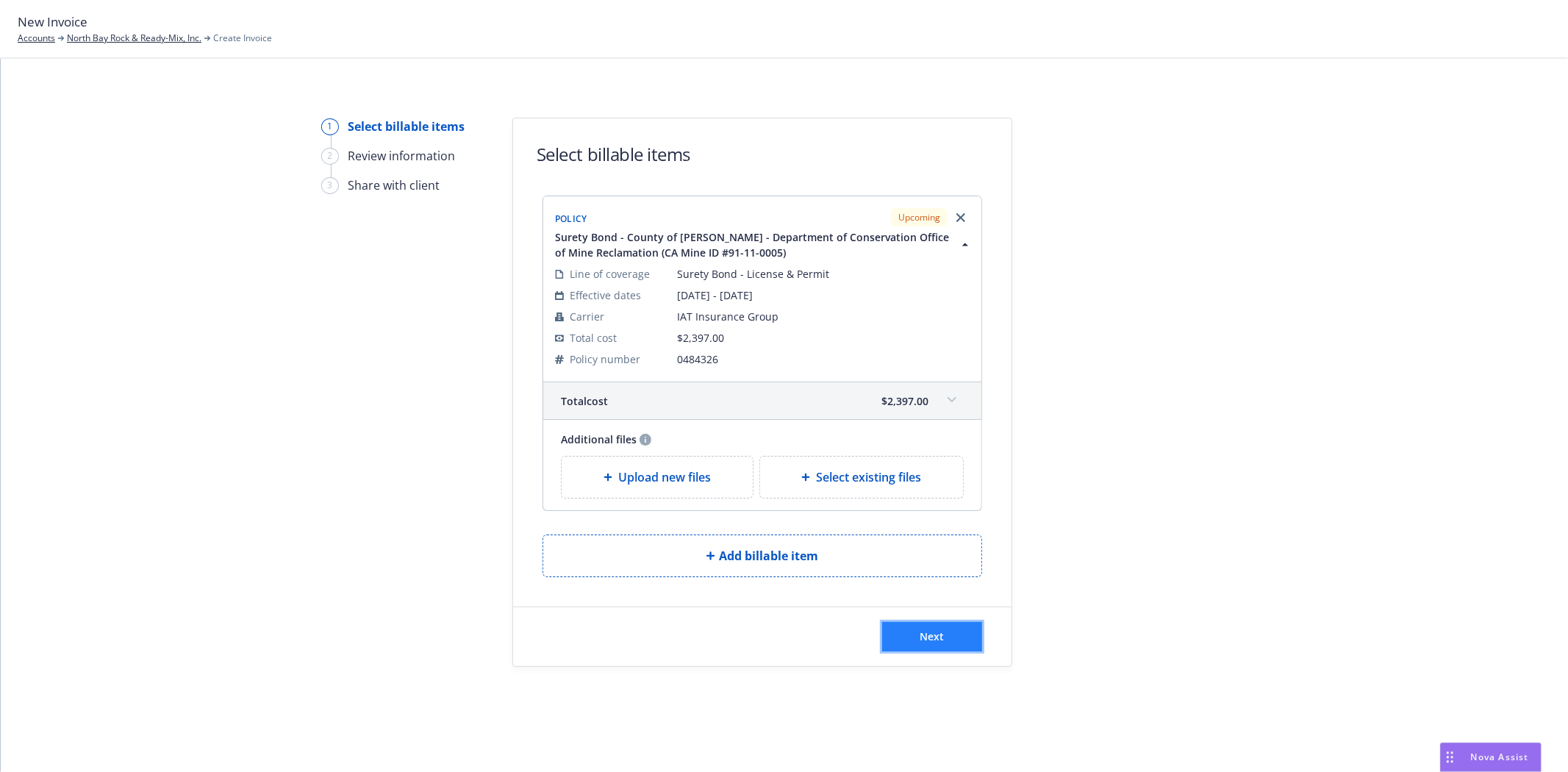
click at [902, 624] on button "Next" at bounding box center [932, 637] width 100 height 30
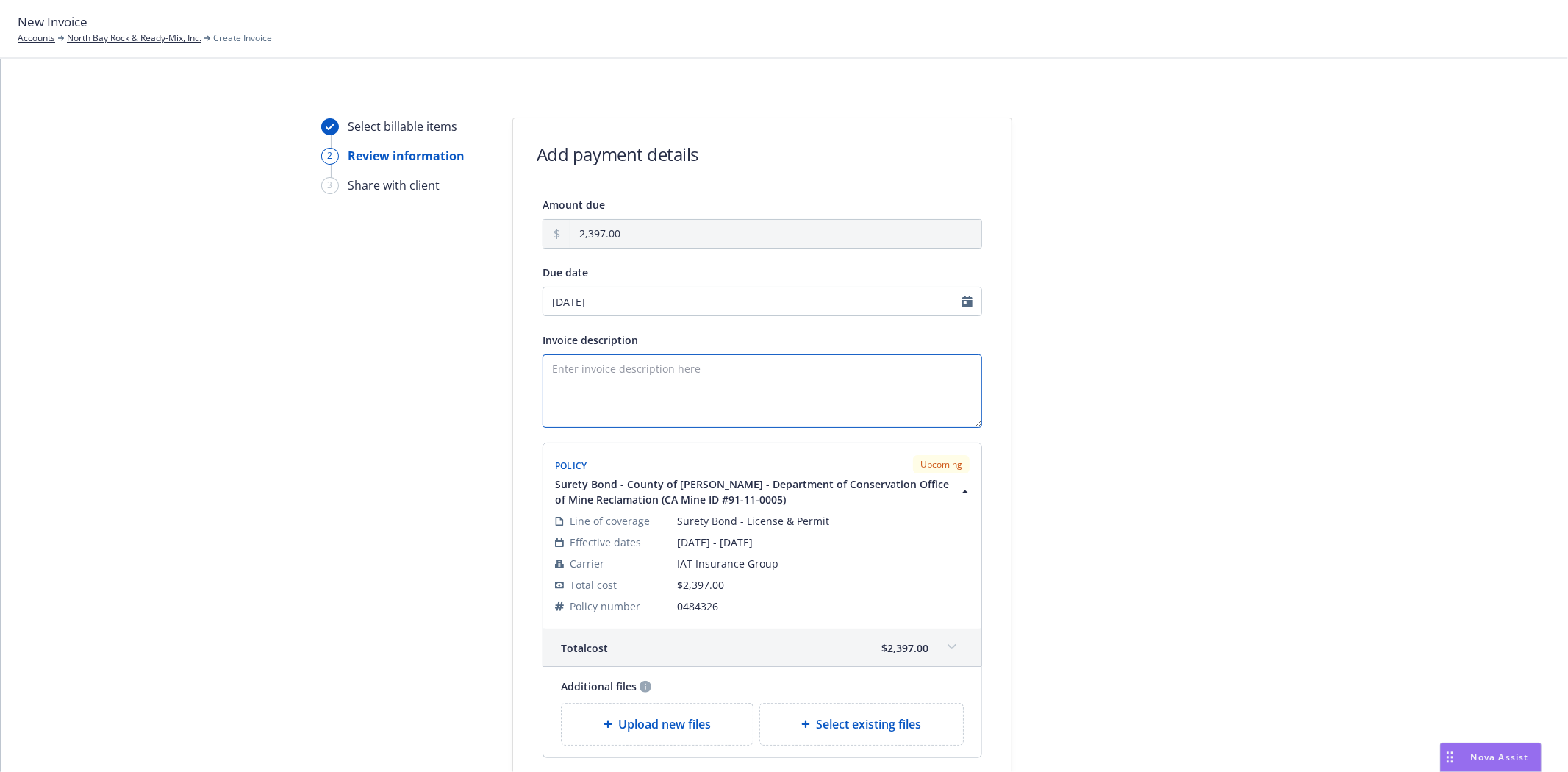
click at [589, 387] on textarea "Invoice description" at bounding box center [762, 391] width 440 height 73
click at [677, 362] on textarea "Principal:" at bounding box center [762, 391] width 440 height 73
click at [598, 391] on textarea "Principal: North Valley Rock Products, LLC Obligee:" at bounding box center [762, 391] width 440 height 73
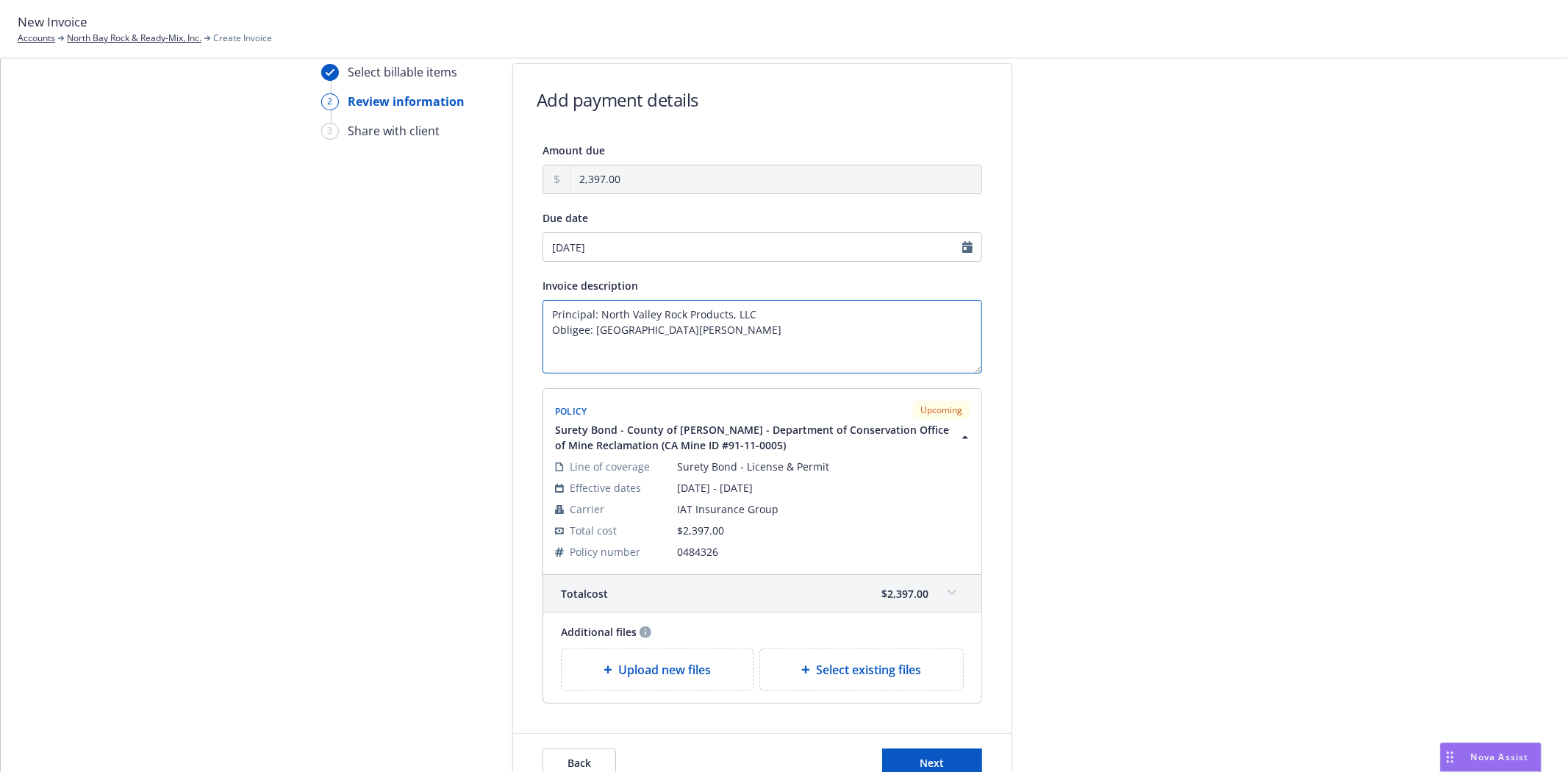
scroll to position [82, 0]
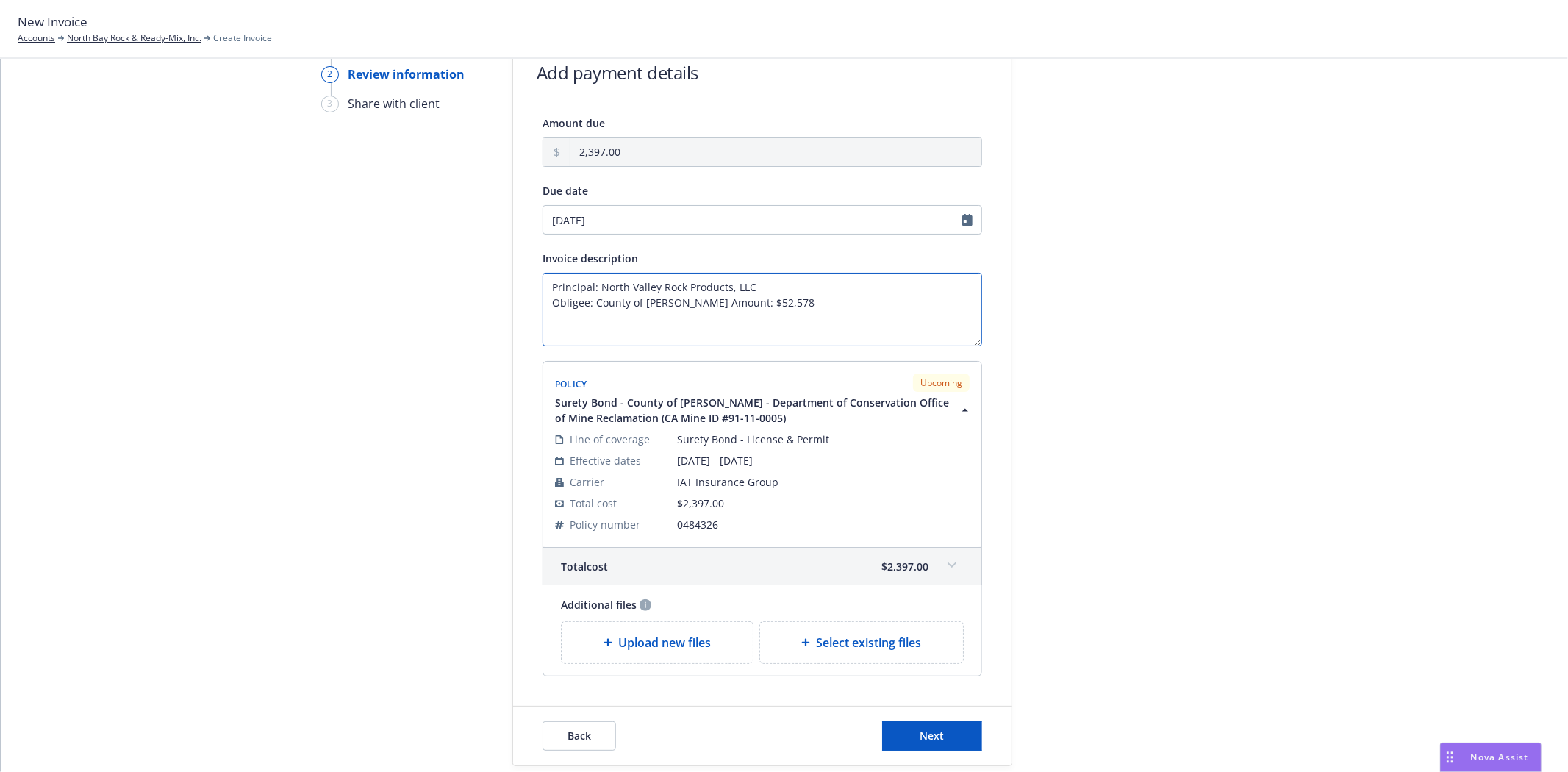
click at [554, 339] on textarea "Principal: North Valley Rock Products, LLC Obligee: County of Glenn Bond Amount…" at bounding box center [762, 309] width 440 height 73
click at [588, 344] on textarea "Principal: North Valley Rock Products, LLC Obligee: County of Glenn Bond Amount…" at bounding box center [762, 309] width 440 height 73
click at [608, 328] on textarea "Principal: North Valley Rock Products, LLC Obligee: County of Glenn Bond Amount…" at bounding box center [762, 309] width 440 height 73
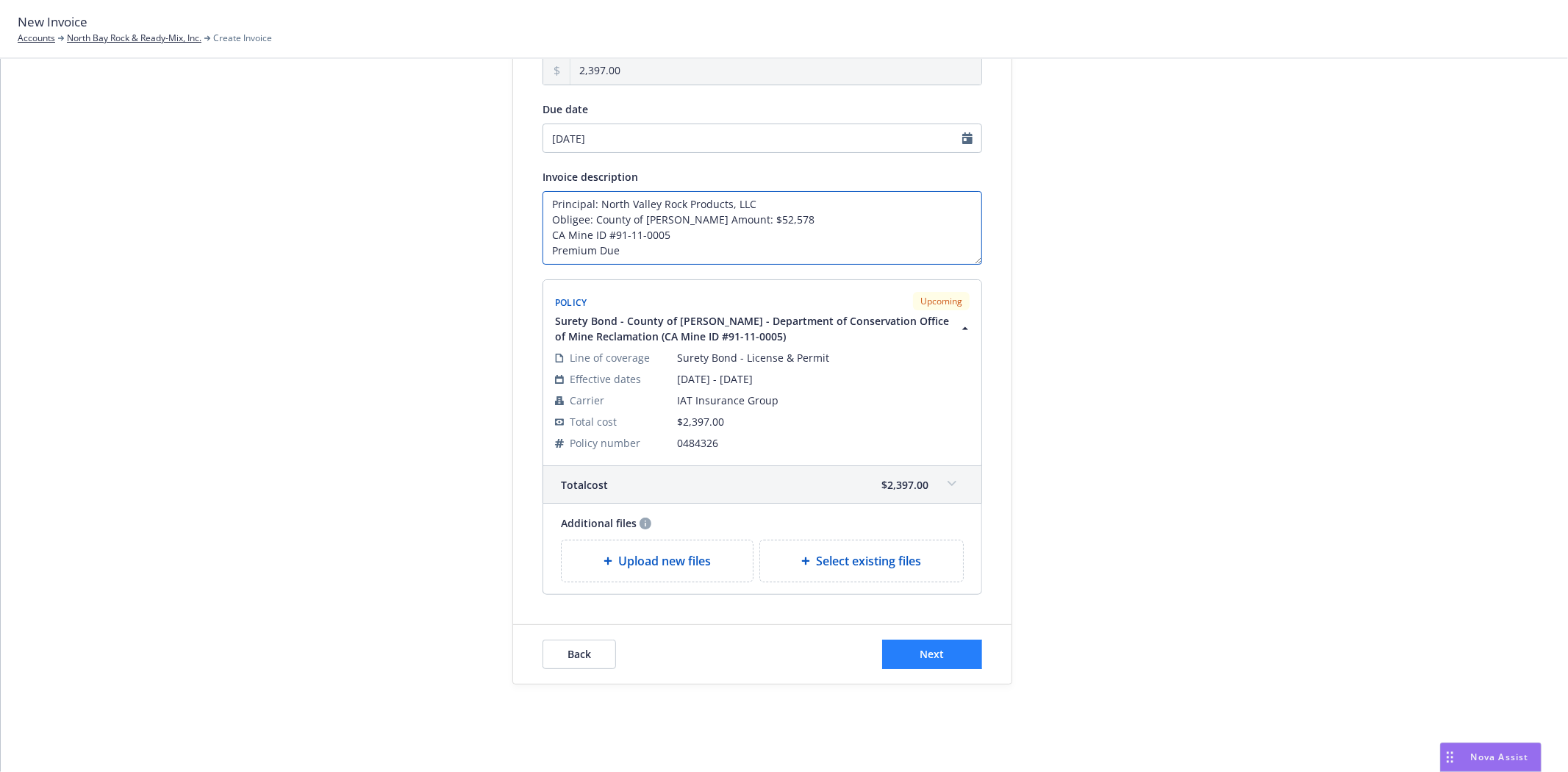
type textarea "Principal: North Valley Rock Products, LLC Obligee: County of [PERSON_NAME] Amo…"
click at [908, 655] on button "Next" at bounding box center [932, 654] width 100 height 30
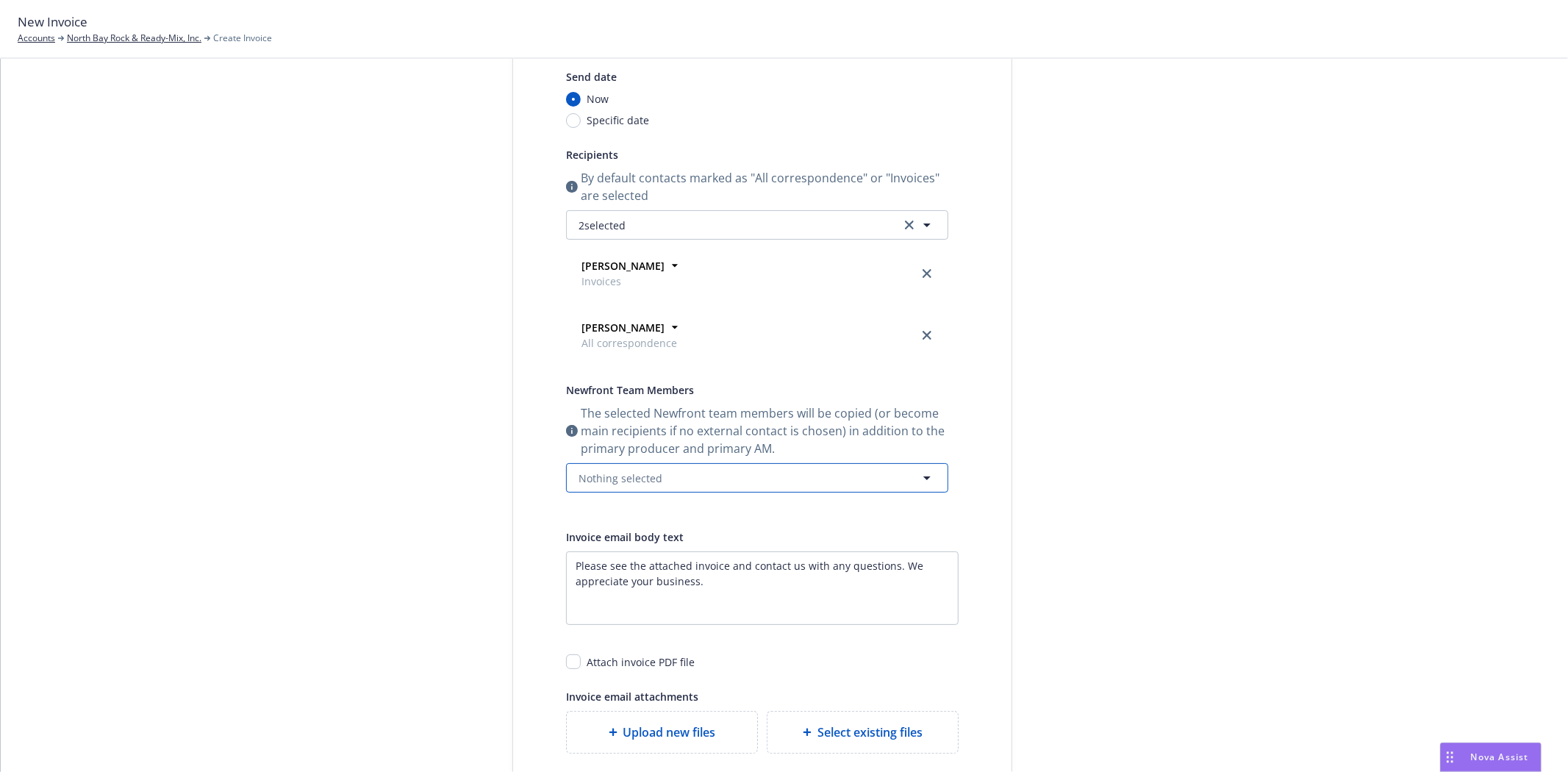
click at [656, 481] on button "Nothing selected" at bounding box center [757, 478] width 382 height 30
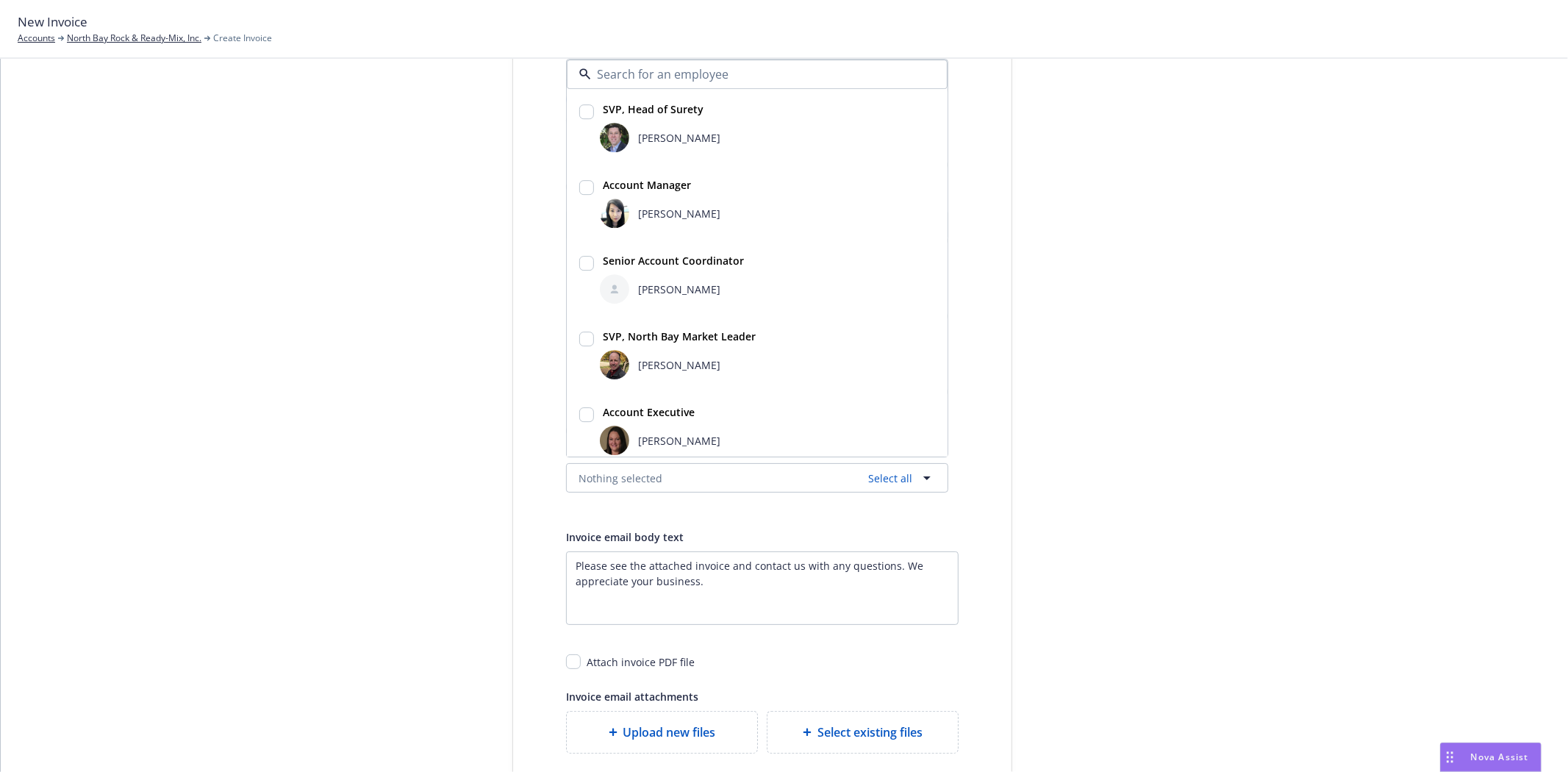
click at [611, 162] on div "SVP, Head of Surety Bryan Martin" at bounding box center [757, 126] width 379 height 74
checkbox input "true"
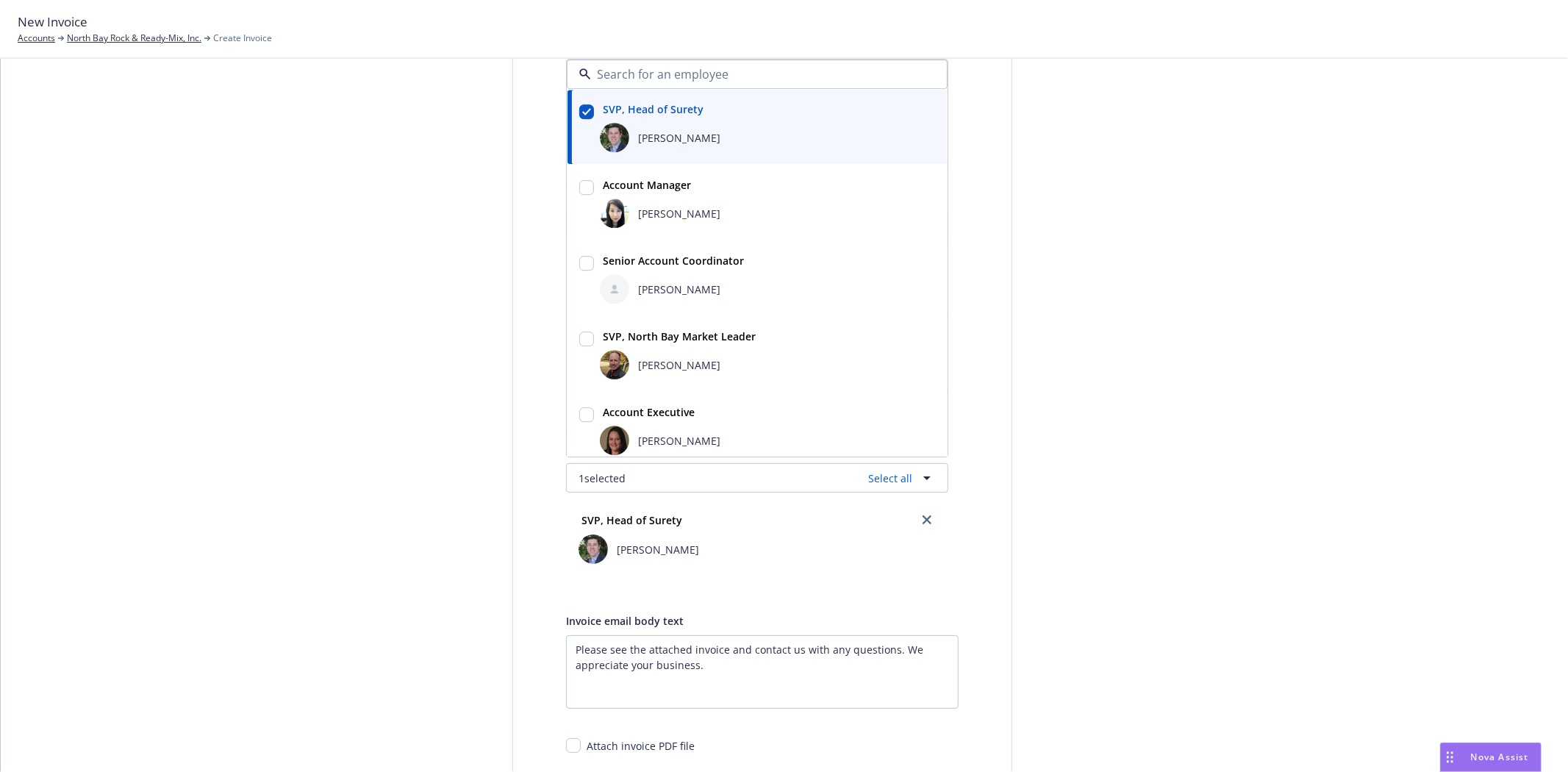
click at [647, 279] on div "Halle Bautista" at bounding box center [767, 288] width 335 height 30
checkbox input "true"
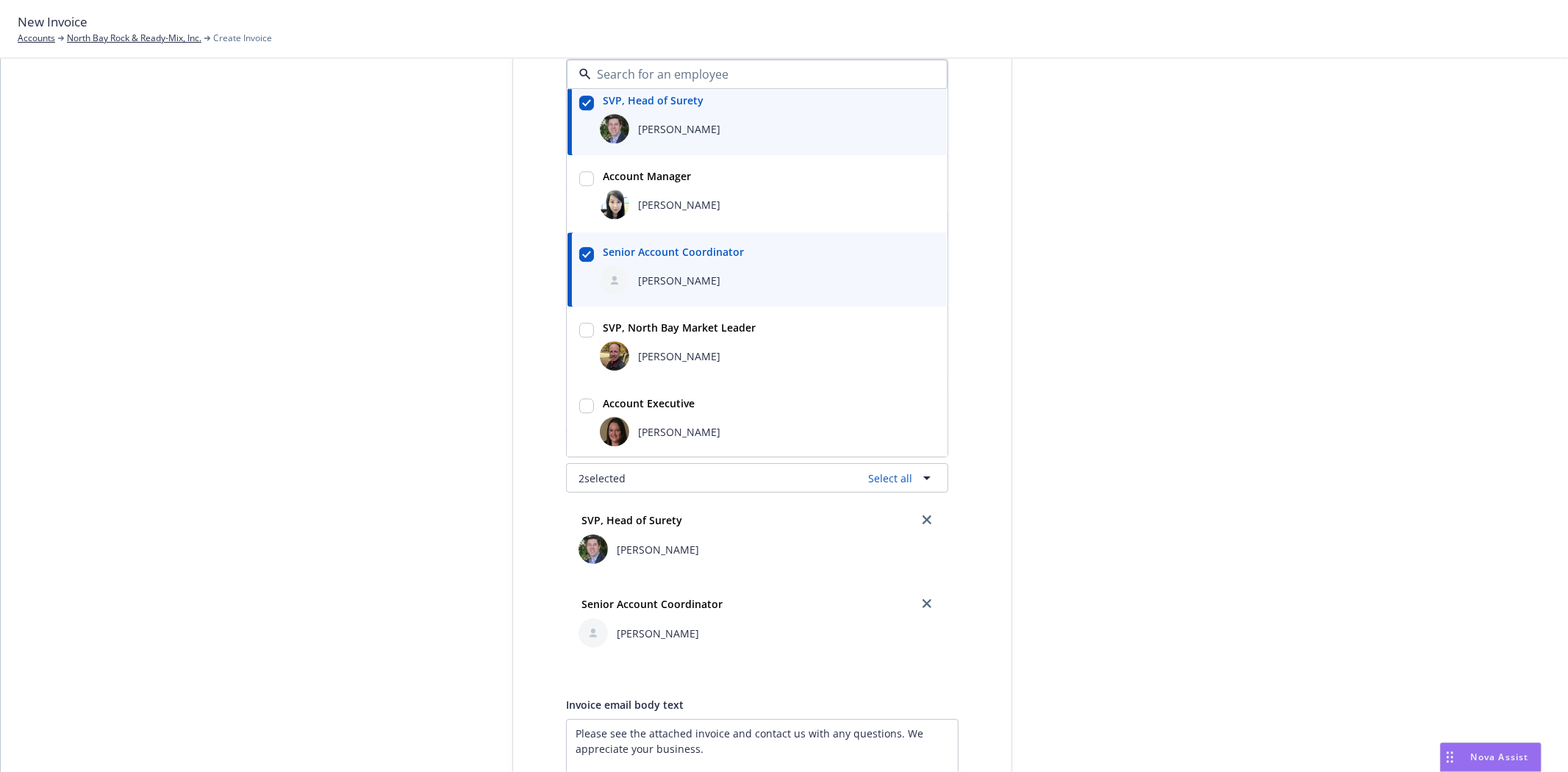
scroll to position [11, 0]
click at [180, 387] on div "Select billable items Review information 3 Share with client Share with client …" at bounding box center [784, 482] width 1532 height 1056
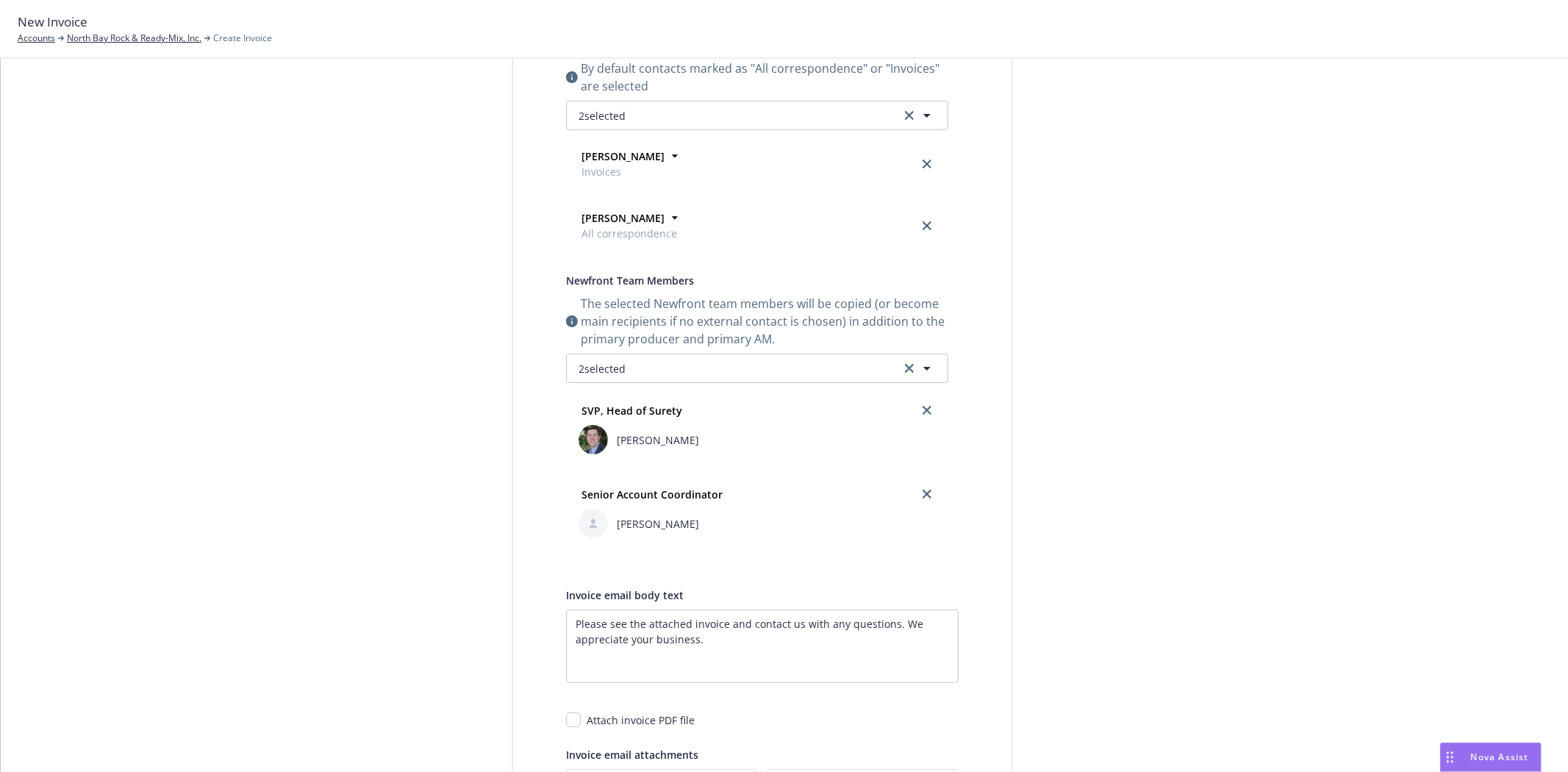
scroll to position [326, 0]
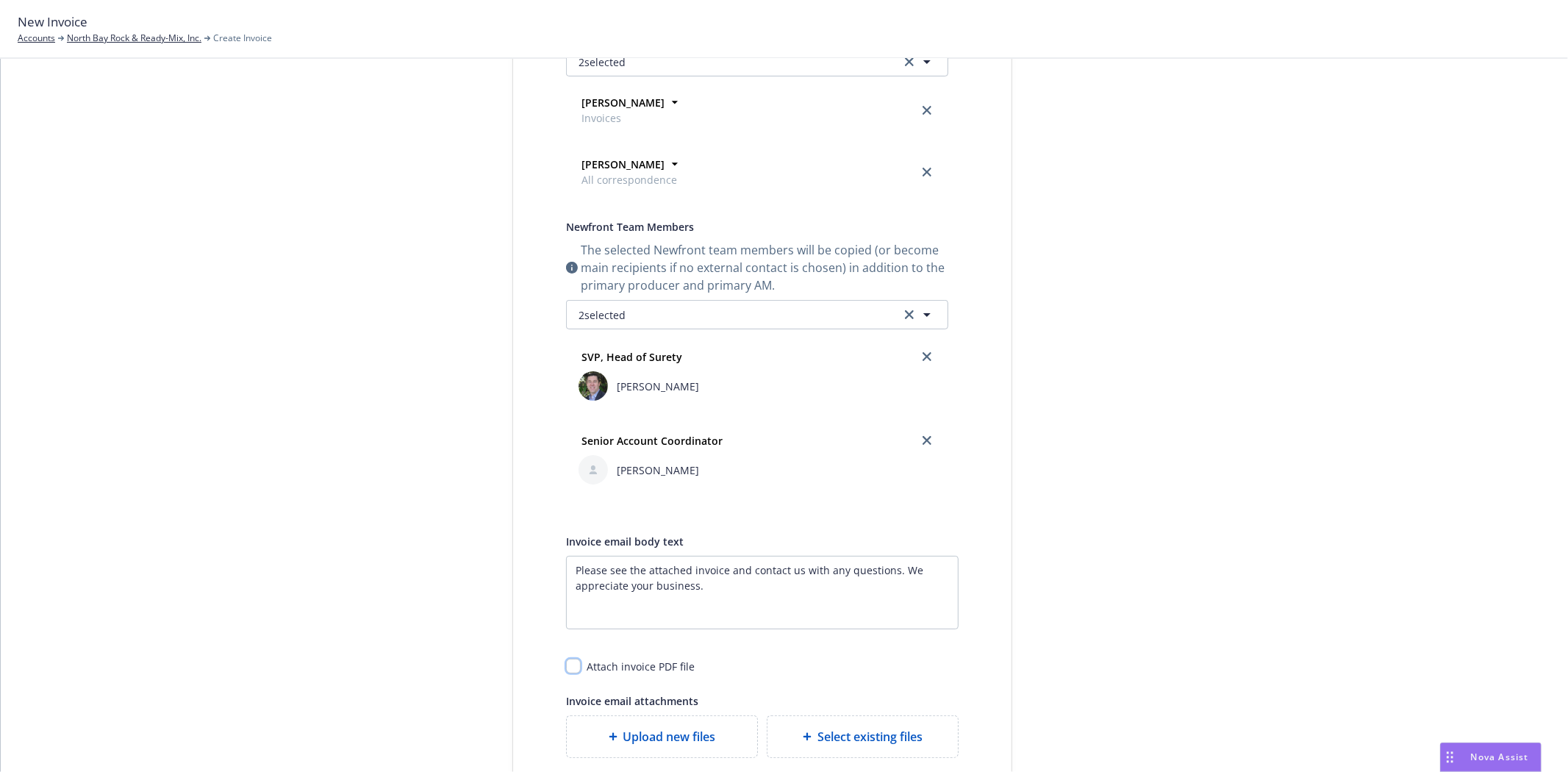
click at [567, 666] on input "checkbox" at bounding box center [573, 665] width 14 height 14
checkbox input "true"
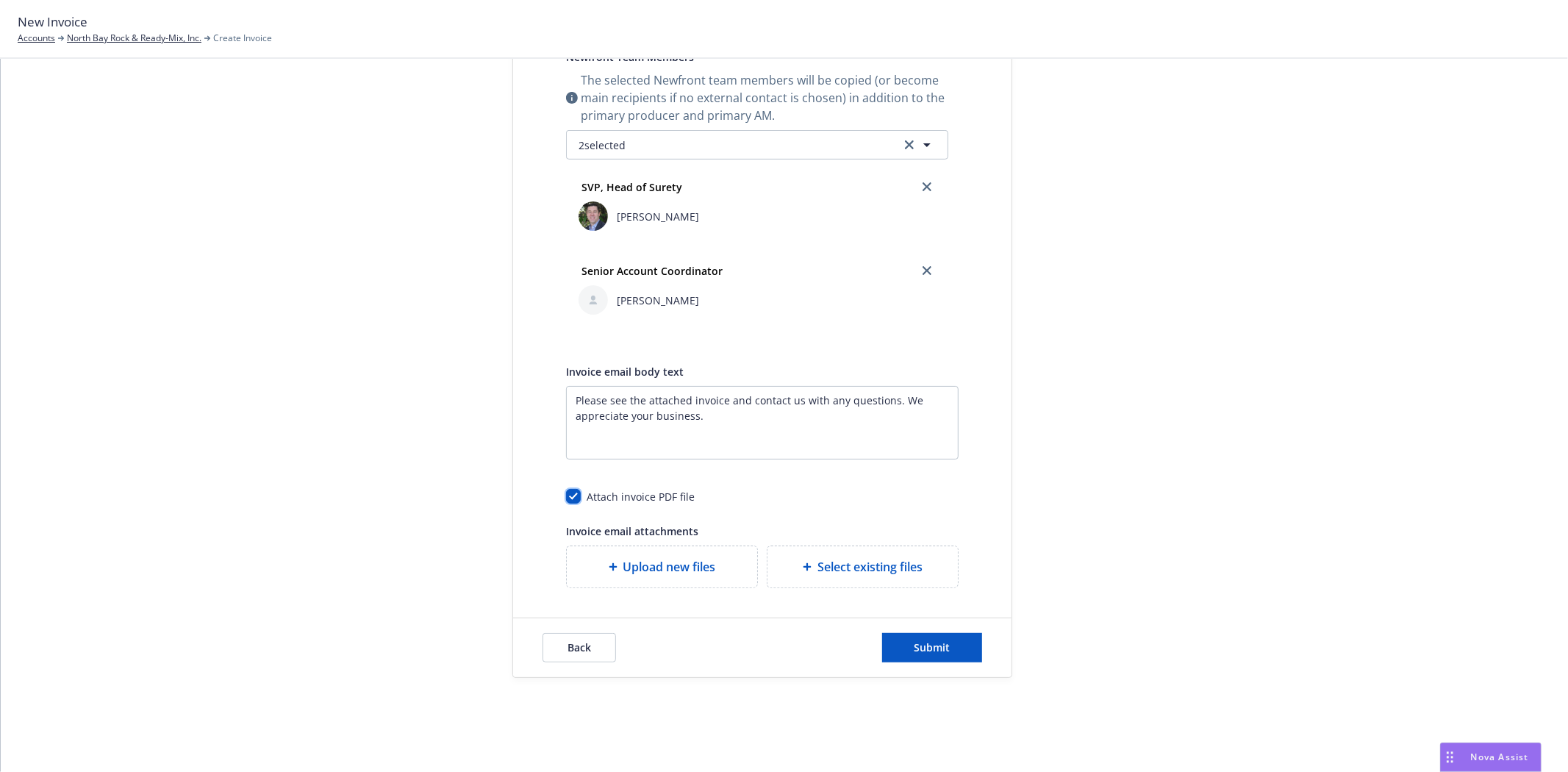
scroll to position [497, 0]
click at [941, 644] on span "Submit" at bounding box center [933, 647] width 36 height 14
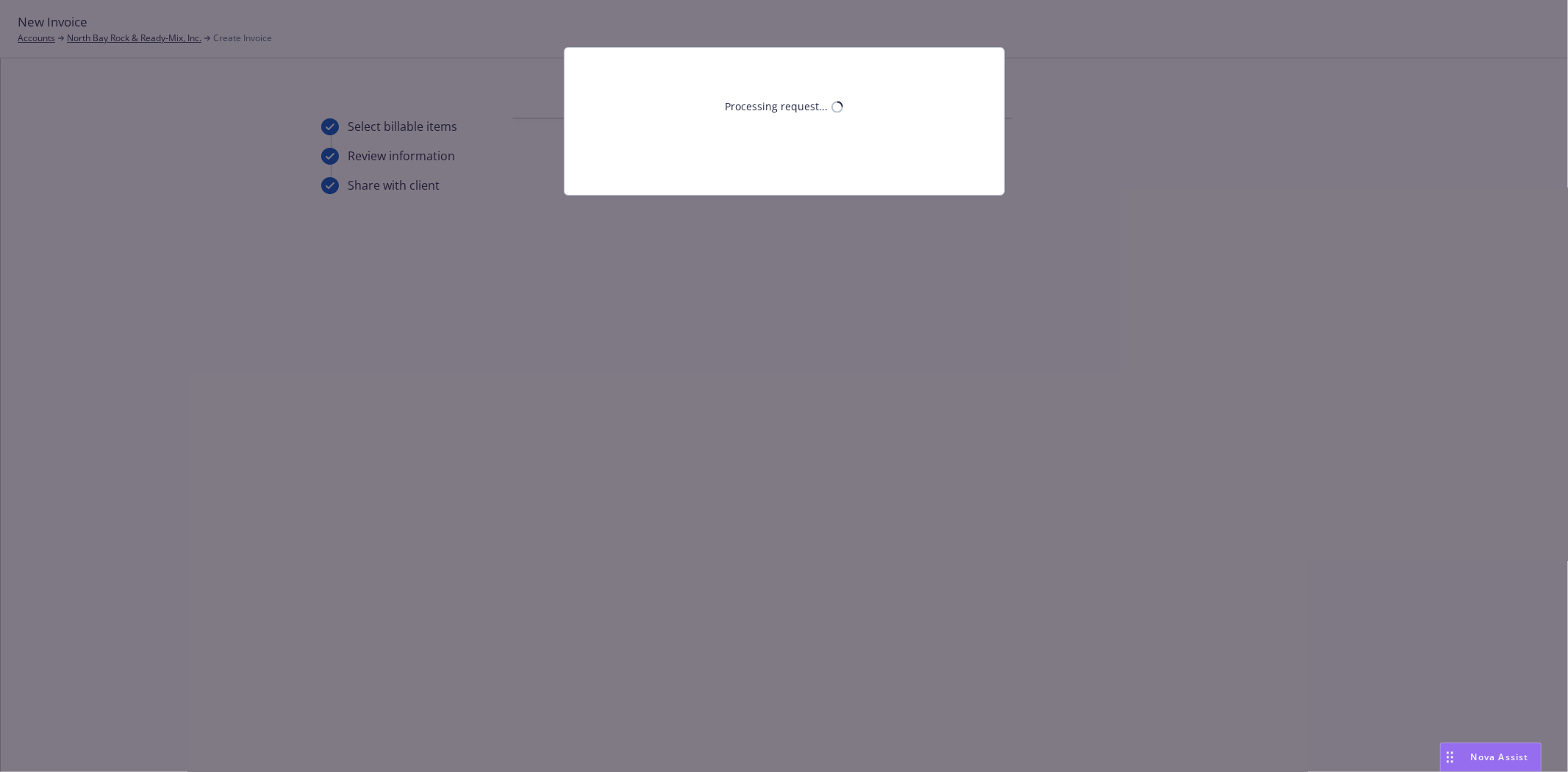
scroll to position [0, 0]
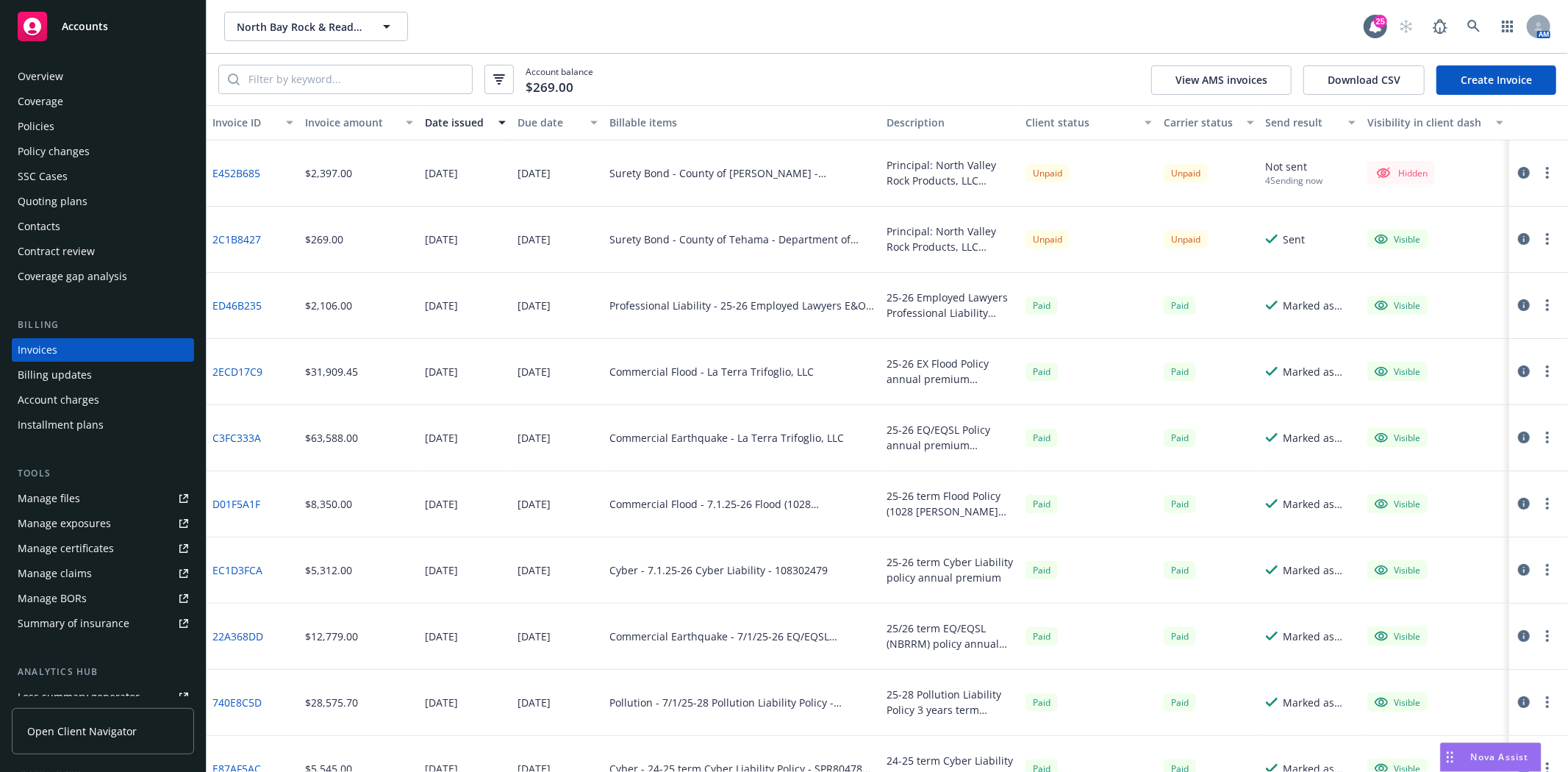
click at [1540, 174] on button "button" at bounding box center [1547, 173] width 17 height 17
click at [1461, 296] on link "Make it visible in client dash" at bounding box center [1451, 291] width 188 height 30
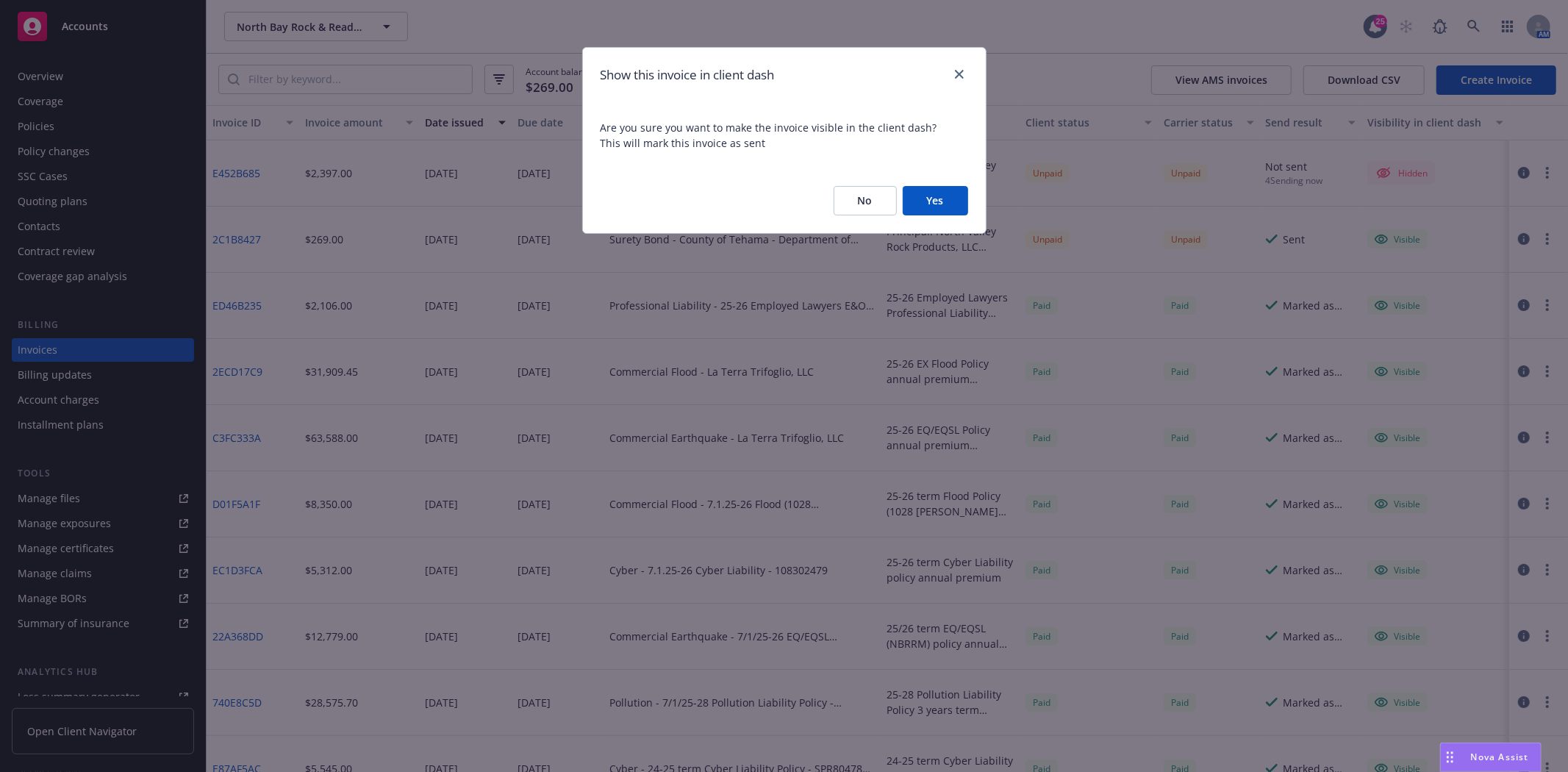
click at [959, 200] on button "Yes" at bounding box center [935, 201] width 65 height 30
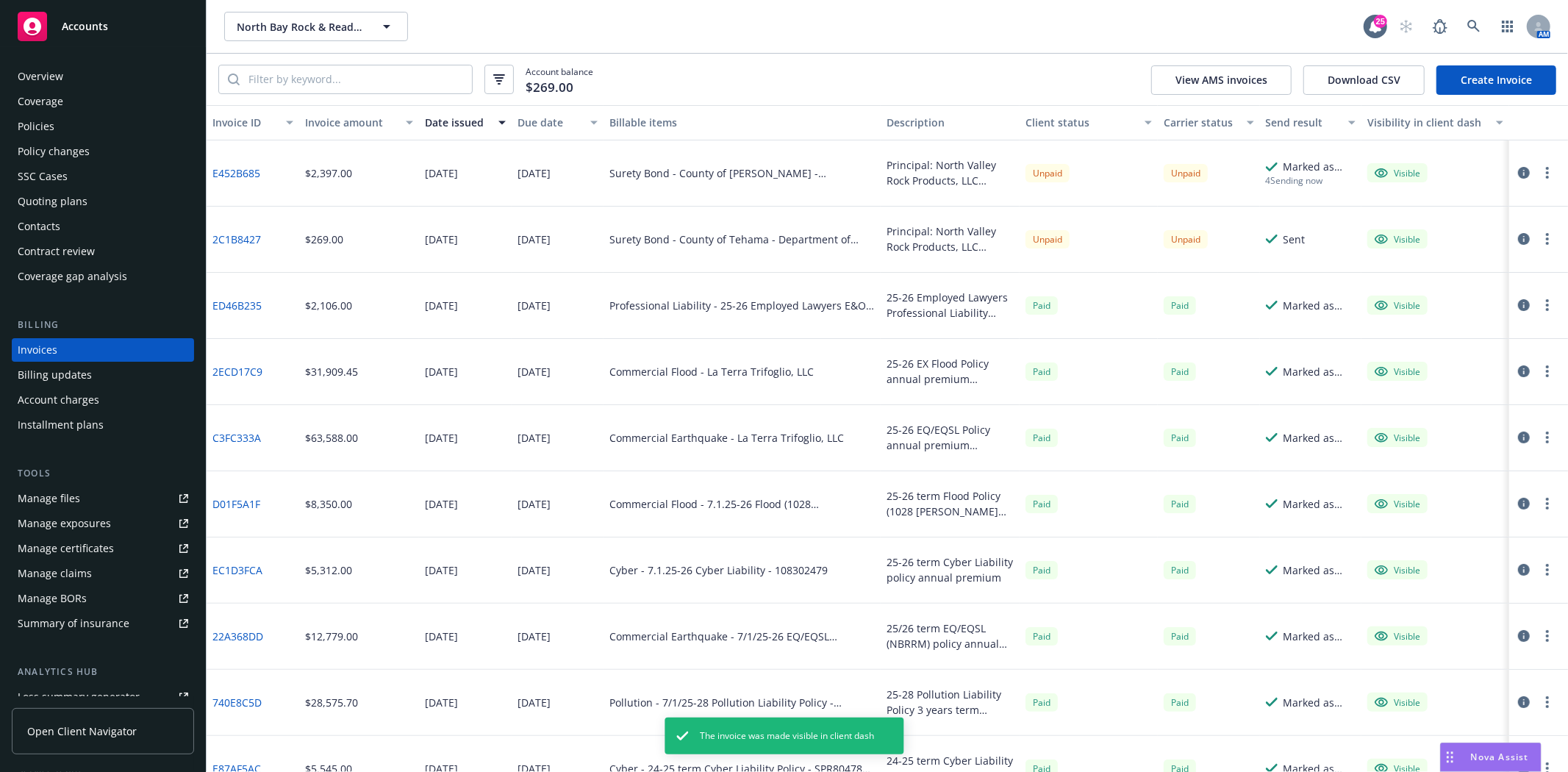
click at [1546, 173] on icon "button" at bounding box center [1548, 173] width 3 height 12
click at [1426, 348] on link "Generate invoice PDF" at bounding box center [1451, 350] width 188 height 30
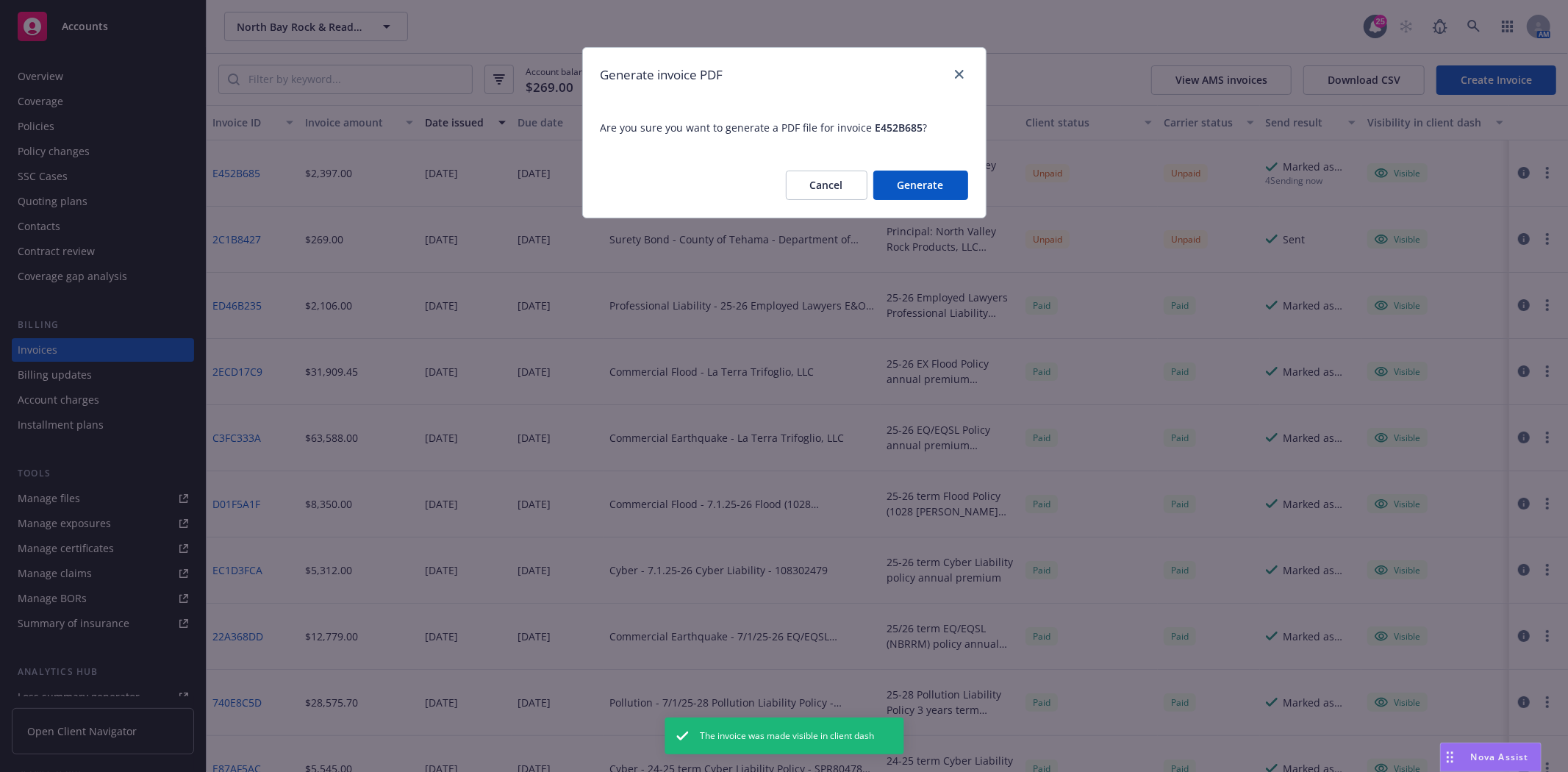
drag, startPoint x: 920, startPoint y: 195, endPoint x: 893, endPoint y: 187, distance: 28.2
click at [920, 194] on button "Generate" at bounding box center [921, 185] width 95 height 30
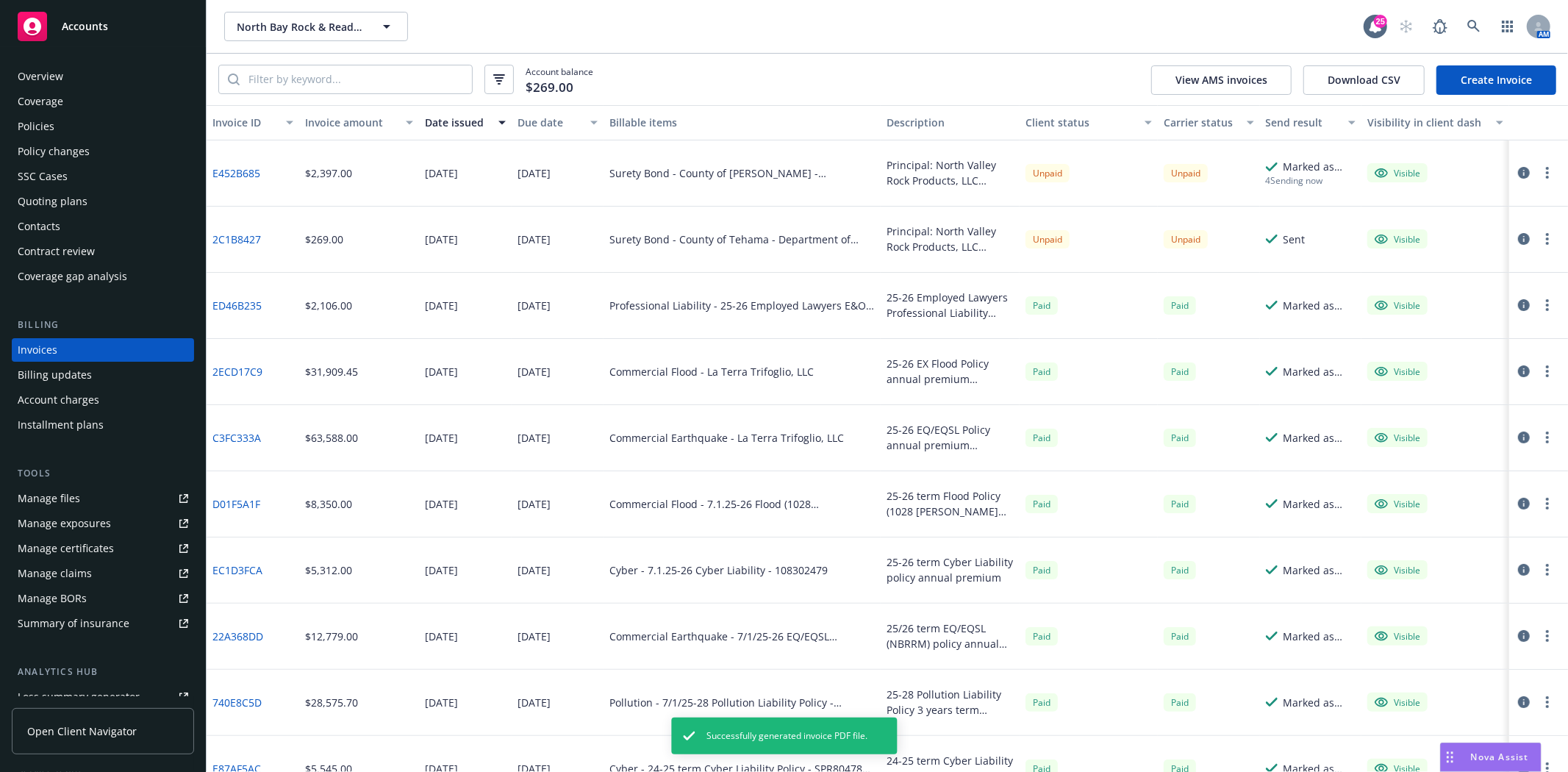
click at [1546, 170] on icon "button" at bounding box center [1548, 173] width 3 height 12
click at [1451, 339] on link "Download invoice PDF" at bounding box center [1451, 350] width 188 height 30
